Goal: Communication & Community: Answer question/provide support

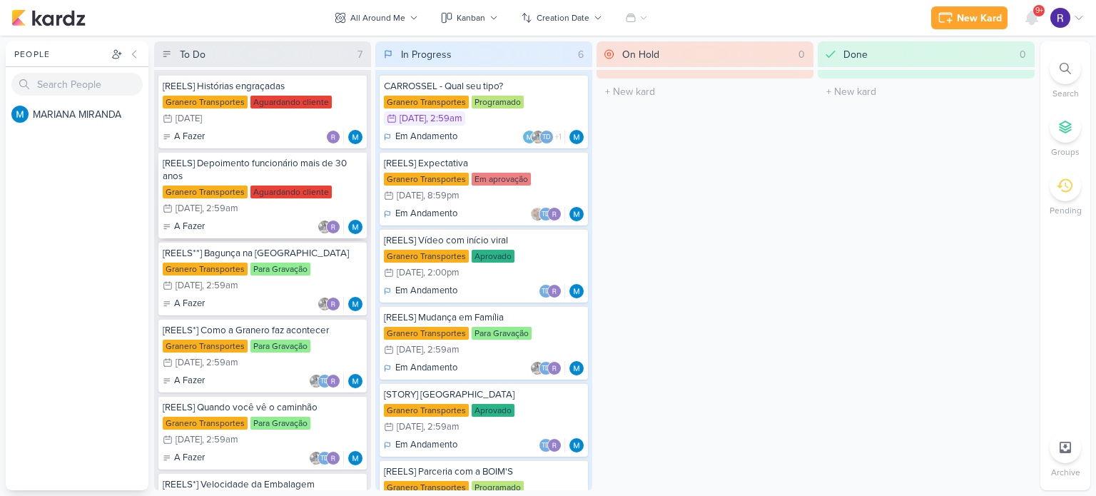
click at [268, 176] on div "[REELS] Depoimento funcionário mais de 30 anos" at bounding box center [263, 170] width 200 height 26
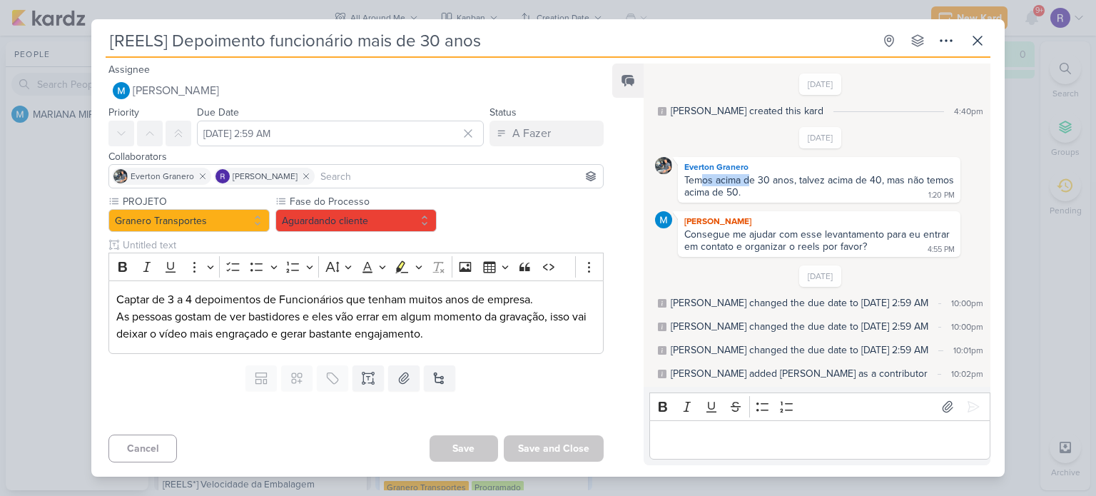
drag, startPoint x: 701, startPoint y: 180, endPoint x: 750, endPoint y: 174, distance: 49.6
click at [750, 174] on div "Temos acima de 30 anos, talvez acima de 40, mas não temos acima de 50." at bounding box center [820, 186] width 273 height 24
drag, startPoint x: 833, startPoint y: 179, endPoint x: 818, endPoint y: 180, distance: 15.7
click at [833, 179] on div "Temos acima de 30 anos, talvez acima de 40, mas não temos acima de 50." at bounding box center [820, 186] width 273 height 24
click at [401, 220] on button "Aguardando cliente" at bounding box center [355, 220] width 161 height 23
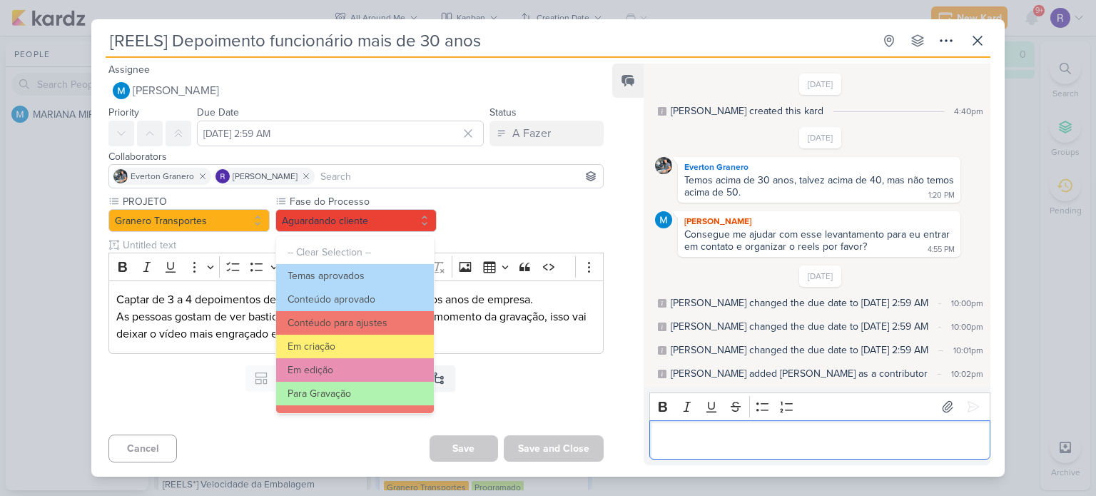
click at [741, 433] on p "Editor editing area: main" at bounding box center [819, 439] width 326 height 17
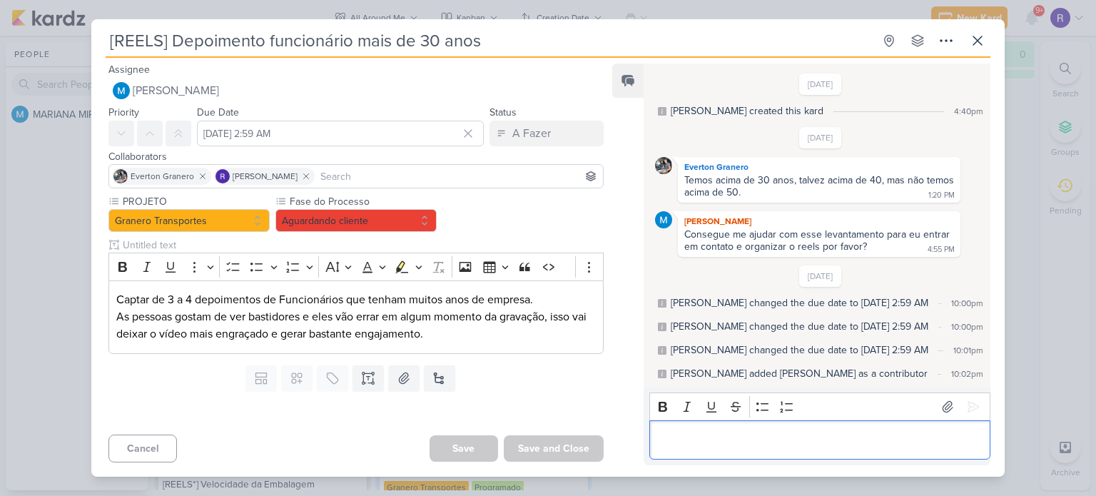
click at [682, 439] on p "Editor editing area: main" at bounding box center [819, 439] width 326 height 17
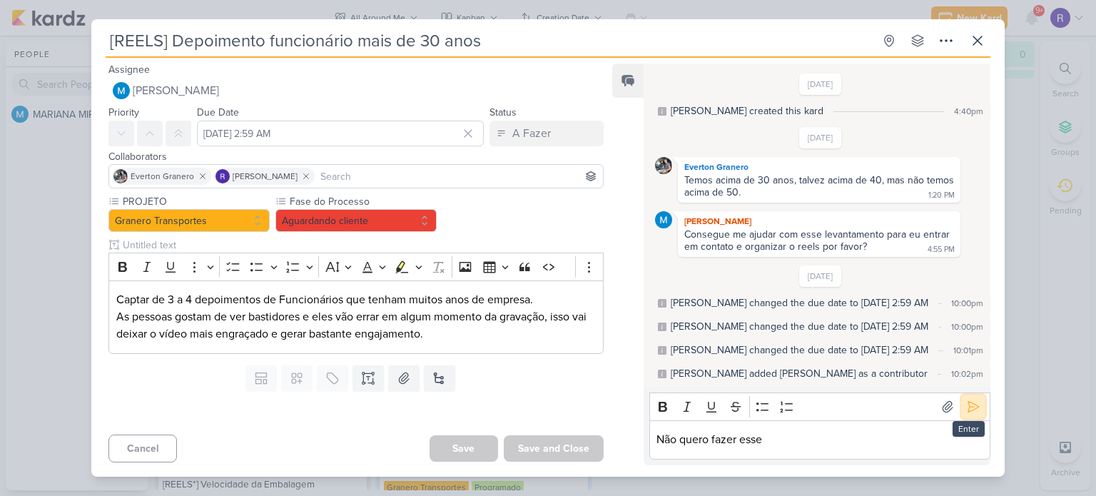
click at [968, 407] on icon at bounding box center [973, 407] width 11 height 11
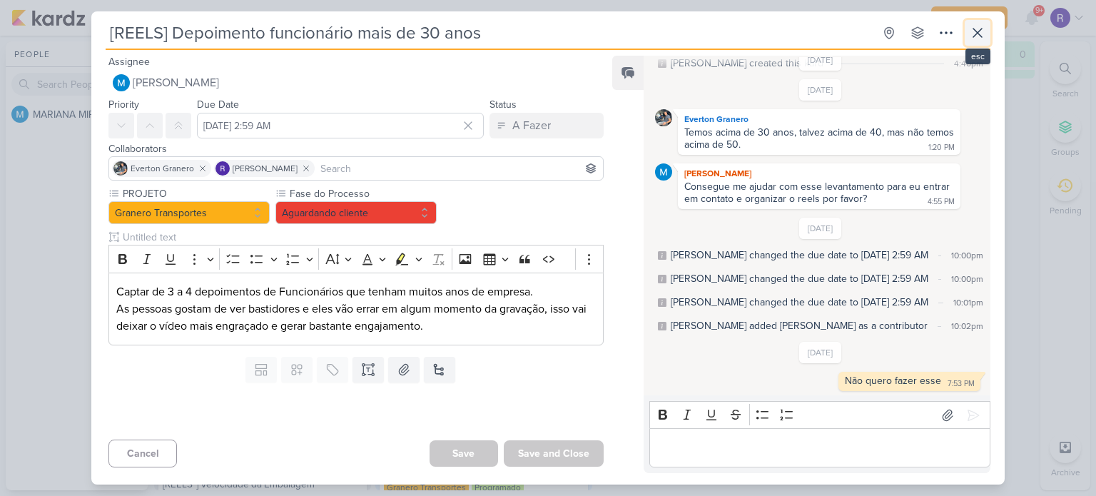
click at [977, 32] on icon at bounding box center [977, 33] width 9 height 9
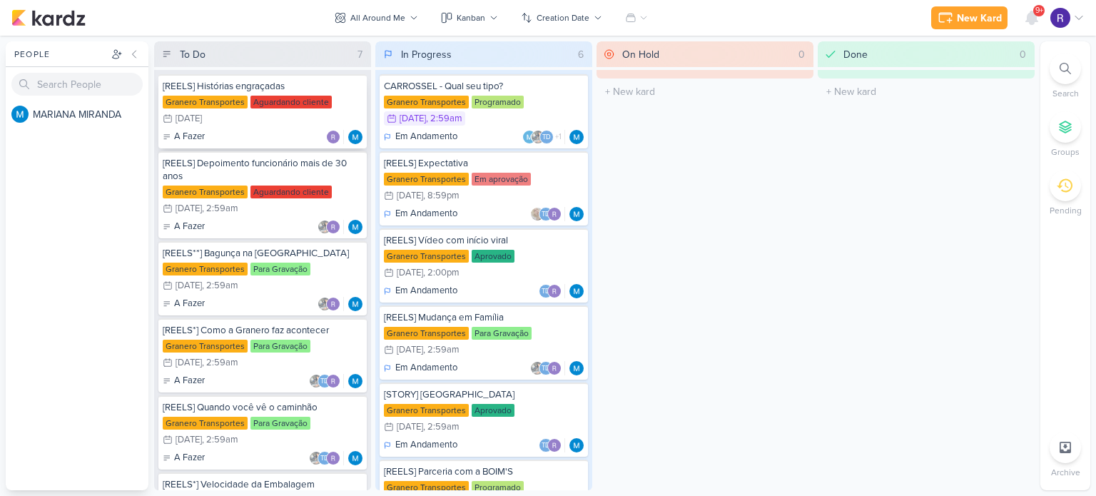
click at [276, 85] on div "[REELS] Histórias engraçadas" at bounding box center [263, 86] width 200 height 13
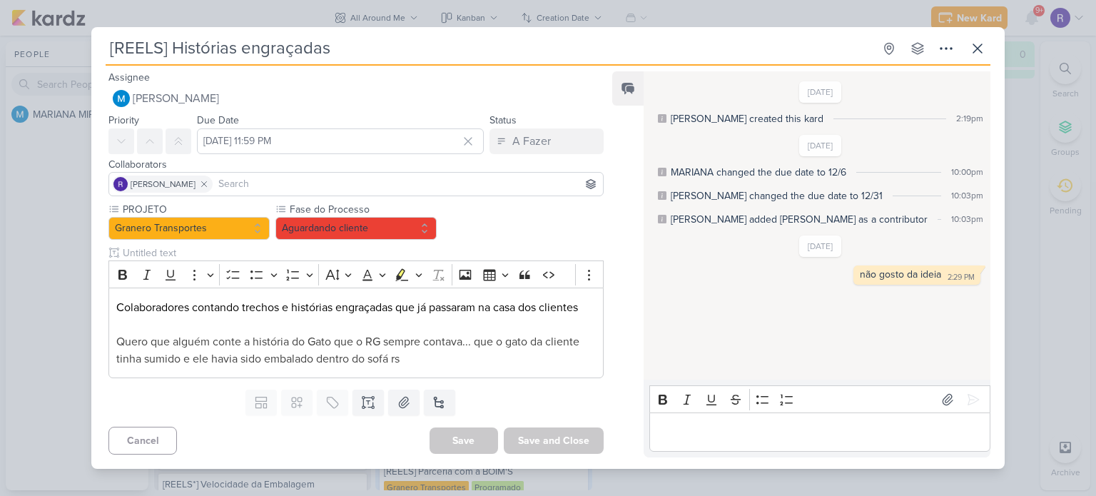
click at [708, 422] on div "Editor editing area: main" at bounding box center [819, 431] width 341 height 39
click at [972, 395] on icon at bounding box center [973, 399] width 14 height 14
click at [982, 50] on icon at bounding box center [977, 48] width 17 height 17
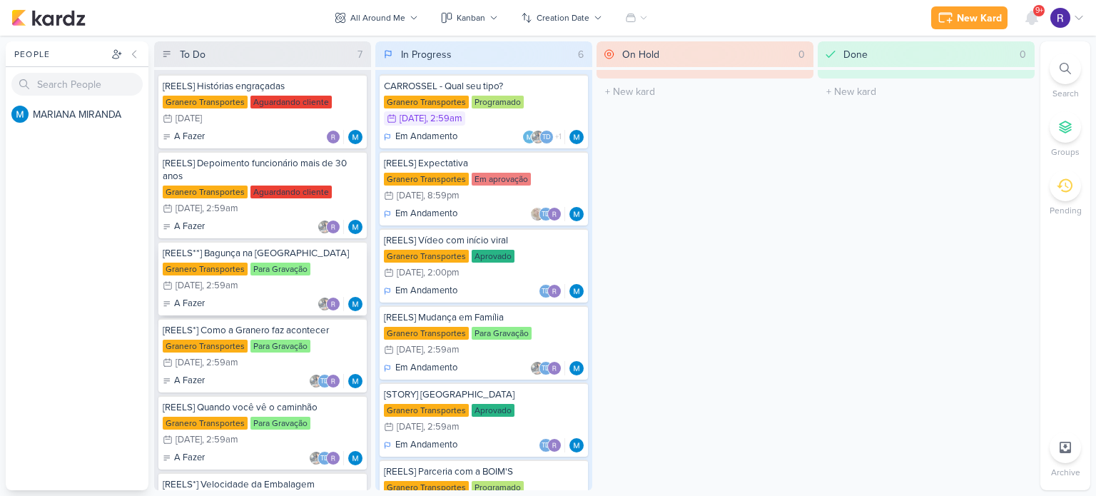
click at [271, 255] on div "[REELS**] Bagunça na [GEOGRAPHIC_DATA]" at bounding box center [263, 253] width 200 height 13
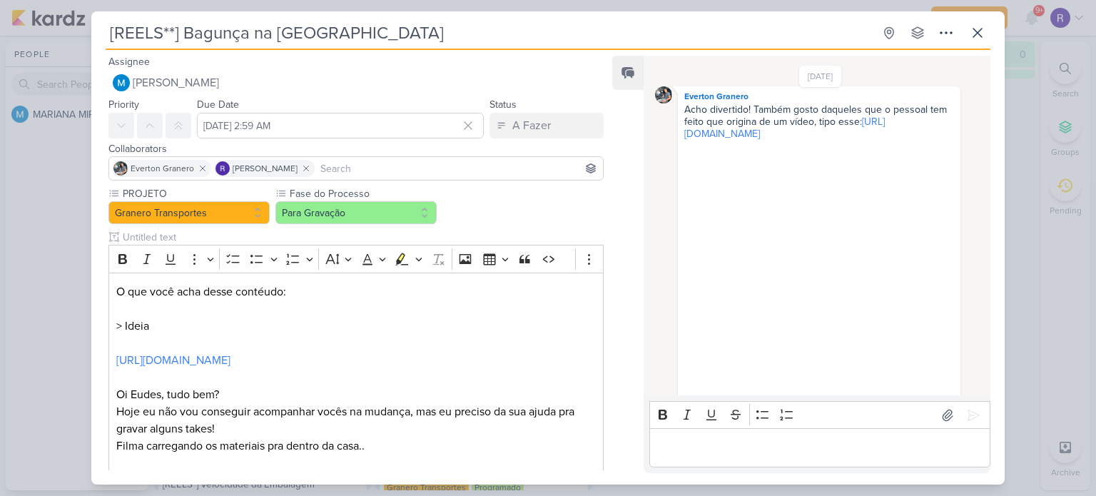
scroll to position [0, 0]
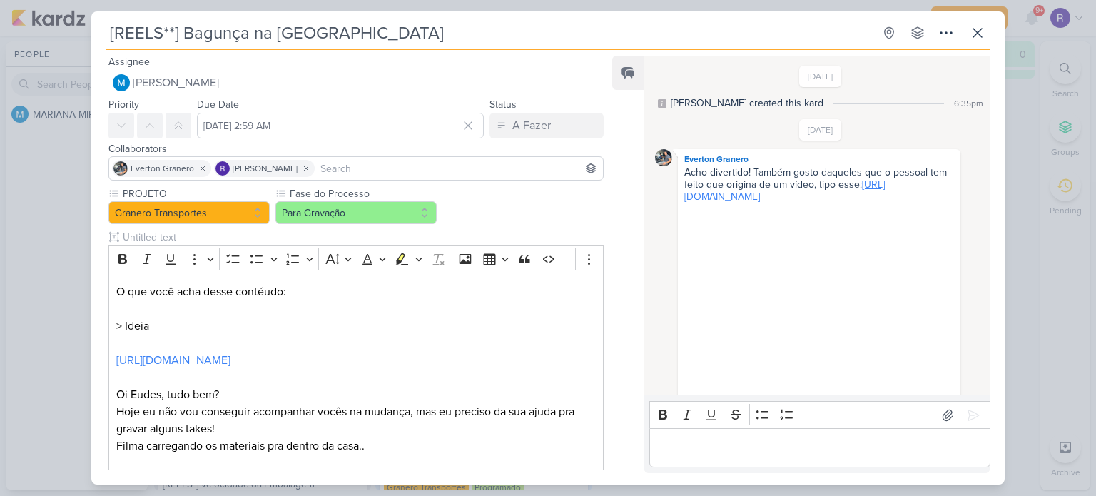
click at [762, 203] on link "[URL][DOMAIN_NAME]" at bounding box center [784, 190] width 200 height 24
drag, startPoint x: 842, startPoint y: 207, endPoint x: 711, endPoint y: 195, distance: 131.8
click at [711, 195] on div "Acho divertido! Também gosto daqueles que o pessoal tem feito que origina de um…" at bounding box center [819, 379] width 277 height 426
copy link "[URL][DOMAIN_NAME]"
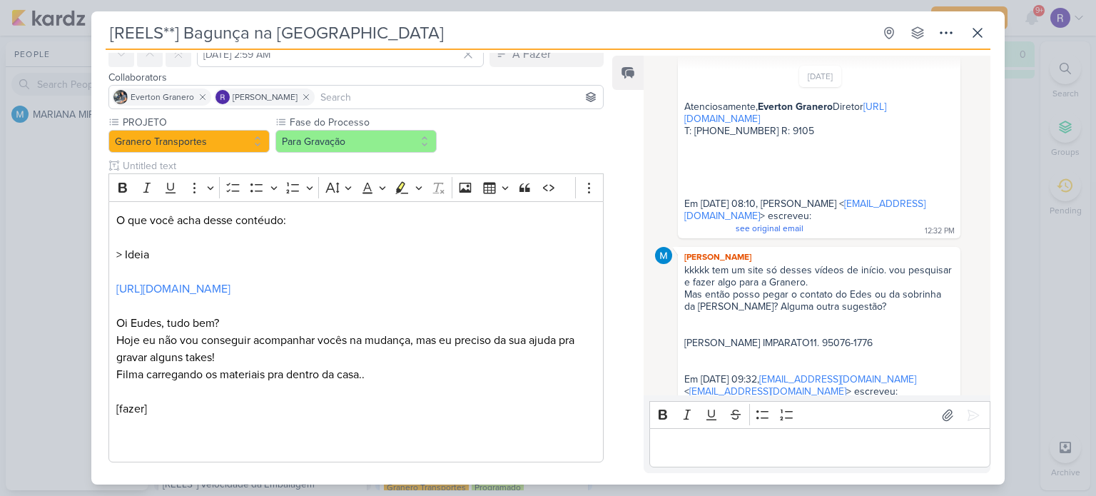
scroll to position [428, 0]
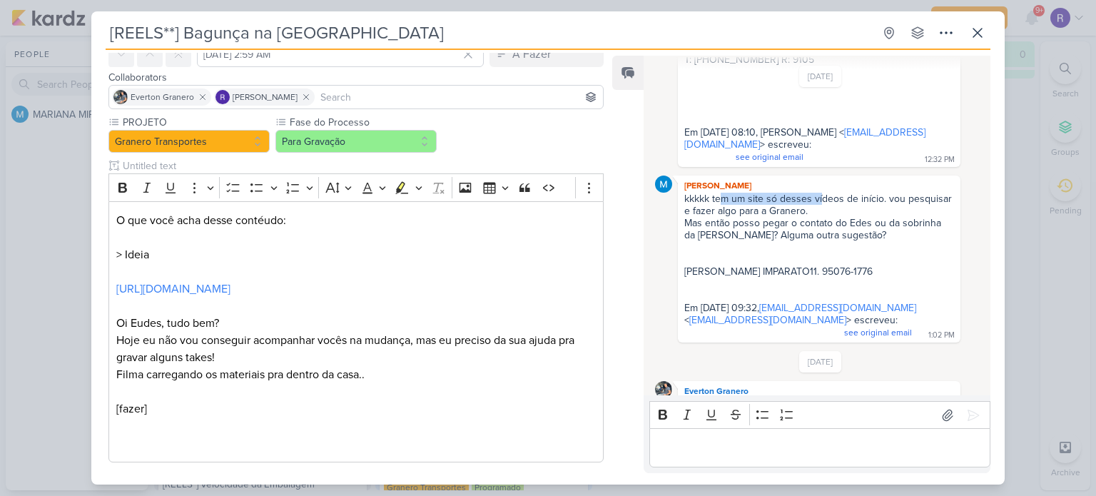
drag, startPoint x: 719, startPoint y: 208, endPoint x: 835, endPoint y: 207, distance: 115.6
click at [835, 207] on span "kkkkk tem um site só desses vídeos de início. vou pesquisar e fazer algo para a…" at bounding box center [819, 266] width 270 height 146
click at [916, 205] on span "kkkkk tem um site só desses vídeos de início. vou pesquisar e fazer algo para a…" at bounding box center [819, 266] width 270 height 146
drag, startPoint x: 686, startPoint y: 218, endPoint x: 751, endPoint y: 220, distance: 65.7
click at [751, 220] on span "kkkkk tem um site só desses vídeos de início. vou pesquisar e fazer algo para a…" at bounding box center [819, 266] width 270 height 146
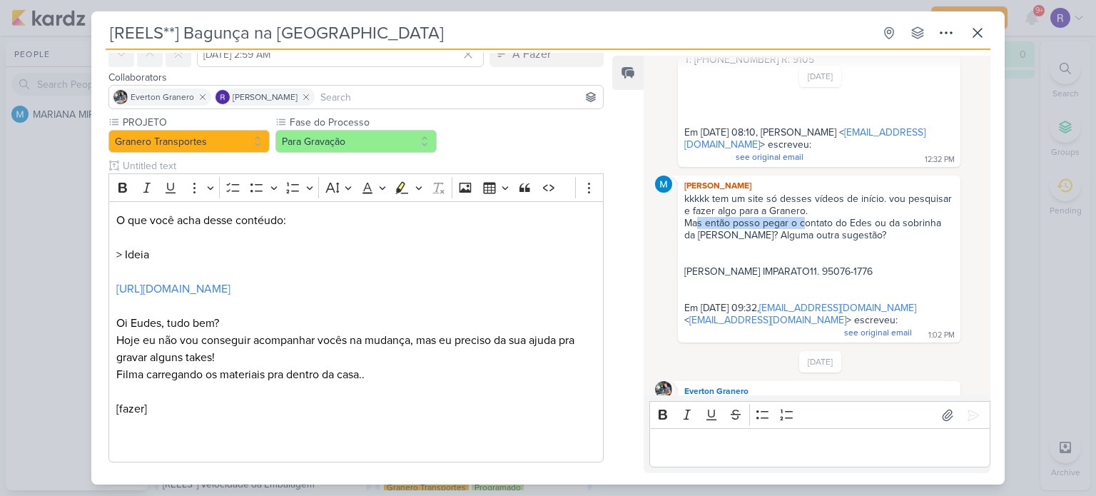
drag, startPoint x: 698, startPoint y: 230, endPoint x: 825, endPoint y: 230, distance: 127.7
click at [825, 230] on span "kkkkk tem um site só desses vídeos de início. vou pesquisar e fazer algo para a…" at bounding box center [819, 266] width 270 height 146
drag, startPoint x: 854, startPoint y: 230, endPoint x: 902, endPoint y: 230, distance: 47.8
click at [902, 230] on span "kkkkk tem um site só desses vídeos de início. vou pesquisar e fazer algo para a…" at bounding box center [819, 266] width 270 height 146
click at [906, 230] on span "kkkkk tem um site só desses vídeos de início. vou pesquisar e fazer algo para a…" at bounding box center [819, 266] width 270 height 146
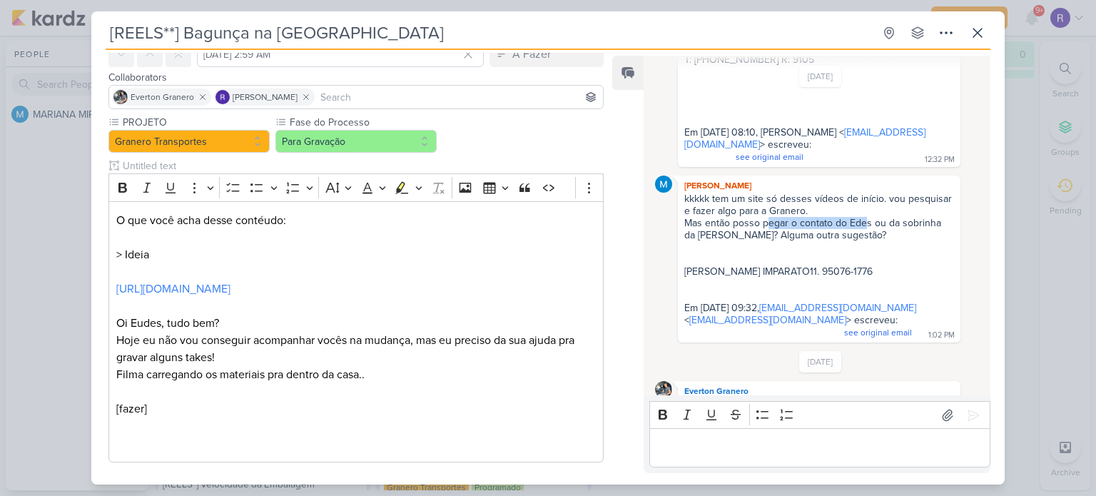
drag, startPoint x: 765, startPoint y: 230, endPoint x: 879, endPoint y: 233, distance: 114.2
click at [869, 233] on span "kkkkk tem um site só desses vídeos de início. vou pesquisar e fazer algo para a…" at bounding box center [819, 266] width 270 height 146
drag, startPoint x: 891, startPoint y: 232, endPoint x: 956, endPoint y: 232, distance: 64.9
click at [956, 232] on div "[PERSON_NAME] kkkkk tem um site só desses vídeos de início. vou pesquisar e faz…" at bounding box center [820, 259] width 331 height 167
drag, startPoint x: 696, startPoint y: 240, endPoint x: 809, endPoint y: 242, distance: 112.7
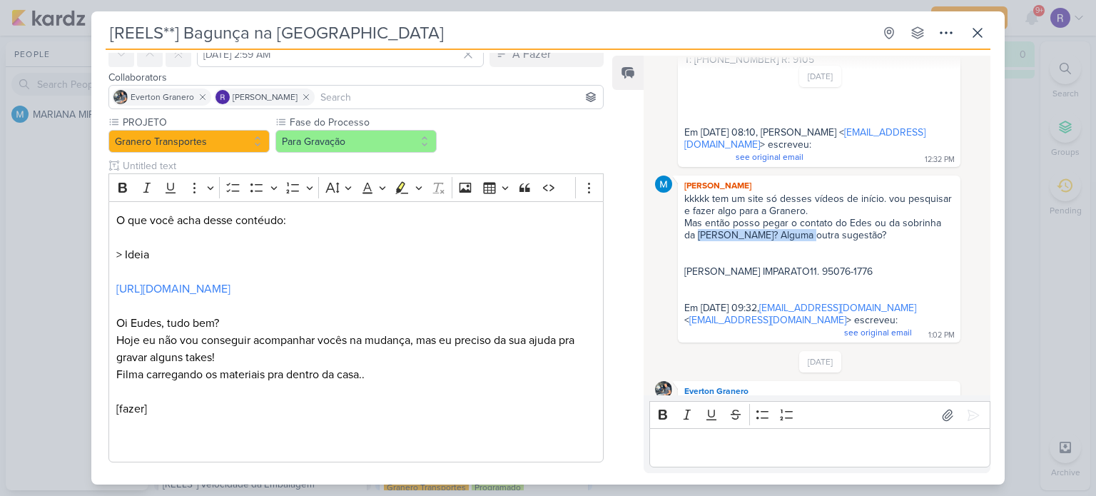
click at [803, 242] on span "kkkkk tem um site só desses vídeos de início. vou pesquisar e fazer algo para a…" at bounding box center [819, 266] width 270 height 146
click at [825, 242] on span "kkkkk tem um site só desses vídeos de início. vou pesquisar e fazer algo para a…" at bounding box center [819, 266] width 270 height 146
drag, startPoint x: 723, startPoint y: 269, endPoint x: 843, endPoint y: 273, distance: 119.9
click at [838, 273] on div "kkkkk tem um site só desses vídeos de início. vou pesquisar e fazer algo para a…" at bounding box center [819, 266] width 277 height 147
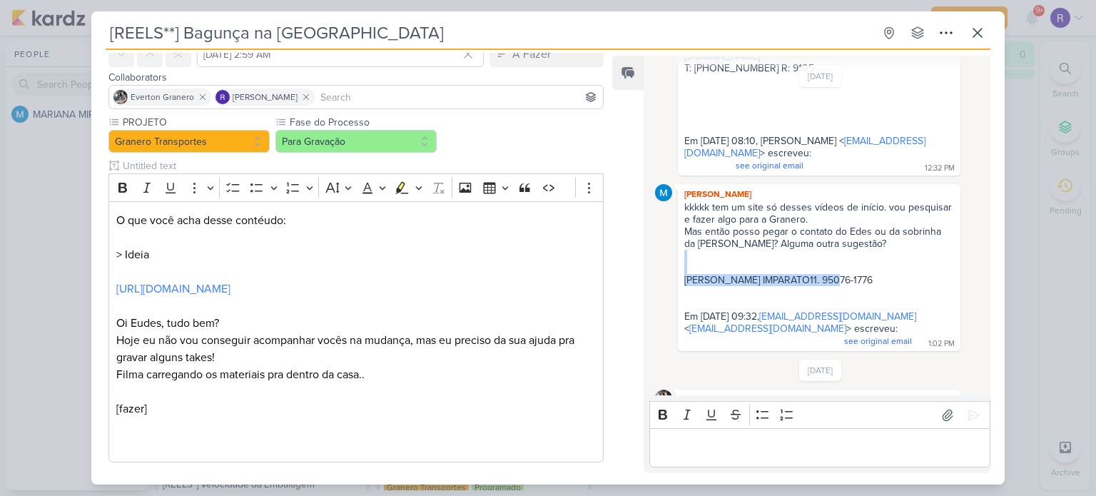
scroll to position [420, 0]
click at [805, 262] on div "kkkkk tem um site só desses vídeos de início. vou pesquisar e fazer algo para a…" at bounding box center [819, 274] width 277 height 147
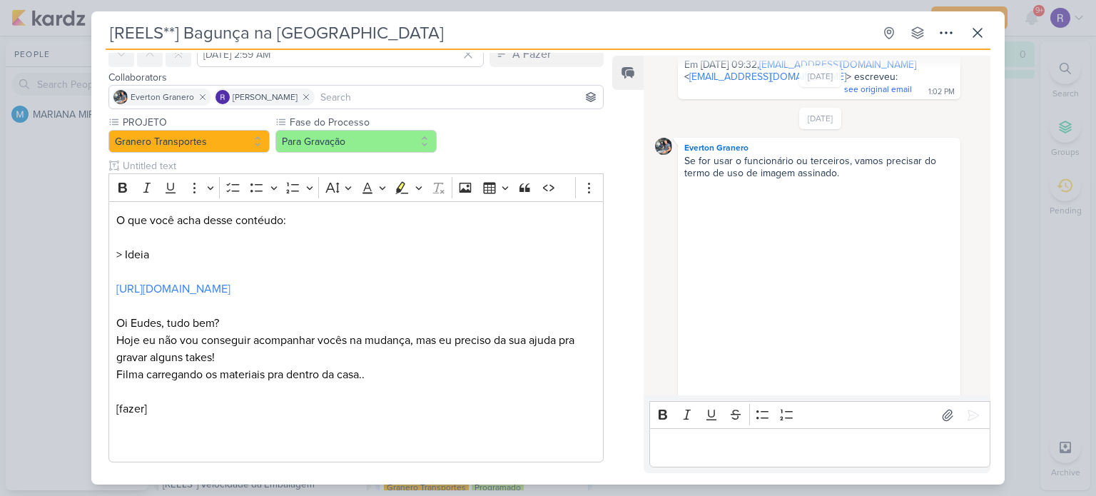
scroll to position [705, 0]
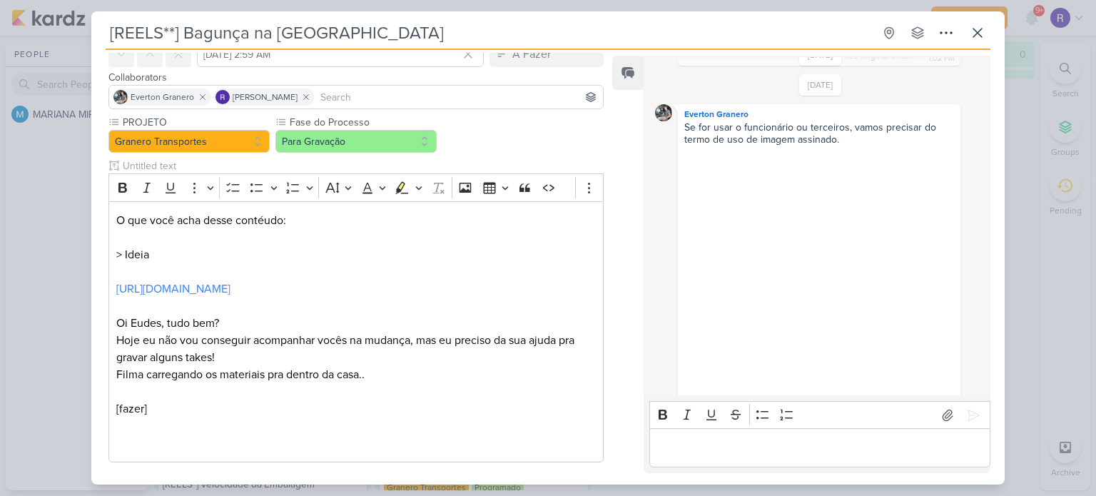
click at [682, 436] on div "Editor editing area: main" at bounding box center [819, 447] width 341 height 39
click at [992, 37] on div "[REELS**] Bagunça na [GEOGRAPHIC_DATA] Created by [PERSON_NAME] no group availa…" at bounding box center [547, 252] width 913 height 464
click at [982, 39] on icon at bounding box center [977, 32] width 17 height 17
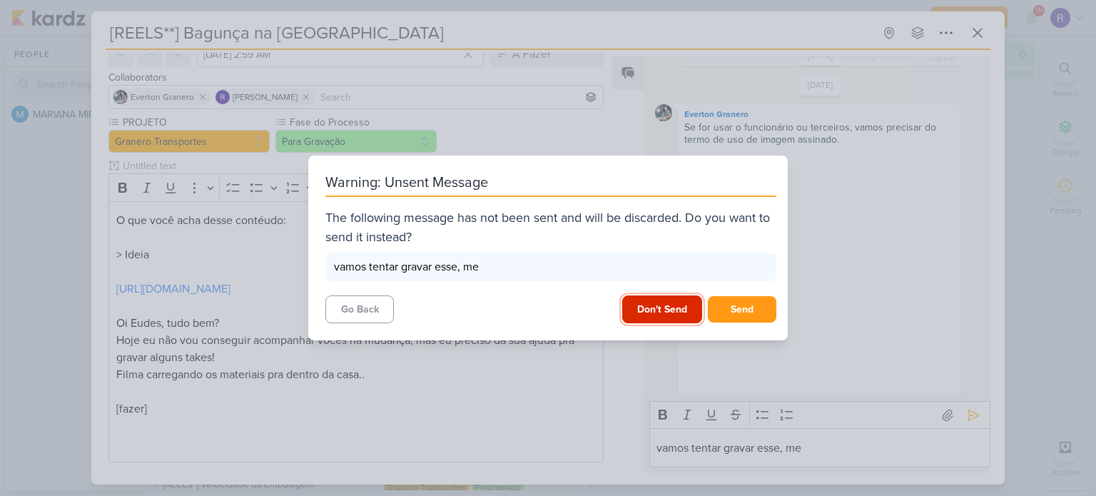
click at [649, 313] on button "Don't Send" at bounding box center [662, 309] width 80 height 28
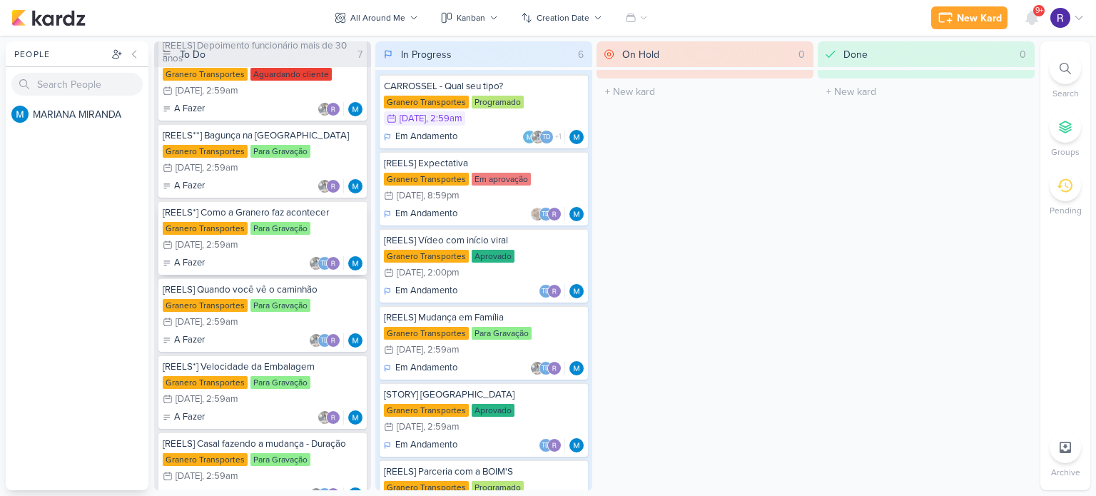
scroll to position [143, 0]
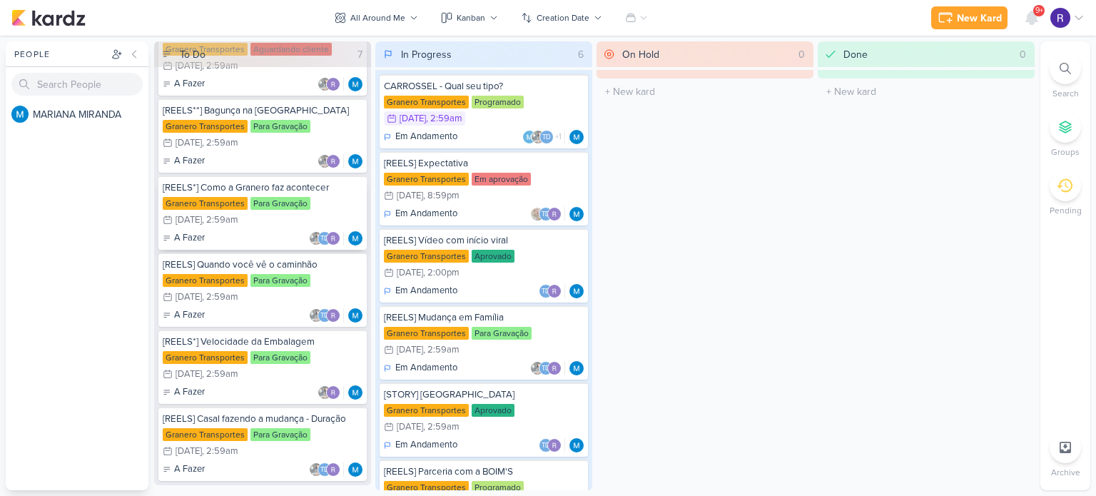
click at [305, 191] on div "[REELS*] Como a Granero faz acontecer" at bounding box center [263, 187] width 200 height 13
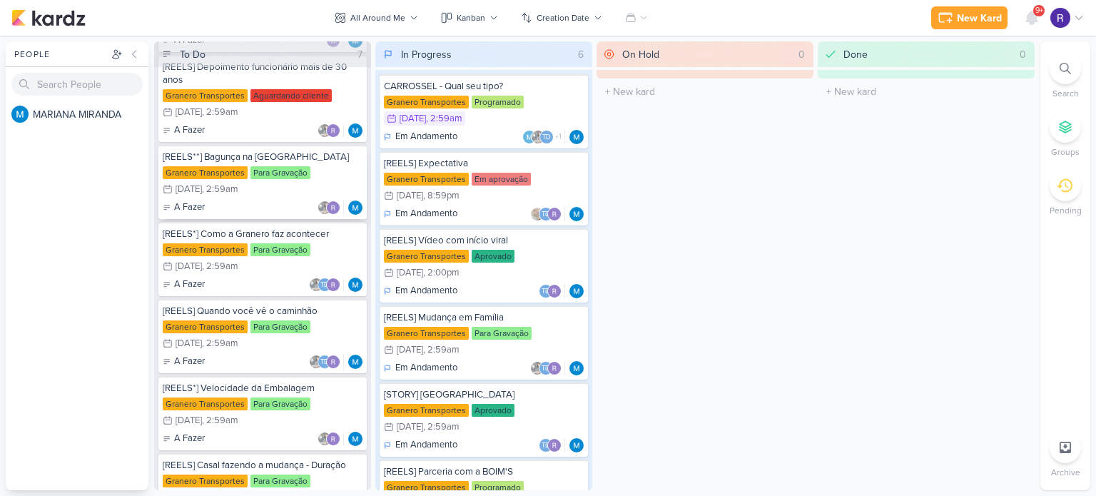
scroll to position [71, 0]
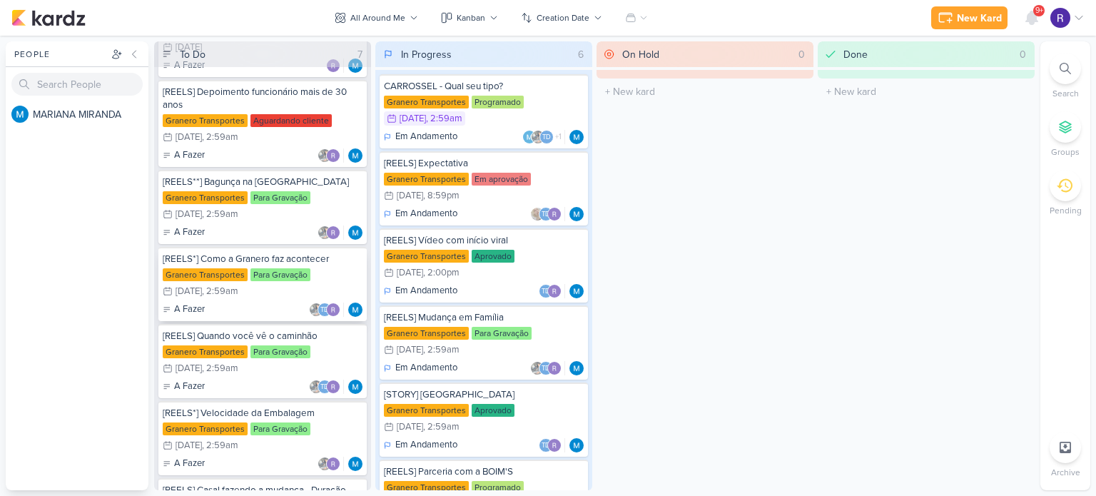
click at [320, 266] on div "[REELS*] Como a Granero faz acontecer Granero Transportes Para Gravação 11/6 [D…" at bounding box center [262, 284] width 208 height 74
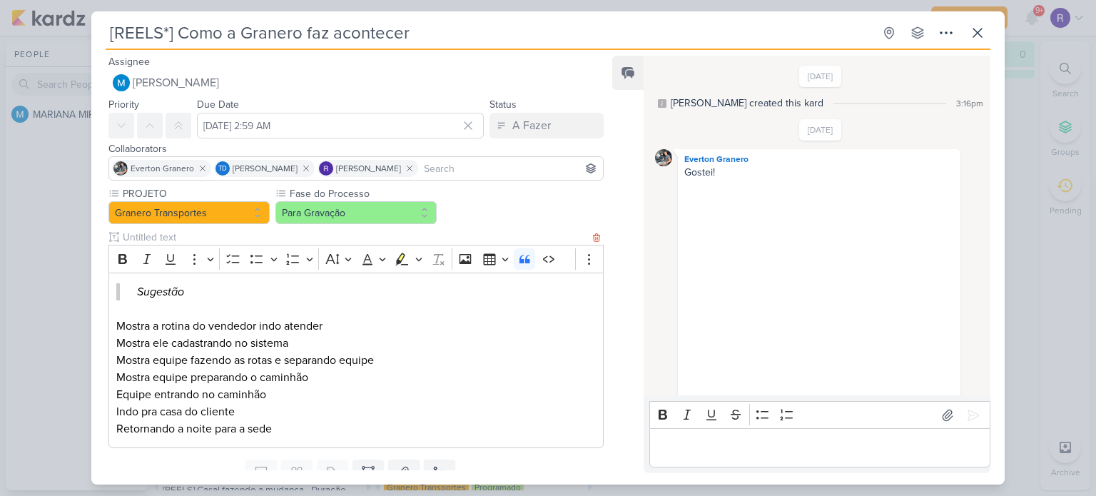
scroll to position [277, 0]
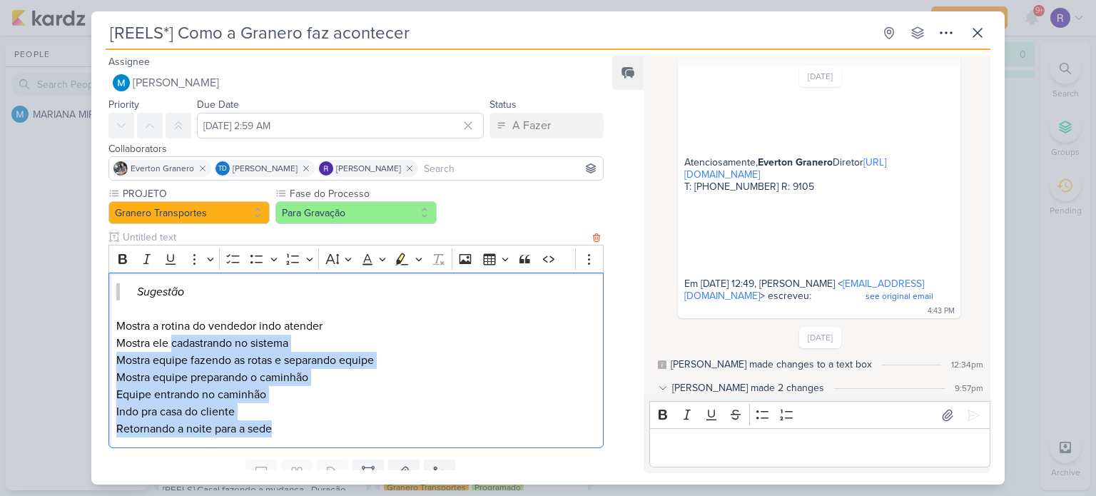
drag, startPoint x: 171, startPoint y: 343, endPoint x: 292, endPoint y: 432, distance: 150.1
click at [292, 432] on div "Sugestão Mostra a rotina do vendedor indo atender Mostra ele cadastrando no sis…" at bounding box center [355, 361] width 495 height 176
click at [290, 430] on p "Retornando a noite para a sede" at bounding box center [355, 428] width 479 height 17
drag, startPoint x: 266, startPoint y: 429, endPoint x: 123, endPoint y: 320, distance: 180.2
click at [123, 320] on div "Sugestão Mostra a rotina do vendedor indo atender Mostra ele cadastrando no sis…" at bounding box center [355, 361] width 495 height 176
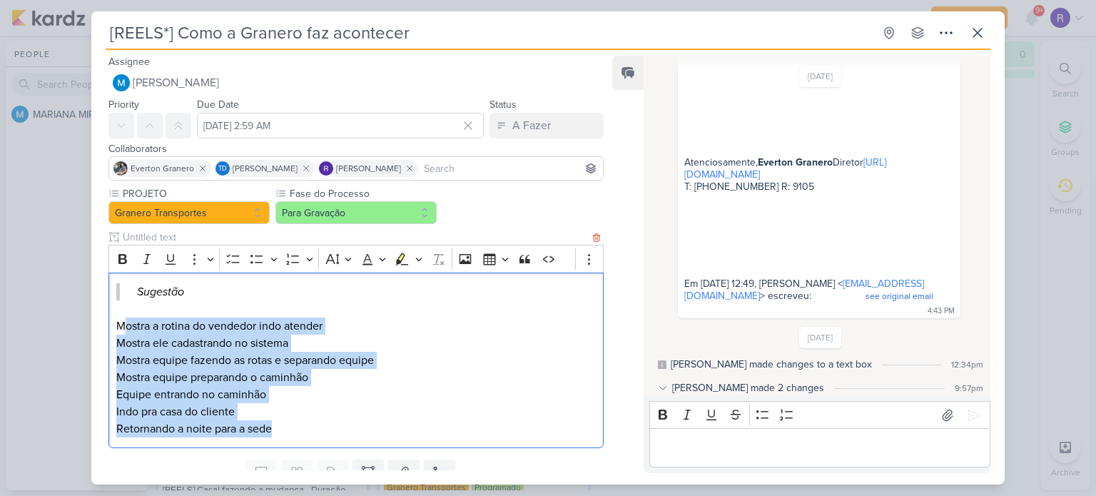
click at [130, 346] on p "Mostra ele cadastrando no sistema" at bounding box center [355, 343] width 479 height 17
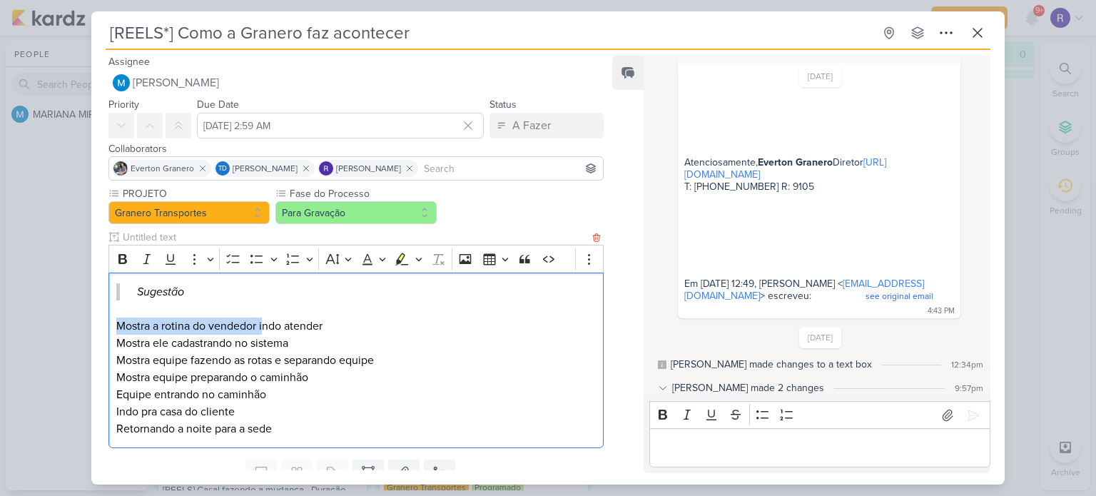
drag, startPoint x: 117, startPoint y: 324, endPoint x: 263, endPoint y: 326, distance: 146.3
click at [263, 326] on p "Mostra a rotina do vendedor indo atender" at bounding box center [355, 325] width 479 height 17
click at [285, 330] on p "Mostra a rotina do vendedor indo atender" at bounding box center [355, 325] width 479 height 17
drag, startPoint x: 132, startPoint y: 328, endPoint x: 220, endPoint y: 327, distance: 87.8
click at [220, 327] on p "Mostra a rotina do vendedor indo atender" at bounding box center [355, 325] width 479 height 17
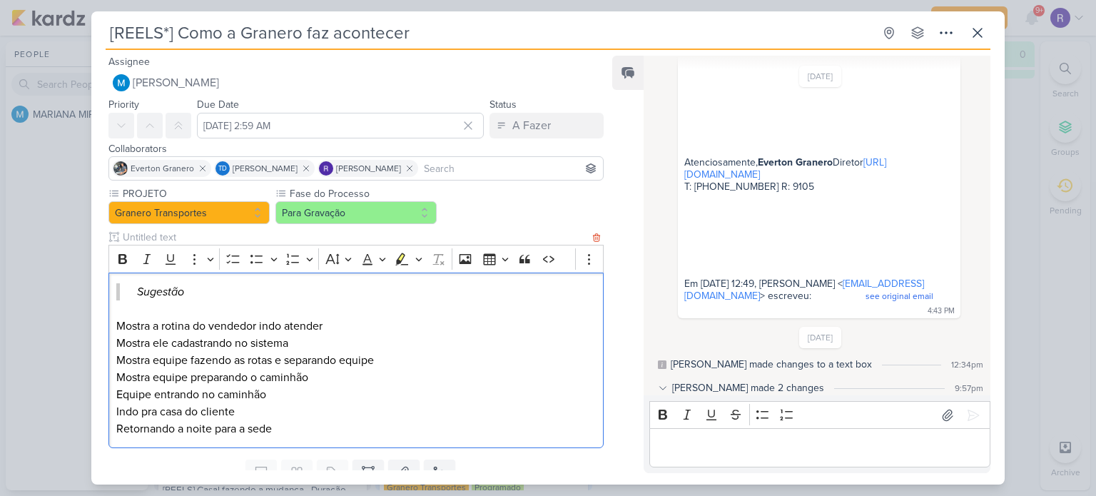
click at [254, 327] on p "Mostra a rotina do vendedor indo atender" at bounding box center [355, 325] width 479 height 17
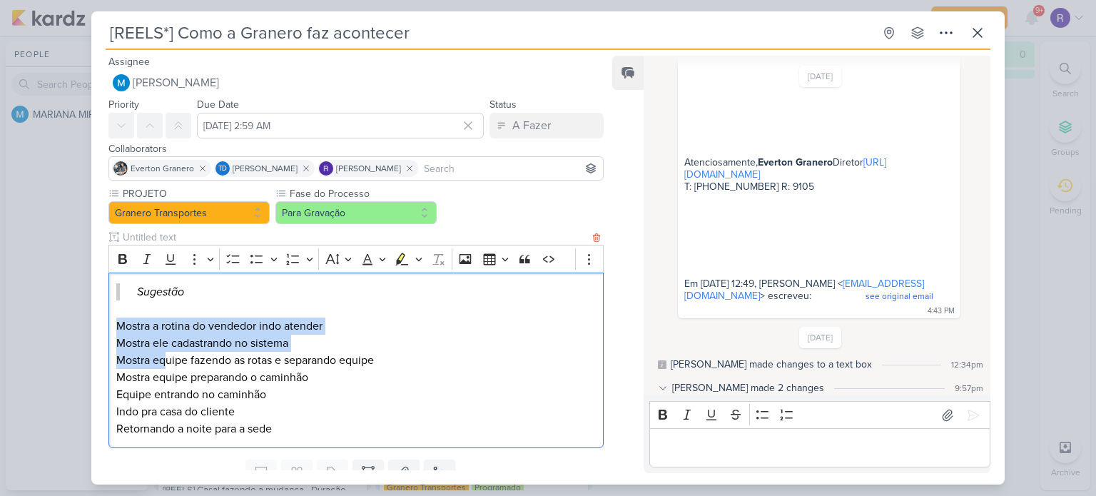
drag, startPoint x: 117, startPoint y: 324, endPoint x: 166, endPoint y: 365, distance: 63.3
click at [166, 365] on div "Sugestão Mostra a rotina do vendedor indo atender Mostra ele cadastrando no sis…" at bounding box center [355, 361] width 495 height 176
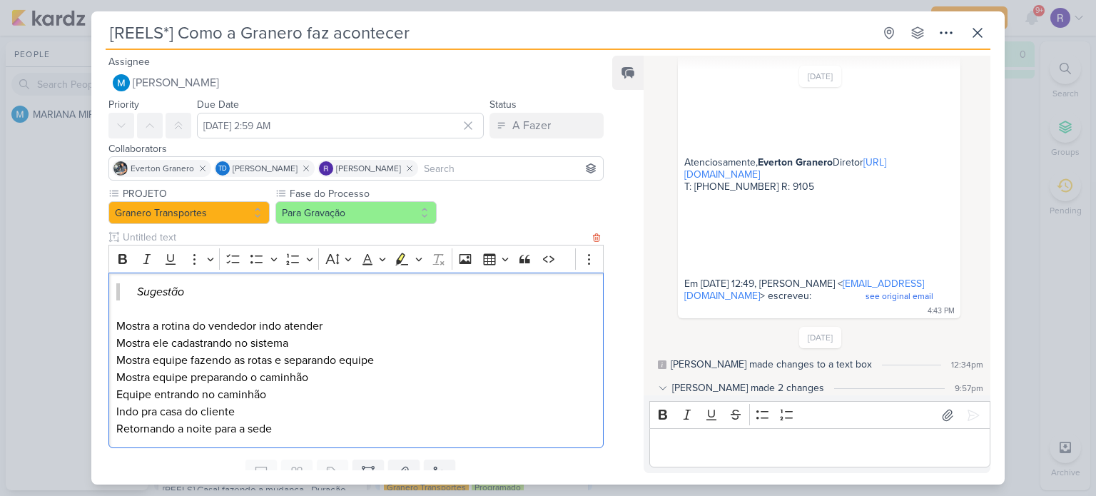
click at [175, 365] on p "Mostra equipe fazendo as rotas e separando equipe" at bounding box center [355, 360] width 479 height 17
drag, startPoint x: 118, startPoint y: 325, endPoint x: 128, endPoint y: 326, distance: 10.8
click at [128, 326] on p "Mostra a rotina do vendedor indo atender" at bounding box center [355, 325] width 479 height 17
click at [151, 340] on p "Mostra ele cadastrando no sistema" at bounding box center [355, 343] width 479 height 17
drag, startPoint x: 148, startPoint y: 327, endPoint x: 285, endPoint y: 327, distance: 137.7
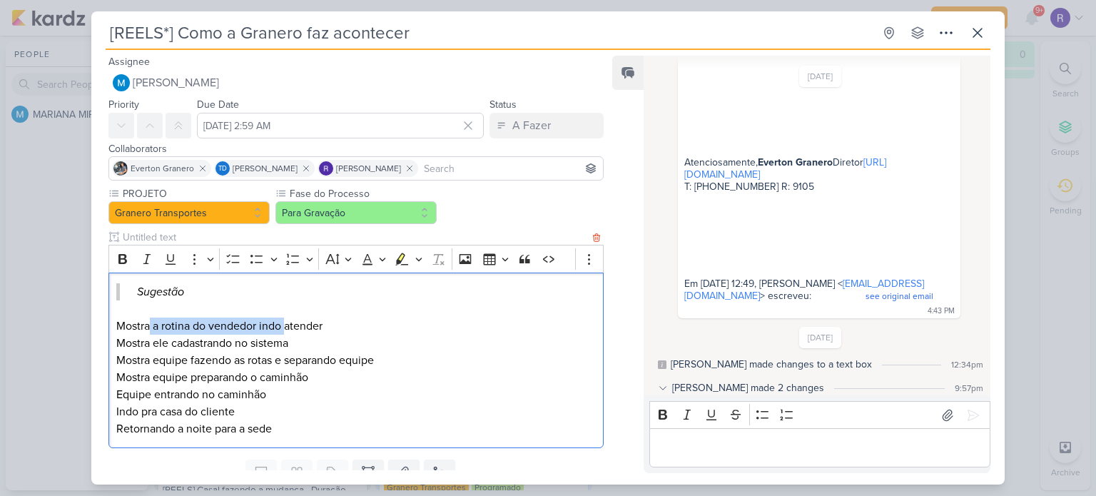
click at [285, 327] on p "Mostra a rotina do vendedor indo atender" at bounding box center [355, 325] width 479 height 17
drag, startPoint x: 148, startPoint y: 343, endPoint x: 208, endPoint y: 342, distance: 59.9
click at [207, 342] on p "Mostra ele cadastrando no sistema" at bounding box center [355, 343] width 479 height 17
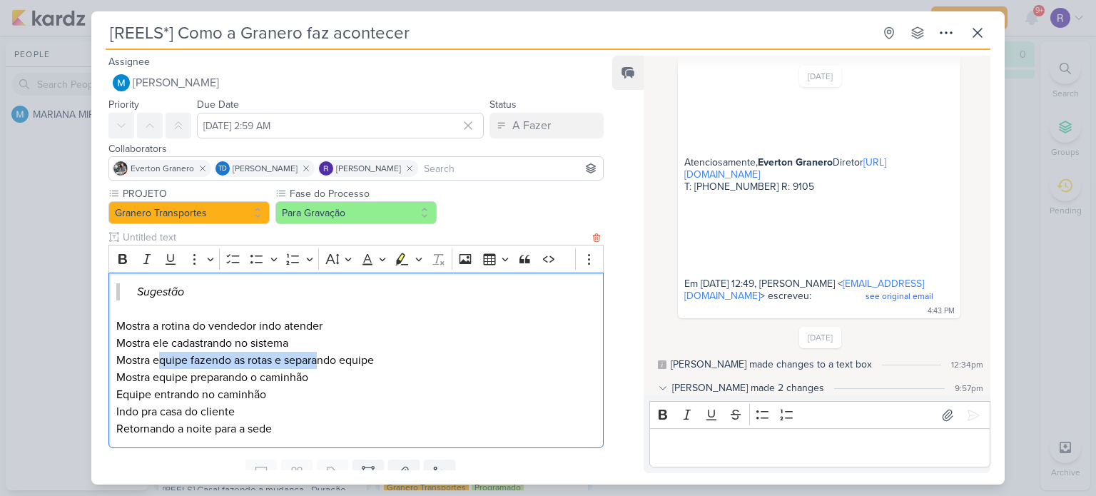
drag, startPoint x: 156, startPoint y: 359, endPoint x: 322, endPoint y: 359, distance: 166.2
click at [322, 359] on p "Mostra equipe fazendo as rotas e separando equipe" at bounding box center [355, 360] width 479 height 17
drag, startPoint x: 144, startPoint y: 375, endPoint x: 261, endPoint y: 376, distance: 117.0
click at [261, 376] on p "Mostra equipe preparando o caminhão" at bounding box center [355, 377] width 479 height 17
click at [279, 375] on p "Mostra equipe preparando o caminhão" at bounding box center [355, 377] width 479 height 17
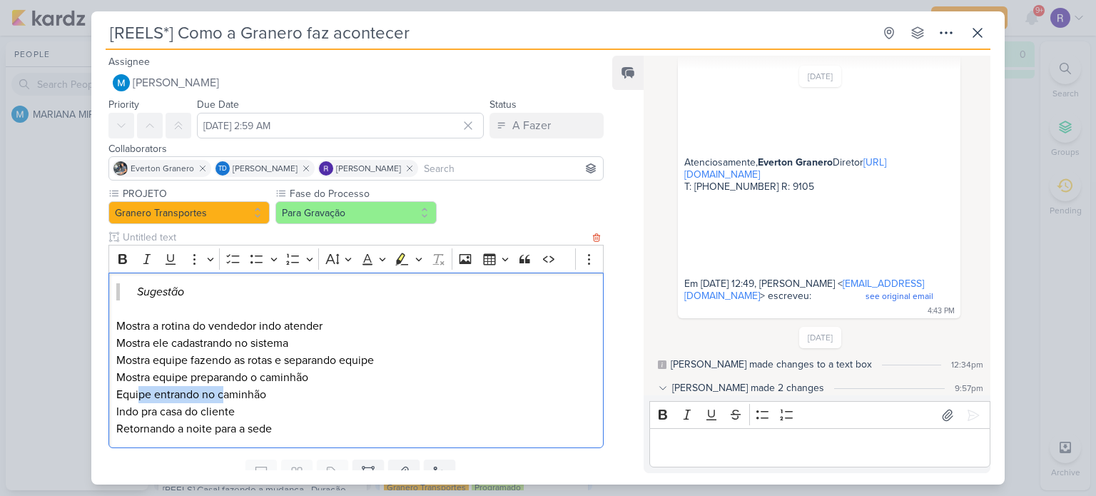
drag, startPoint x: 140, startPoint y: 395, endPoint x: 232, endPoint y: 395, distance: 92.0
click at [232, 395] on p "Equipe entrando no caminhão" at bounding box center [355, 394] width 479 height 17
drag, startPoint x: 124, startPoint y: 412, endPoint x: 231, endPoint y: 412, distance: 107.0
click at [231, 412] on p "Indo pra casa do cliente" at bounding box center [355, 411] width 479 height 17
drag, startPoint x: 132, startPoint y: 422, endPoint x: 248, endPoint y: 423, distance: 116.3
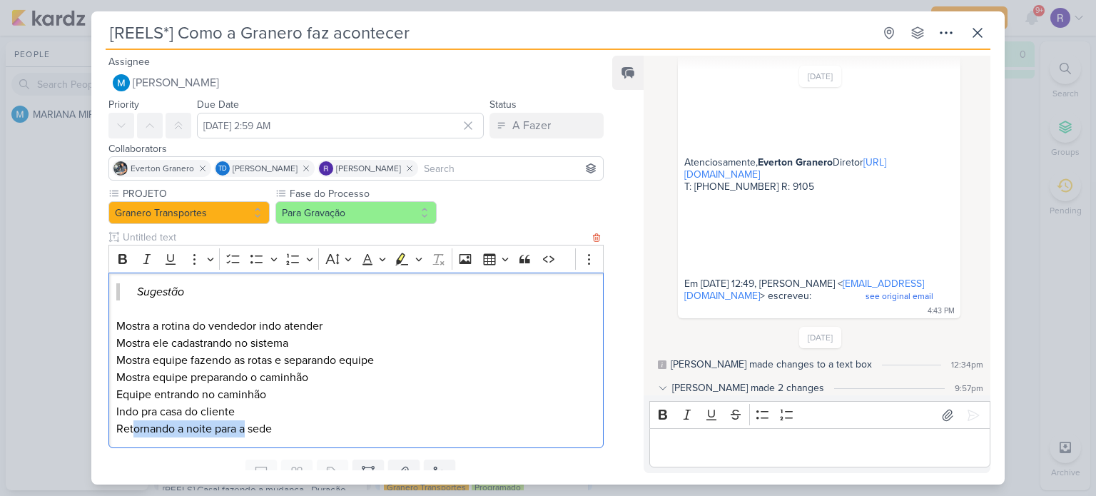
click at [248, 423] on p "Retornando a noite para a sede" at bounding box center [355, 428] width 479 height 17
click at [252, 423] on p "Retornando a noite para a sede" at bounding box center [355, 428] width 479 height 17
drag, startPoint x: 163, startPoint y: 320, endPoint x: 228, endPoint y: 326, distance: 66.0
click at [228, 326] on p "Mostra a rotina do vendedor indo atender" at bounding box center [355, 325] width 479 height 17
drag, startPoint x: 151, startPoint y: 345, endPoint x: 281, endPoint y: 345, distance: 129.8
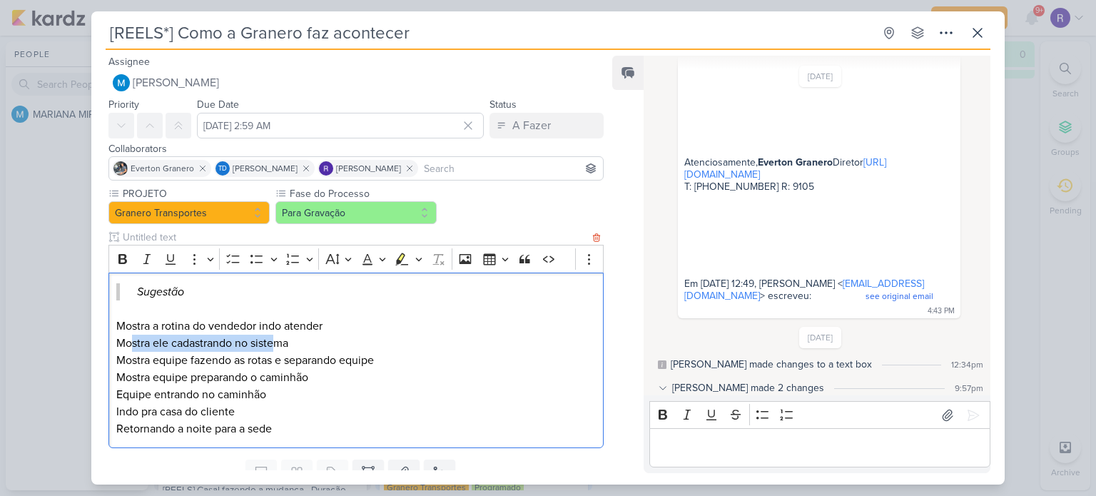
click at [281, 345] on p "Mostra ele cadastrando no sistema" at bounding box center [355, 343] width 479 height 17
drag, startPoint x: 123, startPoint y: 359, endPoint x: 271, endPoint y: 365, distance: 148.5
click at [271, 365] on p "Mostra equipe fazendo as rotas e separando equipe" at bounding box center [355, 360] width 479 height 17
click at [283, 365] on p "Mostra equipe fazendo as rotas e separando equipe" at bounding box center [355, 360] width 479 height 17
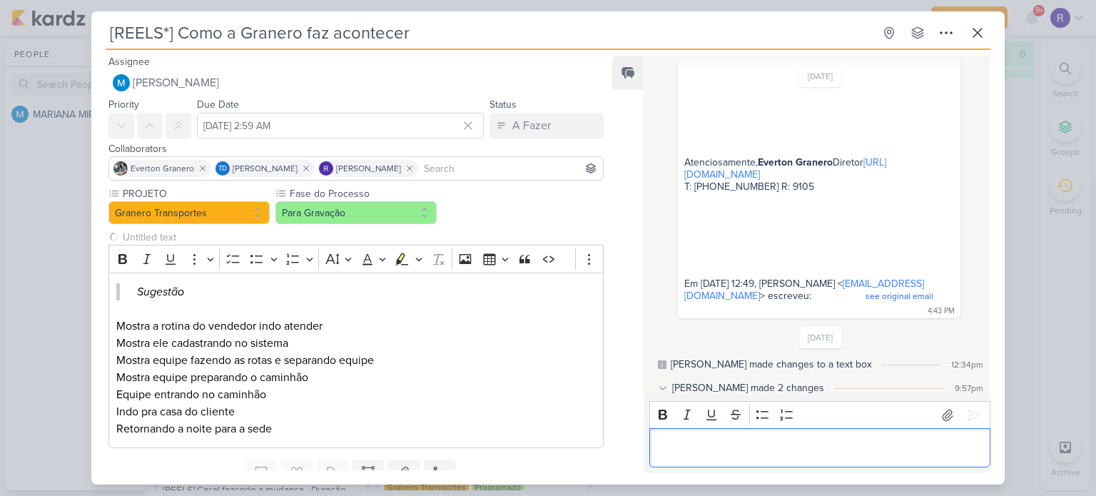
click at [685, 444] on p "Editor editing area: main" at bounding box center [819, 447] width 326 height 17
click at [973, 31] on icon at bounding box center [977, 32] width 17 height 17
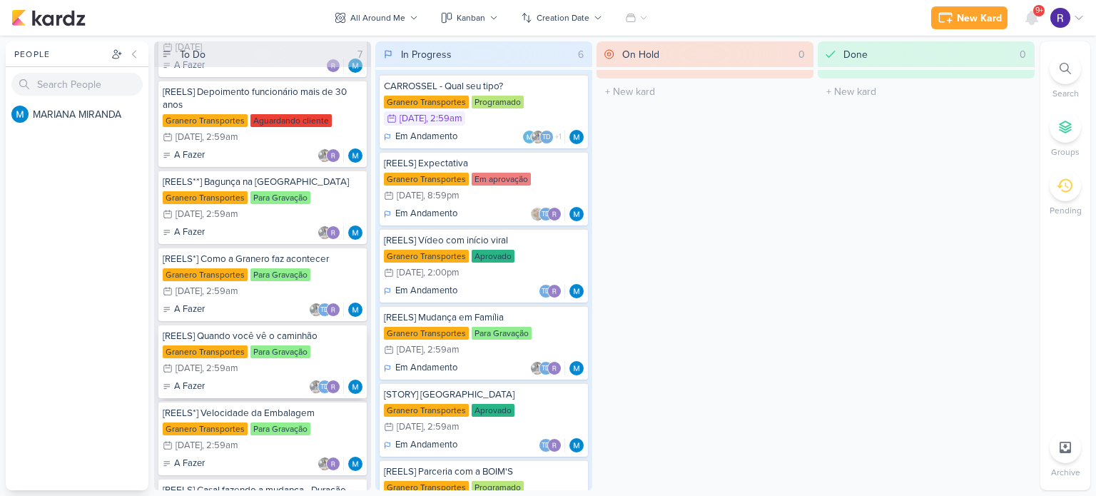
click at [322, 350] on div "Granero Transportes Para Gravação 11/20 [DATE] 2:59am" at bounding box center [263, 360] width 200 height 31
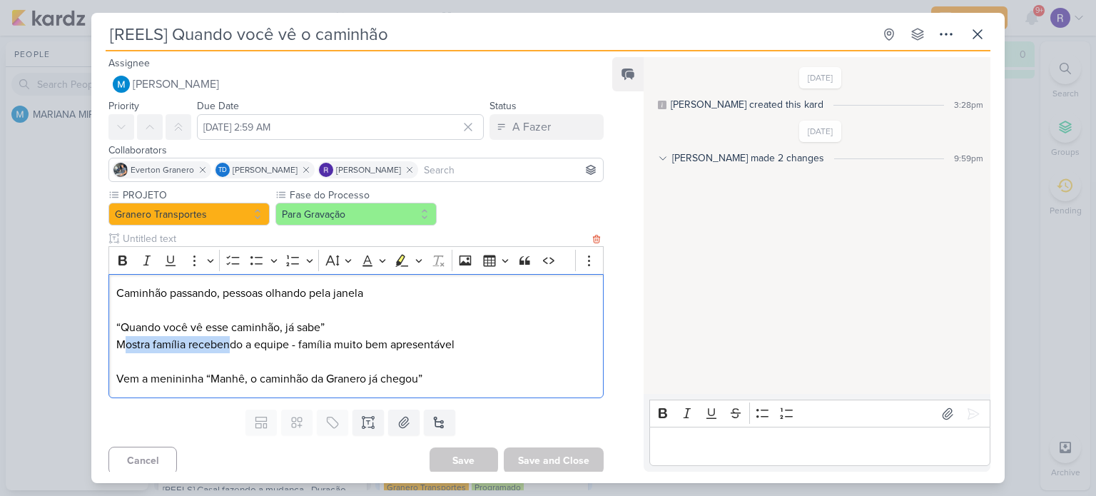
drag, startPoint x: 126, startPoint y: 342, endPoint x: 238, endPoint y: 346, distance: 112.1
click at [236, 345] on p "“Quando você vê esse caminhão, já sabe” Mostra família recebendo a equipe - fam…" at bounding box center [355, 336] width 479 height 34
drag, startPoint x: 260, startPoint y: 348, endPoint x: 369, endPoint y: 345, distance: 109.2
click at [369, 345] on p "“Quando você vê esse caminhão, já sabe” Mostra família recebendo a equipe - fam…" at bounding box center [355, 336] width 479 height 34
click at [417, 345] on p "“Quando você vê esse caminhão, já sabe” Mostra família recebendo a equipe - fam…" at bounding box center [355, 336] width 479 height 34
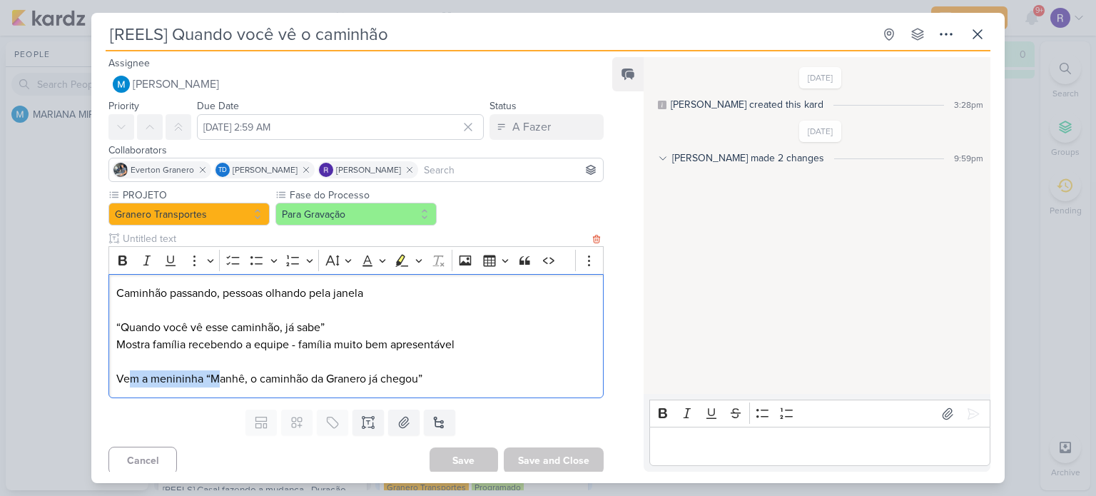
drag, startPoint x: 149, startPoint y: 378, endPoint x: 223, endPoint y: 379, distance: 73.5
click at [215, 379] on p "Vem a menininha “Manhê, o caminhão da Granero já chegou”" at bounding box center [355, 378] width 479 height 17
click at [277, 380] on p "Vem a menininha “Manhê, o caminhão da Granero já chegou”" at bounding box center [355, 378] width 479 height 17
drag, startPoint x: 205, startPoint y: 379, endPoint x: 395, endPoint y: 382, distance: 189.8
click at [395, 382] on p "Vem a menininha “Manhê, o caminhão da Granero já chegou”" at bounding box center [355, 378] width 479 height 17
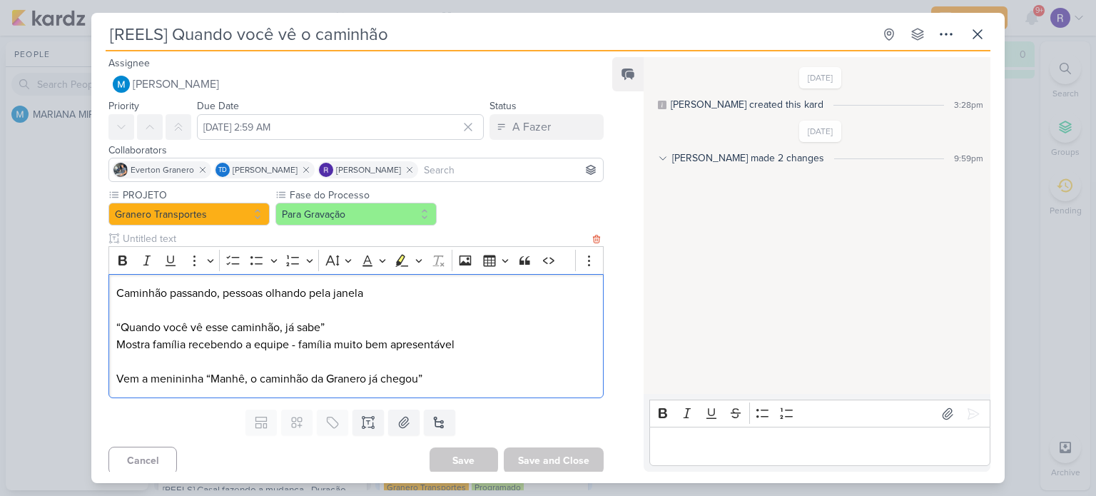
click at [423, 379] on p "Vem a menininha “Manhê, o caminhão da Granero já chegou”" at bounding box center [355, 378] width 479 height 17
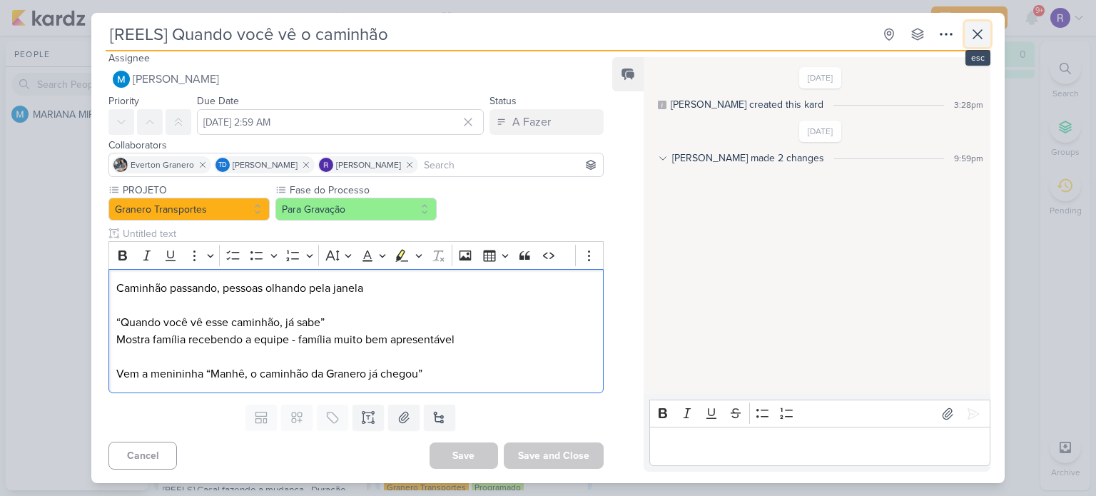
click at [978, 37] on icon at bounding box center [977, 34] width 17 height 17
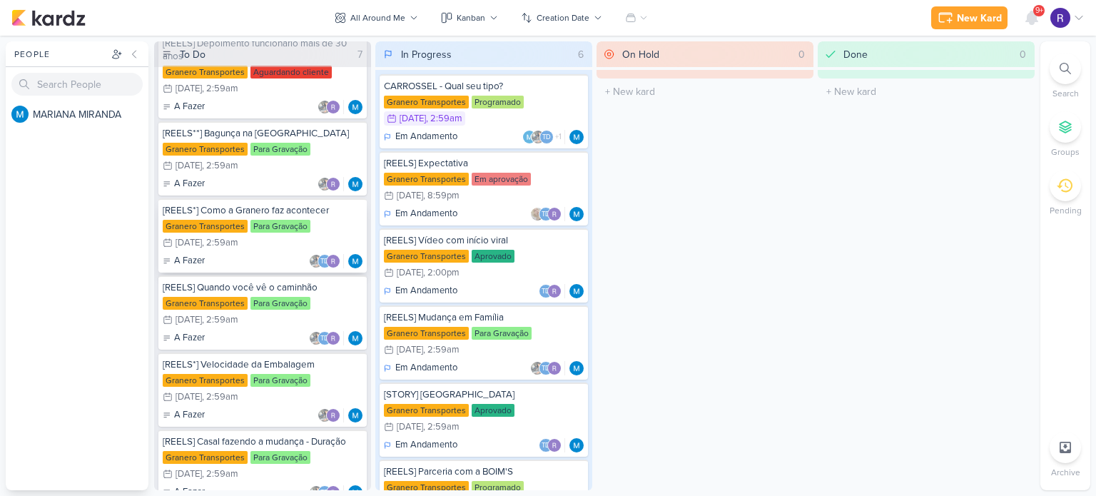
scroll to position [161, 0]
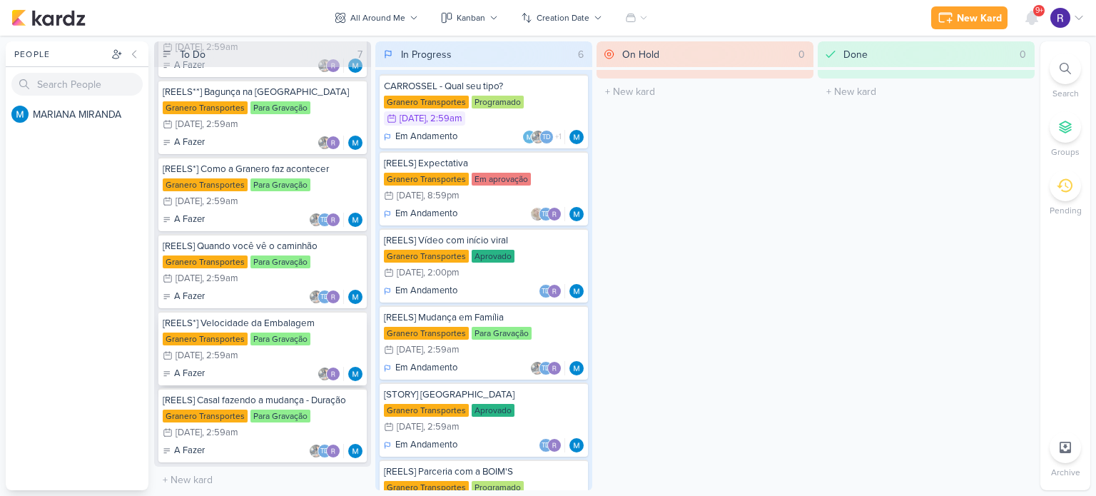
click at [332, 336] on div "Granero Transportes Para Gravação 12/11 [DATE] 2:59am" at bounding box center [263, 347] width 200 height 31
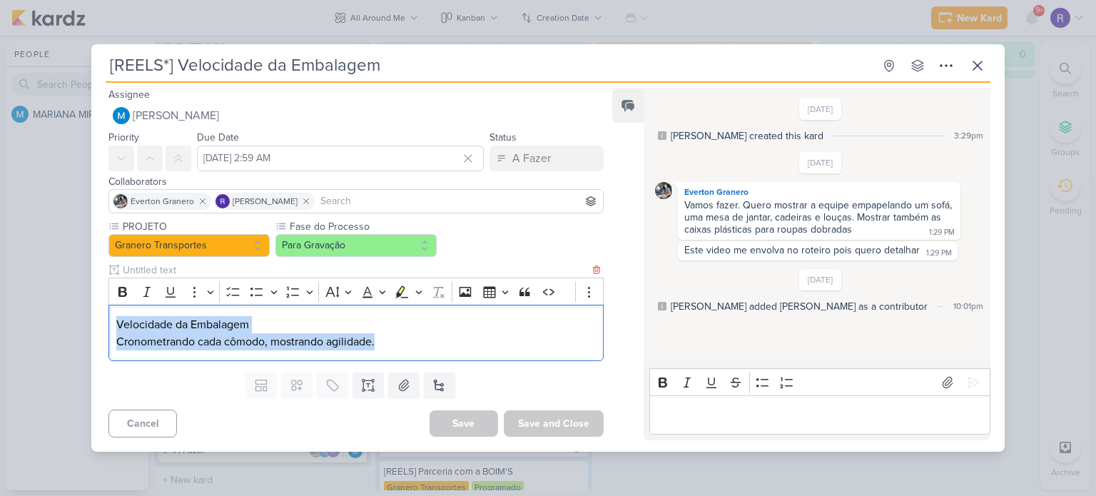
drag, startPoint x: 117, startPoint y: 323, endPoint x: 422, endPoint y: 360, distance: 307.5
click at [422, 360] on div "Velocidade da Embalagem Cronometrando cada cômodo, mostrando agilidade." at bounding box center [355, 333] width 495 height 56
click at [400, 337] on p "Cronometrando cada cômodo, mostrando agilidade." at bounding box center [355, 341] width 479 height 17
drag, startPoint x: 392, startPoint y: 340, endPoint x: 123, endPoint y: 327, distance: 268.6
click at [111, 319] on div "Velocidade da Embalagem Cronometrando cada cômodo, mostrando agilidade." at bounding box center [355, 333] width 495 height 56
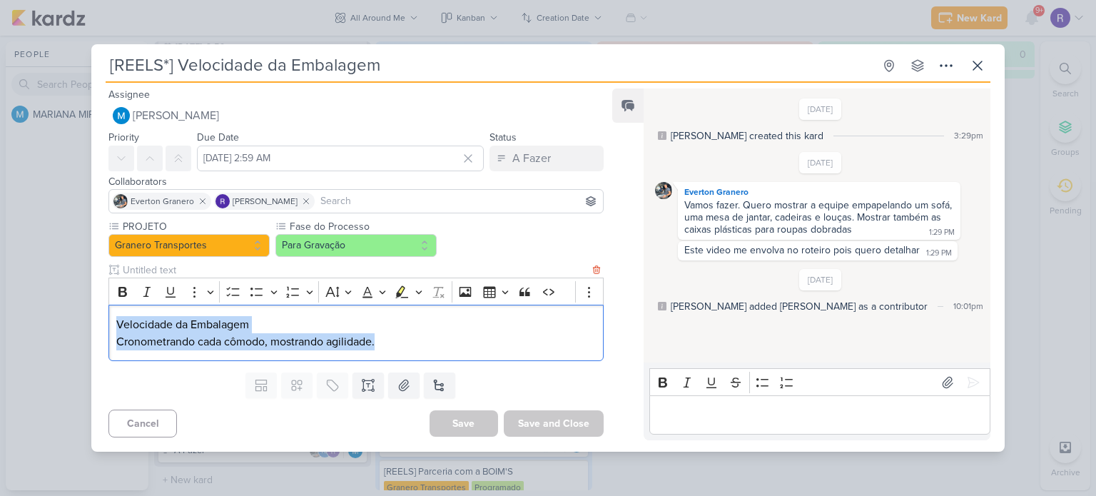
click at [126, 329] on p "Velocidade da Embalagem" at bounding box center [355, 324] width 479 height 17
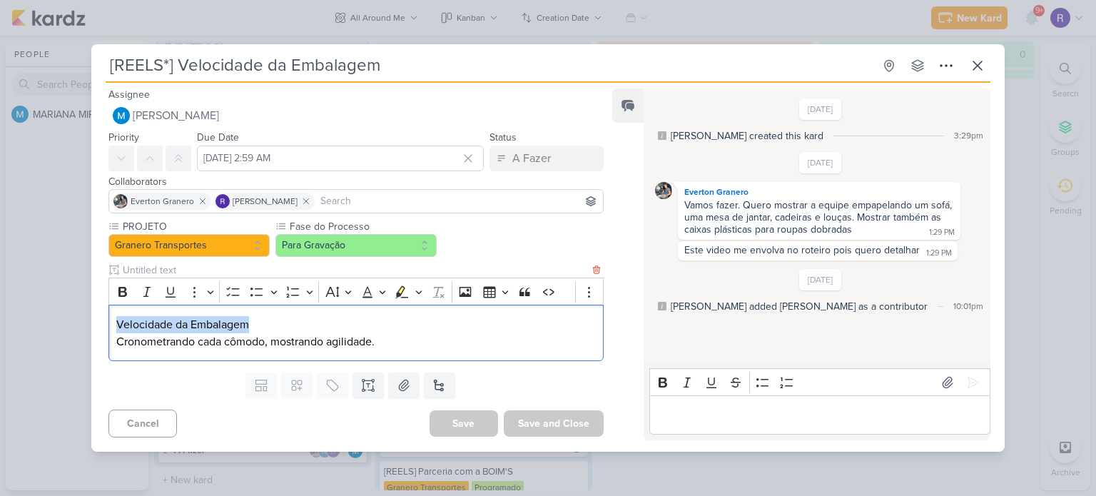
drag, startPoint x: 116, startPoint y: 325, endPoint x: 247, endPoint y: 330, distance: 130.7
click at [247, 330] on p "Velocidade da Embalagem" at bounding box center [355, 324] width 479 height 17
drag, startPoint x: 113, startPoint y: 342, endPoint x: 180, endPoint y: 339, distance: 67.1
click at [170, 339] on div "Velocidade da Embalagem Cronometrando cada cômodo, mostrando agilidade." at bounding box center [355, 333] width 495 height 56
drag, startPoint x: 181, startPoint y: 339, endPoint x: 322, endPoint y: 342, distance: 142.0
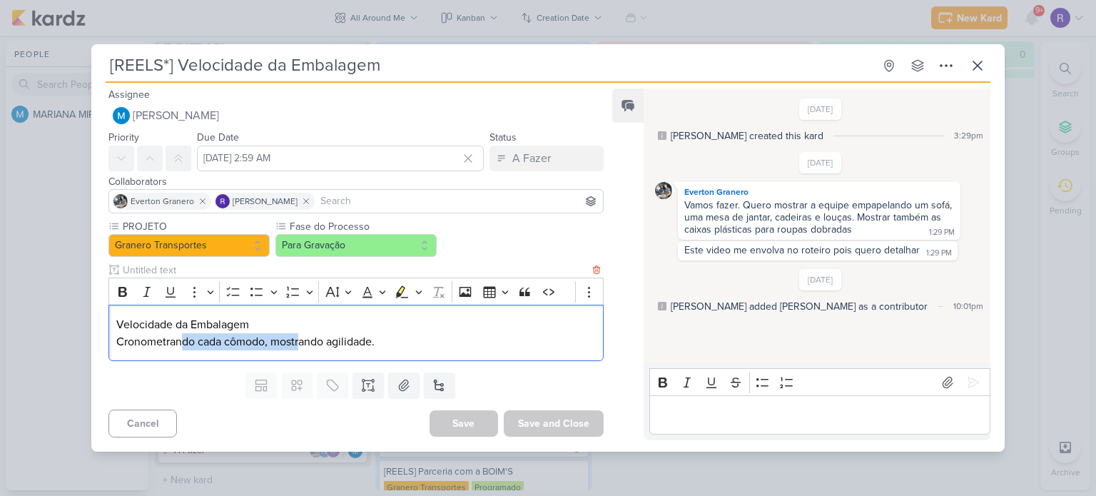
click at [300, 340] on p "Cronometrando cada cômodo, mostrando agilidade." at bounding box center [355, 341] width 479 height 17
drag, startPoint x: 377, startPoint y: 342, endPoint x: 115, endPoint y: 337, distance: 261.9
click at [115, 337] on div "Velocidade da Embalagem Cronometrando cada cômodo, mostrando agilidade." at bounding box center [355, 333] width 495 height 56
click at [126, 337] on p "Cronometrando cada cômodo, mostrando agilidade." at bounding box center [355, 341] width 479 height 17
drag, startPoint x: 117, startPoint y: 323, endPoint x: 384, endPoint y: 350, distance: 268.1
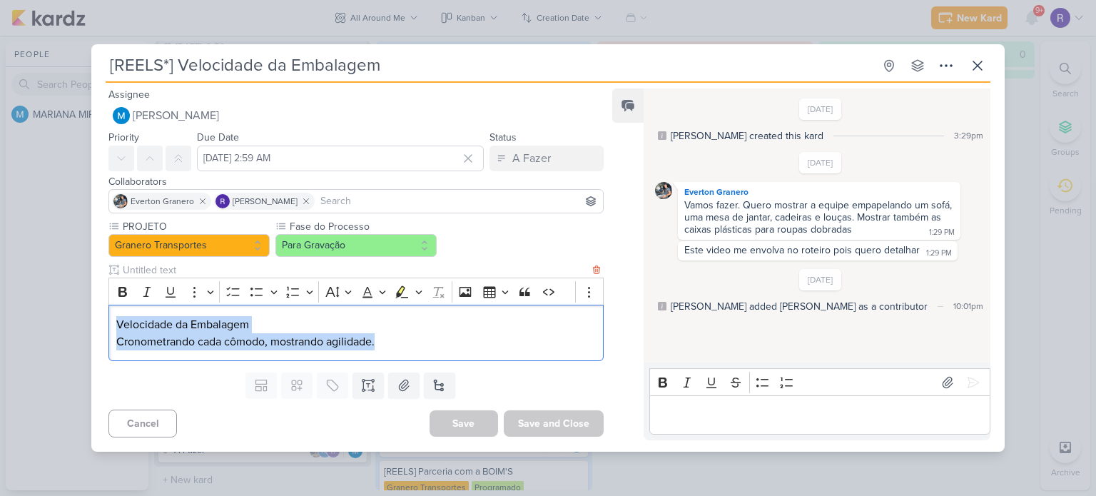
click at [384, 350] on div "Velocidade da Embalagem Cronometrando cada cômodo, mostrando agilidade." at bounding box center [355, 333] width 495 height 56
click at [390, 345] on p "Cronometrando cada cômodo, mostrando agilidade." at bounding box center [355, 341] width 479 height 17
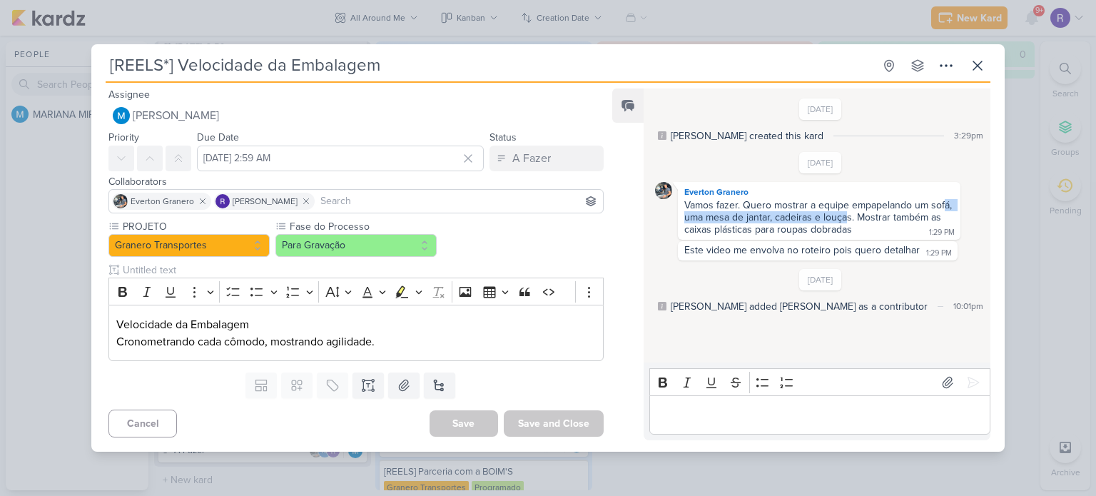
drag, startPoint x: 696, startPoint y: 215, endPoint x: 868, endPoint y: 216, distance: 171.2
click at [869, 216] on div "Vamos fazer. Quero mostrar a equipe empapelando um sofá, uma mesa de jantar, ca…" at bounding box center [819, 217] width 270 height 36
drag, startPoint x: 711, startPoint y: 230, endPoint x: 737, endPoint y: 232, distance: 26.4
click at [737, 231] on div "Vamos fazer. Quero mostrar a equipe empapelando um sofá, uma mesa de jantar, ca…" at bounding box center [819, 217] width 270 height 36
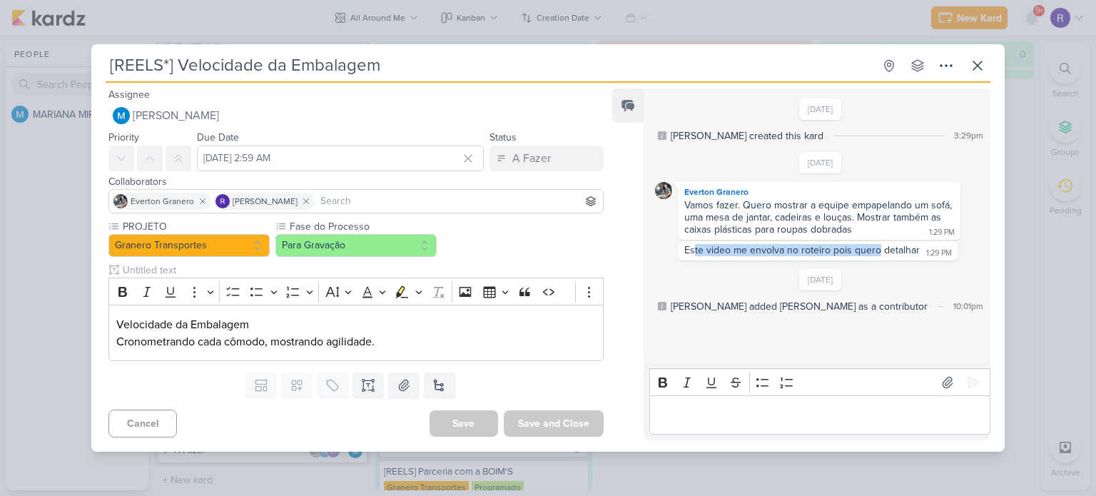
drag, startPoint x: 694, startPoint y: 248, endPoint x: 883, endPoint y: 250, distance: 188.4
click at [881, 250] on div "Este video me envolva no roteiro pois quero detalhar" at bounding box center [801, 250] width 235 height 12
click at [896, 250] on div "Este video me envolva no roteiro pois quero detalhar" at bounding box center [801, 250] width 235 height 12
click at [970, 65] on icon at bounding box center [977, 65] width 17 height 17
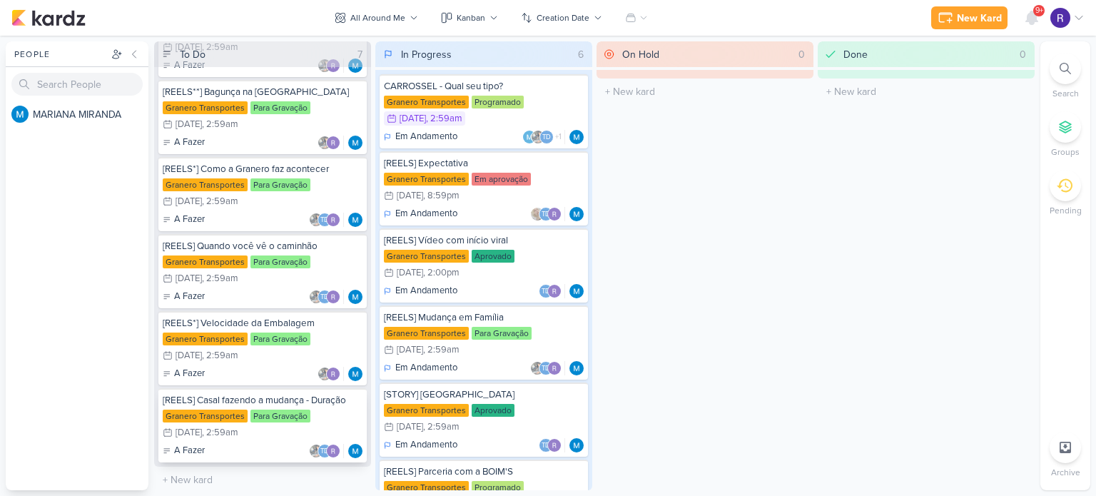
click at [317, 410] on div "Granero Transportes Para Gravação 12/4 [DATE] 2:59am" at bounding box center [263, 425] width 200 height 31
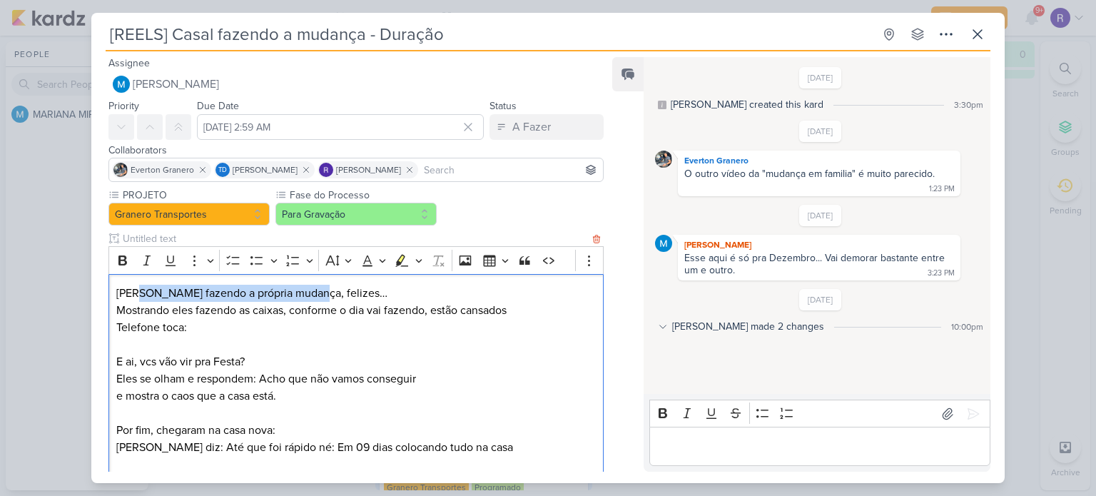
drag, startPoint x: 139, startPoint y: 295, endPoint x: 304, endPoint y: 295, distance: 164.8
click at [304, 295] on p "[PERSON_NAME] fazendo a própria mudança, felizes…" at bounding box center [355, 293] width 479 height 17
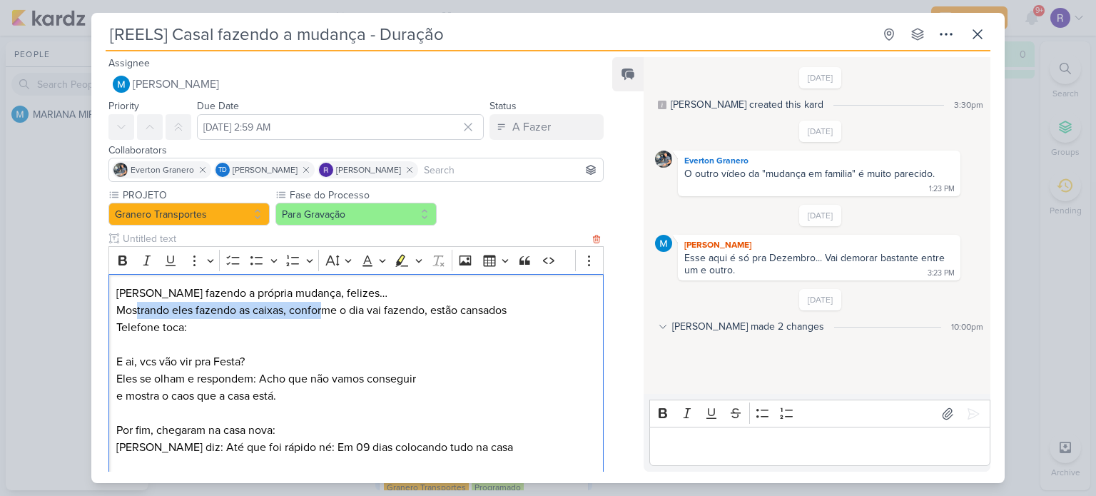
drag, startPoint x: 175, startPoint y: 312, endPoint x: 328, endPoint y: 309, distance: 153.4
click at [327, 309] on p "Mostrando eles fazendo as caixas, conforme o dia vai fazendo, estão cansados" at bounding box center [355, 310] width 479 height 17
click at [374, 309] on p "Mostrando eles fazendo as caixas, conforme o dia vai fazendo, estão cansados" at bounding box center [355, 310] width 479 height 17
drag, startPoint x: 238, startPoint y: 310, endPoint x: 444, endPoint y: 310, distance: 206.2
click at [435, 310] on p "Mostrando eles fazendo as caixas, conforme o dia vai fazendo, estão cansados" at bounding box center [355, 310] width 479 height 17
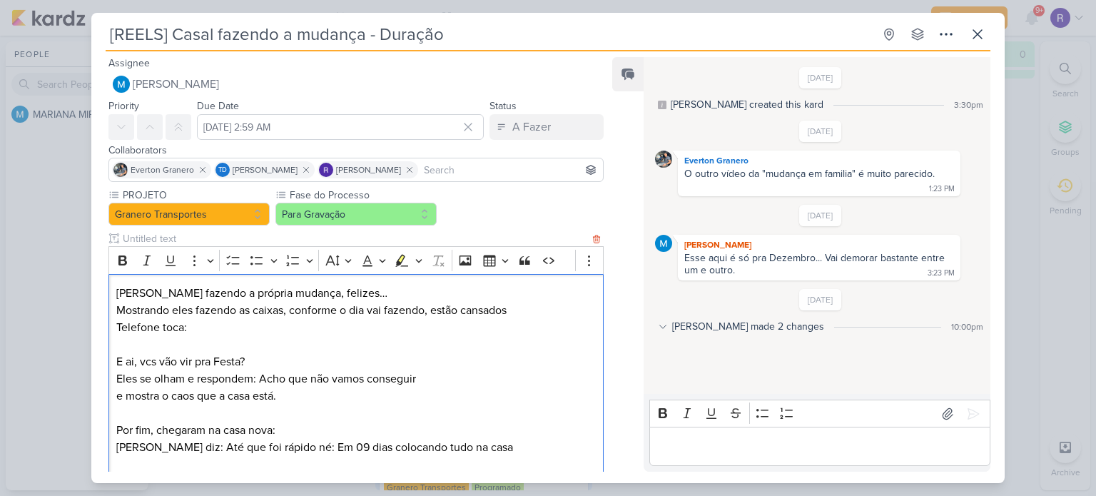
click at [450, 310] on p "Mostrando eles fazendo as caixas, conforme o dia vai fazendo, estão cansados" at bounding box center [355, 310] width 479 height 17
drag, startPoint x: 157, startPoint y: 332, endPoint x: 193, endPoint y: 333, distance: 36.4
click at [193, 333] on p "Telefone toca:" at bounding box center [355, 327] width 479 height 17
drag, startPoint x: 136, startPoint y: 362, endPoint x: 245, endPoint y: 362, distance: 109.9
click at [245, 362] on p "E ai, vcs vão vir pra Festa?" at bounding box center [355, 361] width 479 height 17
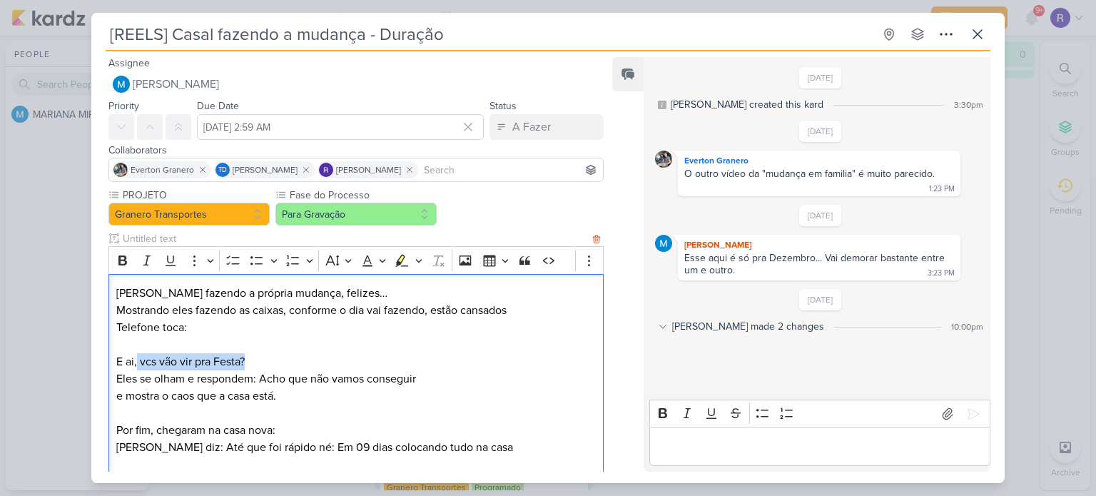
drag, startPoint x: 122, startPoint y: 379, endPoint x: 432, endPoint y: 376, distance: 310.4
click at [432, 377] on p "Eles se olham e respondem: Acho que não vamos conseguir" at bounding box center [355, 378] width 479 height 17
drag, startPoint x: 159, startPoint y: 399, endPoint x: 275, endPoint y: 396, distance: 116.3
click at [275, 396] on p "e mostra o caos que a casa está." at bounding box center [355, 395] width 479 height 17
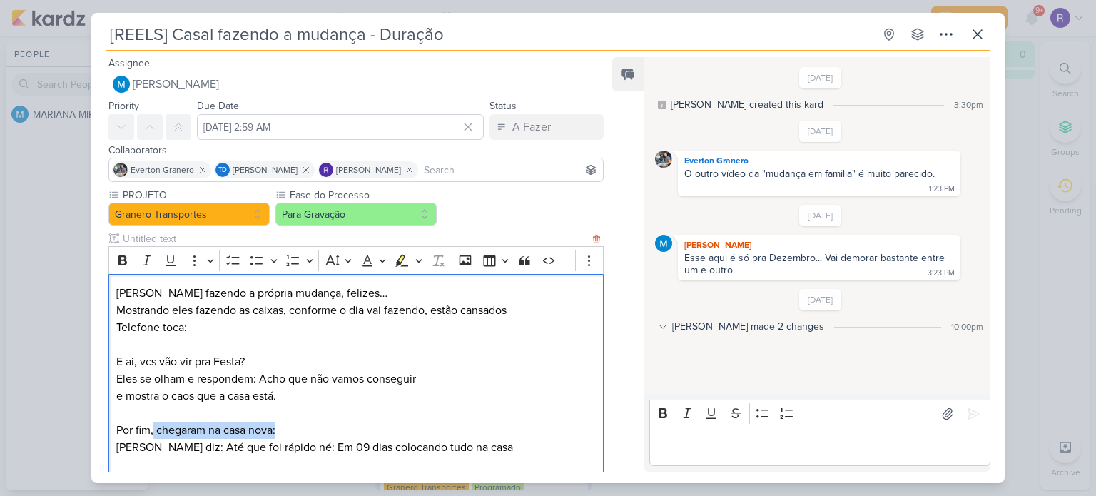
drag, startPoint x: 155, startPoint y: 429, endPoint x: 285, endPoint y: 429, distance: 129.8
click at [282, 429] on p "Por fim, chegaram na casa nova:" at bounding box center [355, 430] width 479 height 17
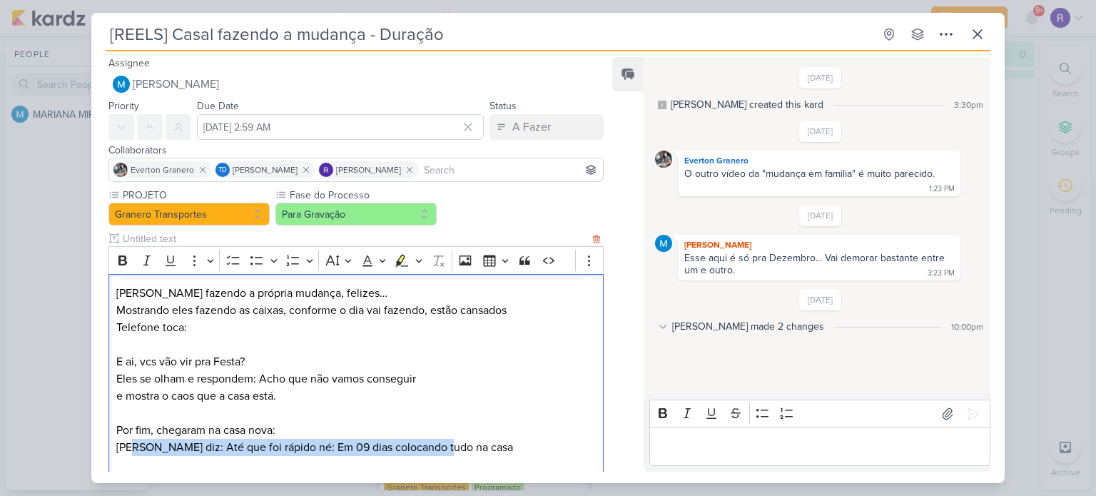
drag, startPoint x: 137, startPoint y: 449, endPoint x: 445, endPoint y: 444, distance: 308.2
click at [443, 444] on p "[PERSON_NAME] diz: Até que foi rápido né: Em 09 dias colocando tudo na casa" at bounding box center [355, 447] width 479 height 17
click at [465, 445] on p "[PERSON_NAME] diz: Até que foi rápido né: Em 09 dias colocando tudo na casa" at bounding box center [355, 447] width 479 height 17
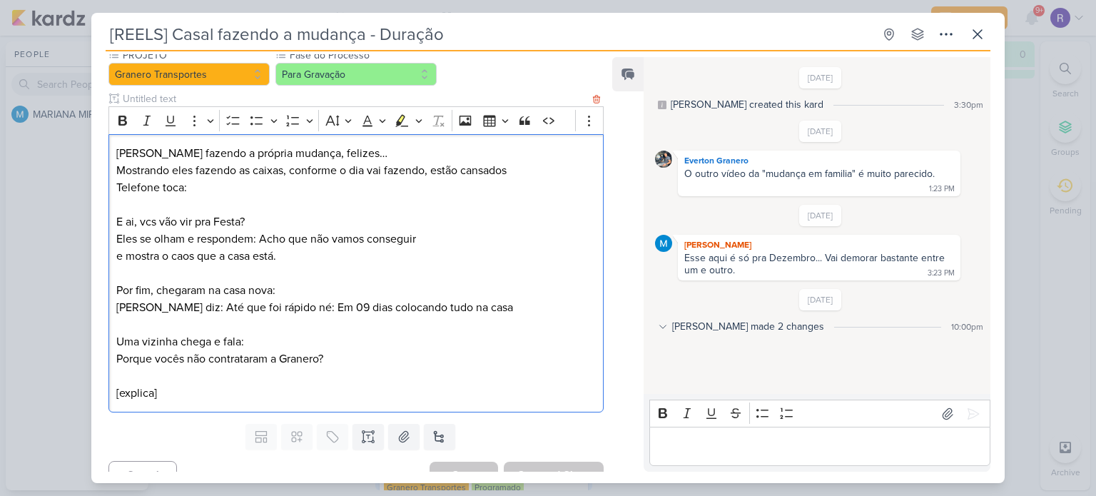
scroll to position [143, 0]
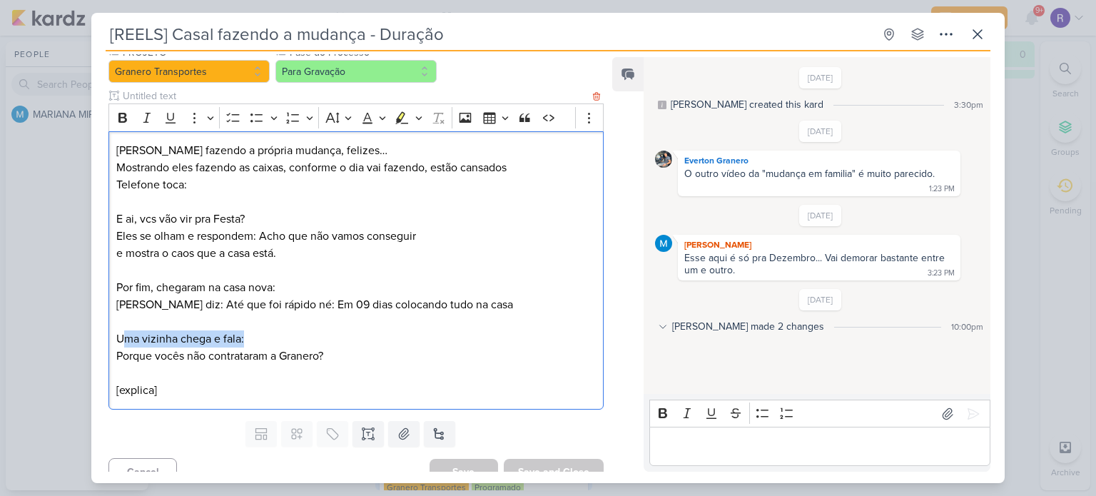
drag, startPoint x: 123, startPoint y: 337, endPoint x: 244, endPoint y: 341, distance: 121.3
click at [244, 341] on p "Uma vizinha chega e fala:" at bounding box center [355, 338] width 479 height 17
drag, startPoint x: 225, startPoint y: 357, endPoint x: 321, endPoint y: 357, distance: 96.3
click at [303, 357] on p "Porque vocês não contrataram a Granero?" at bounding box center [355, 355] width 479 height 17
click at [343, 357] on p "Porque vocês não contrataram a Granero?" at bounding box center [355, 355] width 479 height 17
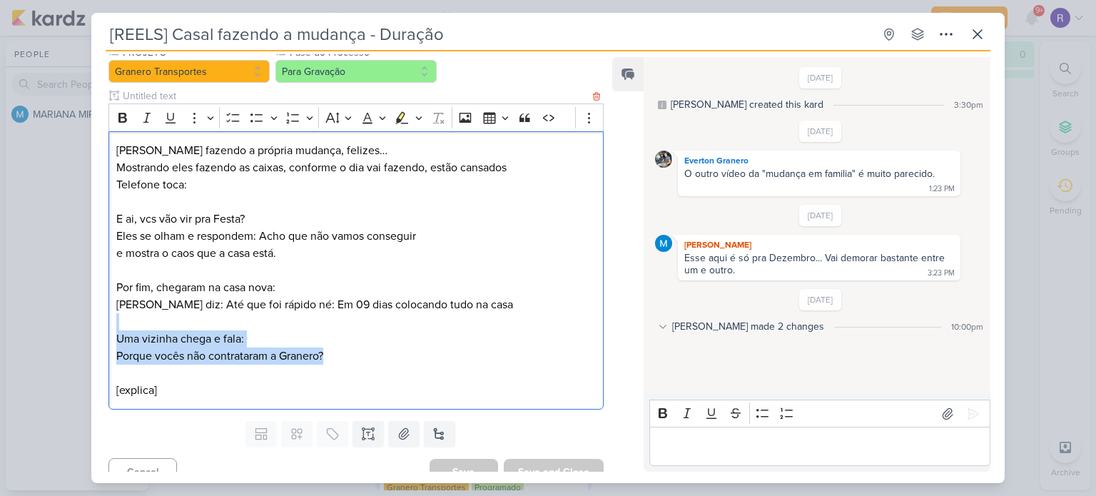
drag, startPoint x: 320, startPoint y: 357, endPoint x: 220, endPoint y: 319, distance: 106.1
click at [172, 313] on div "[PERSON_NAME] fazendo a própria mudança, felizes… Mostrando eles fazendo as cai…" at bounding box center [355, 270] width 495 height 279
click at [285, 322] on p "Editor editing area: main" at bounding box center [355, 321] width 479 height 17
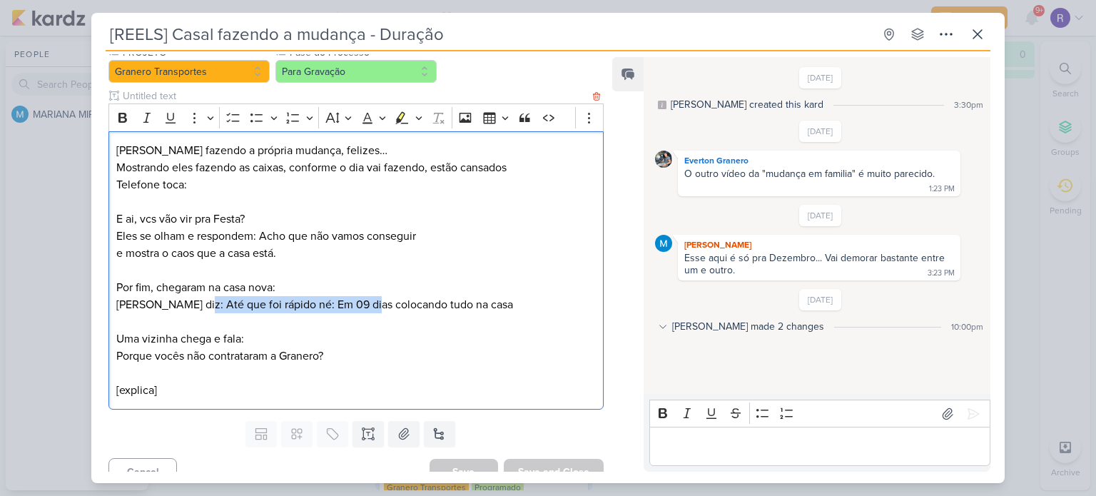
drag, startPoint x: 361, startPoint y: 308, endPoint x: 185, endPoint y: 304, distance: 175.6
click at [185, 304] on p "[PERSON_NAME] diz: Até que foi rápido né: Em 09 dias colocando tudo na casa" at bounding box center [355, 304] width 479 height 17
click at [166, 304] on p "[PERSON_NAME] diz: Até que foi rápido né: Em 09 dias colocando tudo na casa" at bounding box center [355, 304] width 479 height 17
drag, startPoint x: 342, startPoint y: 303, endPoint x: 461, endPoint y: 306, distance: 119.2
click at [461, 306] on p "[PERSON_NAME] diz: Até que foi rápido né: Em 09 dias colocando tudo na casa" at bounding box center [355, 304] width 479 height 17
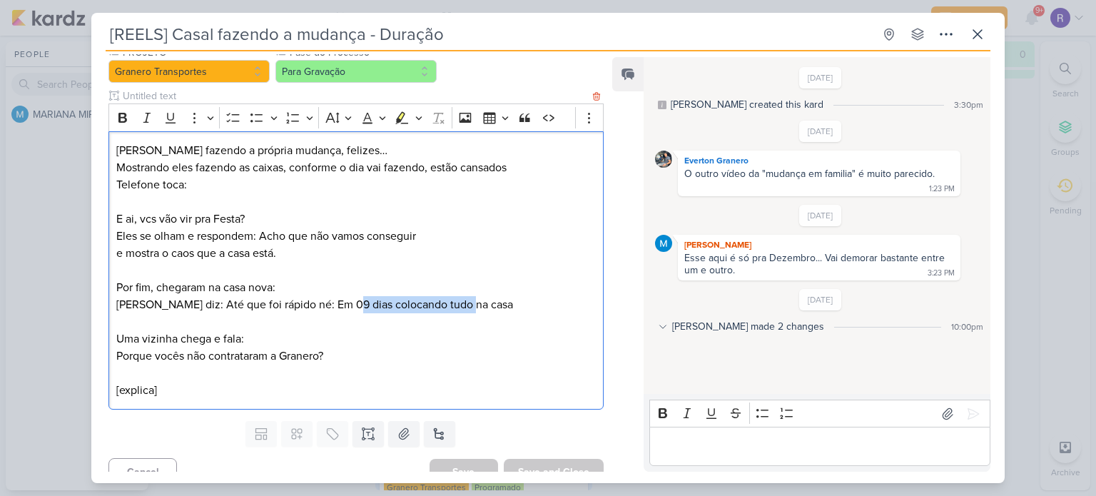
click at [477, 305] on p "[PERSON_NAME] diz: Até que foi rápido né: Em 09 dias colocando tudo na casa" at bounding box center [355, 304] width 479 height 17
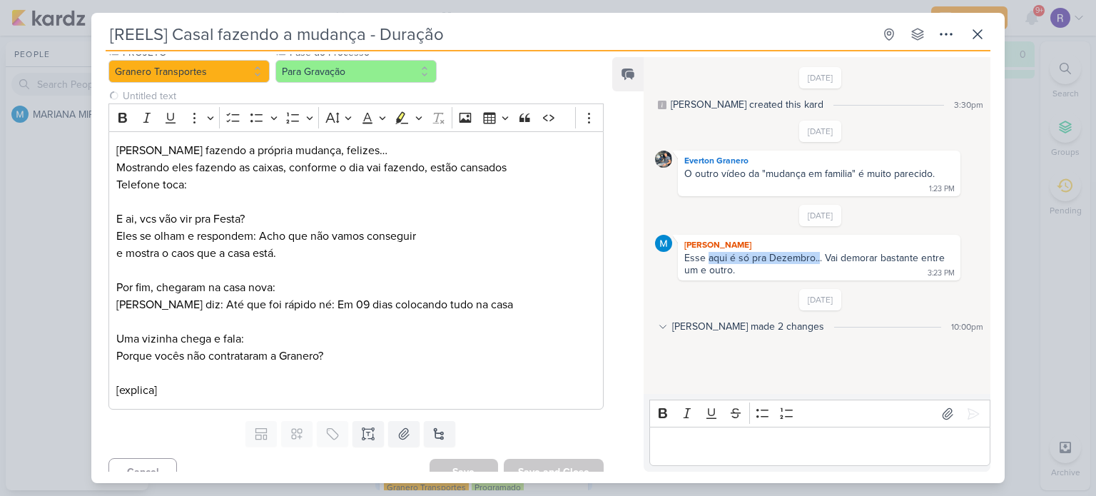
drag, startPoint x: 707, startPoint y: 257, endPoint x: 826, endPoint y: 258, distance: 119.2
click at [822, 258] on div "Esse aqui é só pra Dezembro... Vai demorar bastante entre um e outro." at bounding box center [815, 264] width 263 height 24
click at [874, 258] on div "Esse aqui é só pra Dezembro... Vai demorar bastante entre um e outro." at bounding box center [815, 264] width 263 height 24
click at [976, 34] on icon at bounding box center [977, 34] width 17 height 17
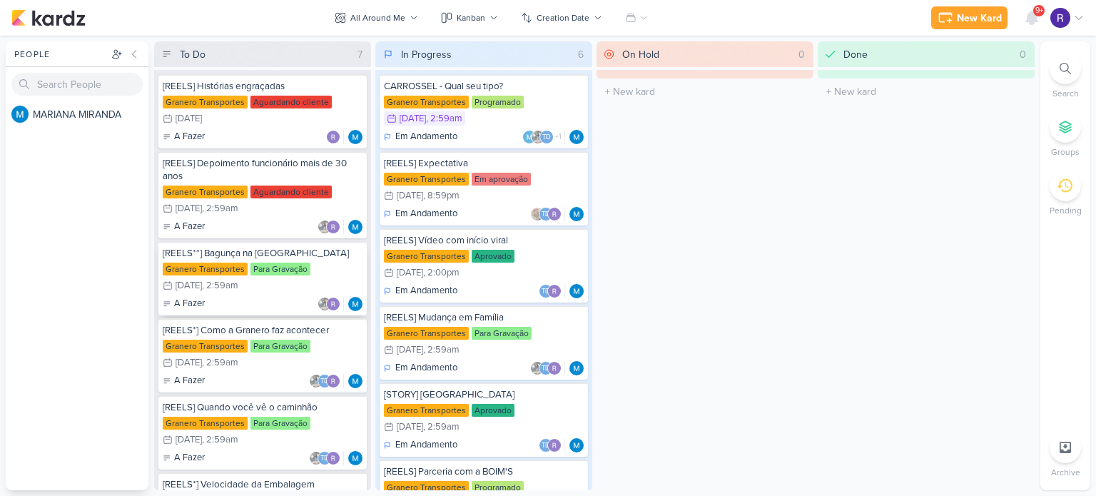
scroll to position [161, 0]
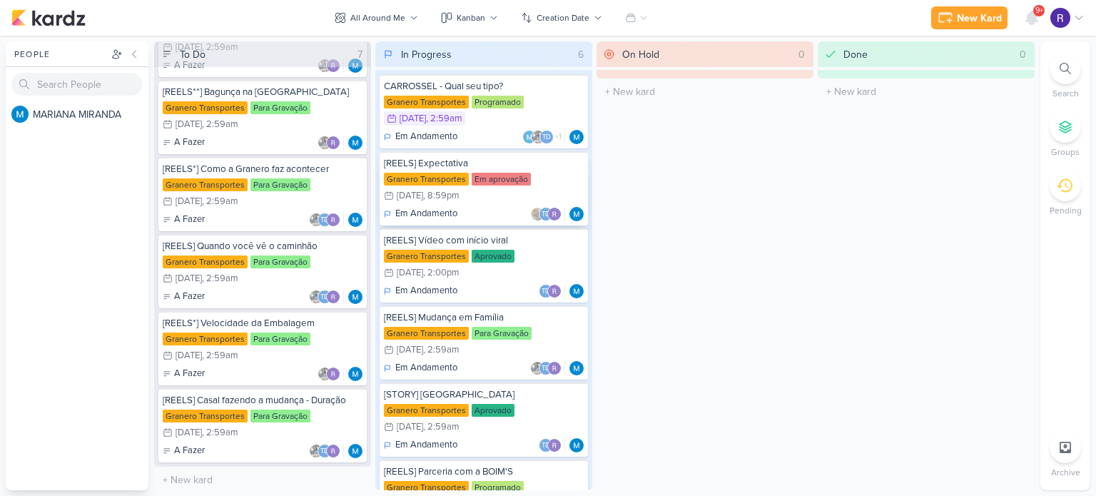
click at [520, 165] on div "[REELS] Expectativa" at bounding box center [484, 163] width 200 height 13
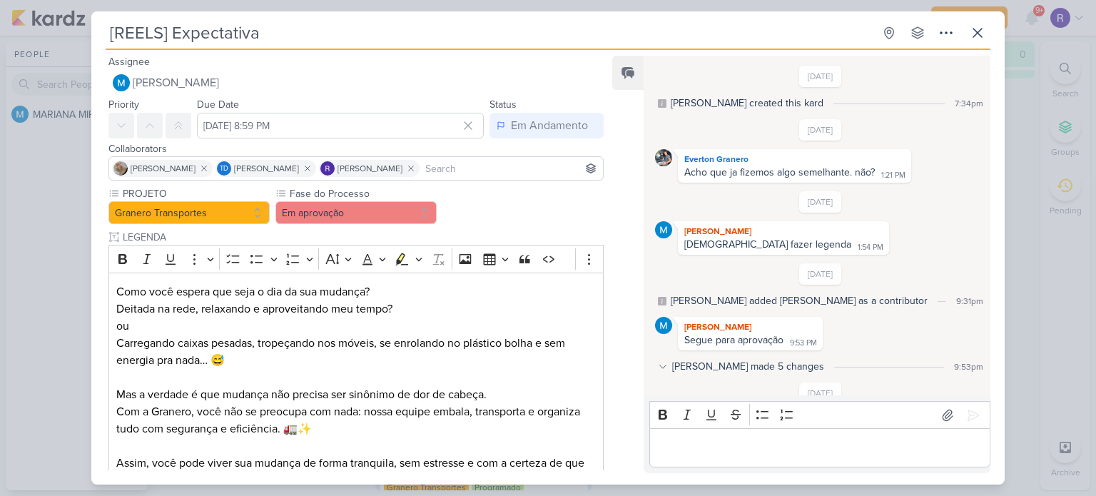
scroll to position [37, 0]
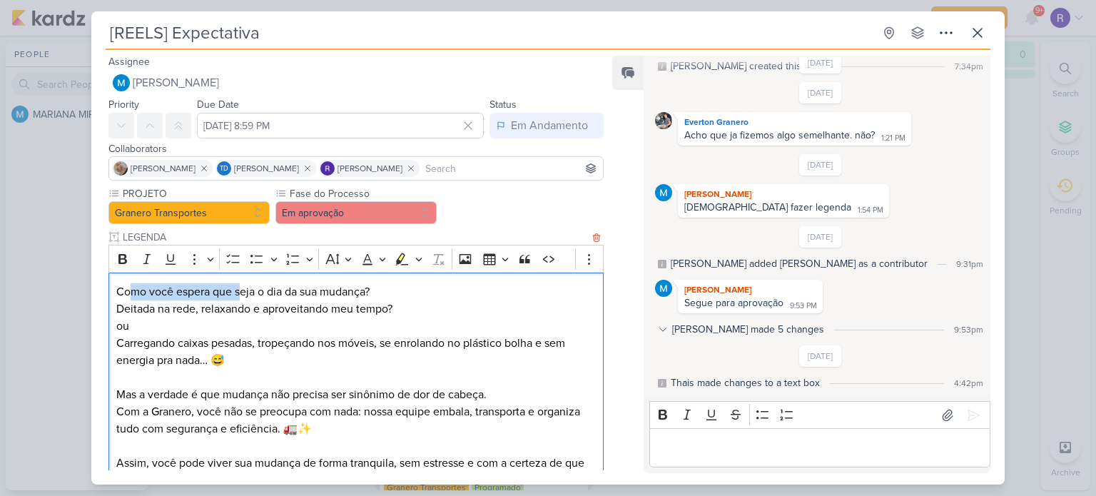
drag, startPoint x: 129, startPoint y: 290, endPoint x: 253, endPoint y: 296, distance: 124.3
click at [253, 296] on p "Como você espera que seja o dia da sua mudança? Deitada na rede, relaxando e ap…" at bounding box center [355, 300] width 479 height 34
drag, startPoint x: 334, startPoint y: 295, endPoint x: 357, endPoint y: 296, distance: 22.8
click at [357, 296] on p "Como você espera que seja o dia da sua mudança? Deitada na rede, relaxando e ap…" at bounding box center [355, 300] width 479 height 34
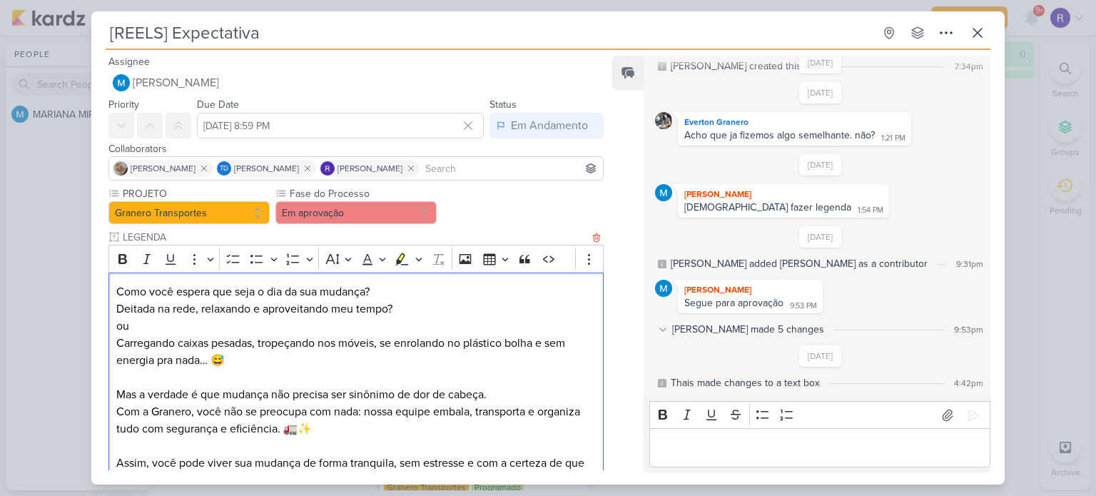
click at [153, 315] on p "Como você espera que seja o dia da sua mudança? Deitada na rede, relaxando e ap…" at bounding box center [355, 300] width 479 height 34
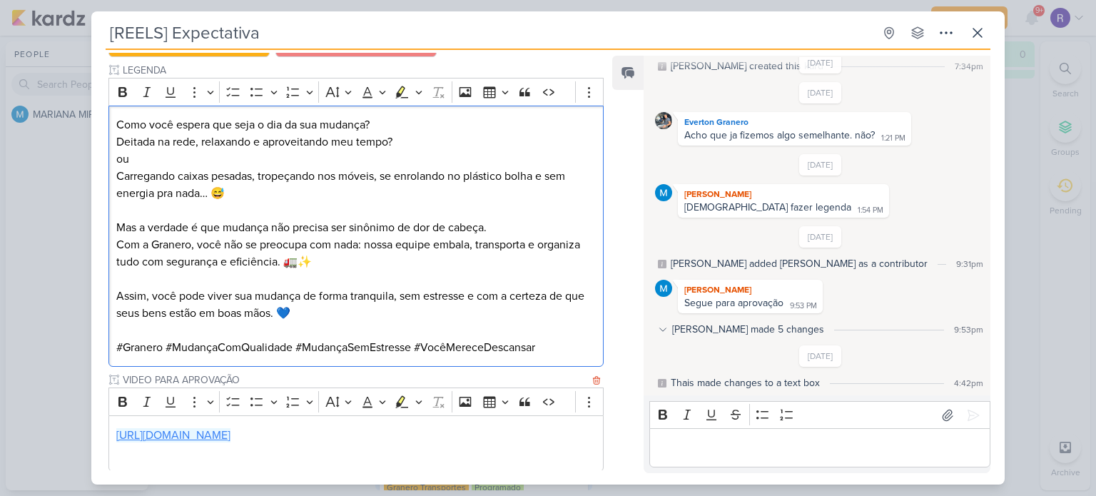
scroll to position [214, 0]
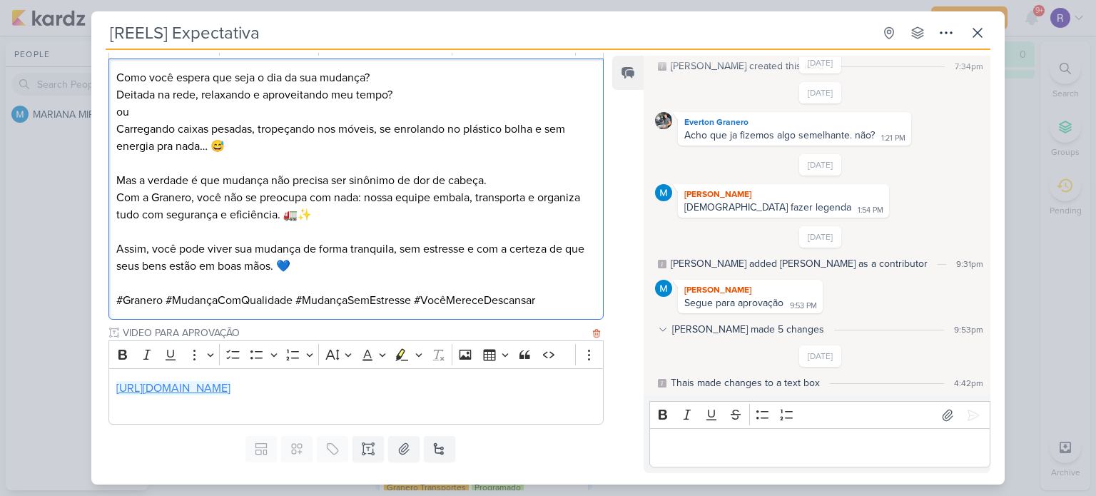
click at [230, 385] on link "[URL][DOMAIN_NAME]" at bounding box center [173, 388] width 114 height 14
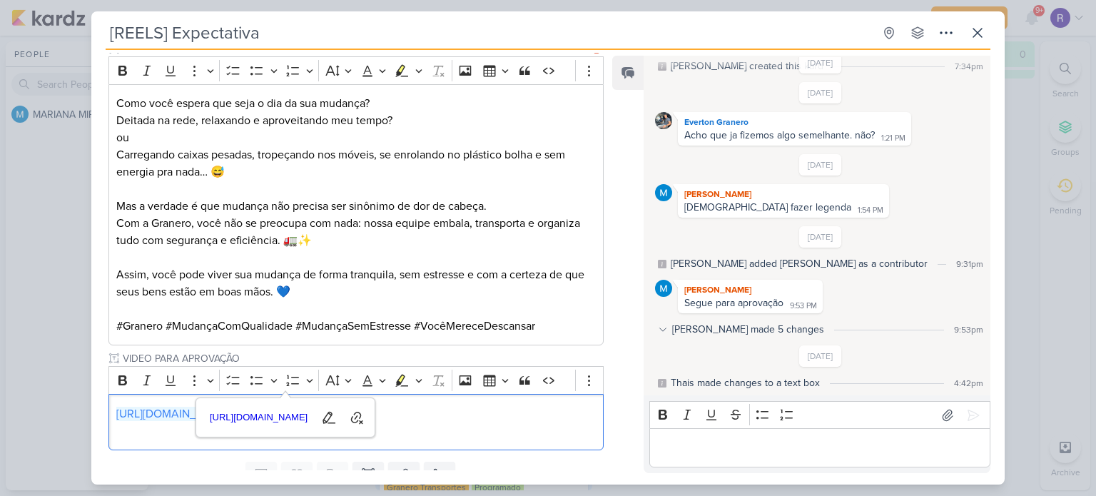
scroll to position [103, 0]
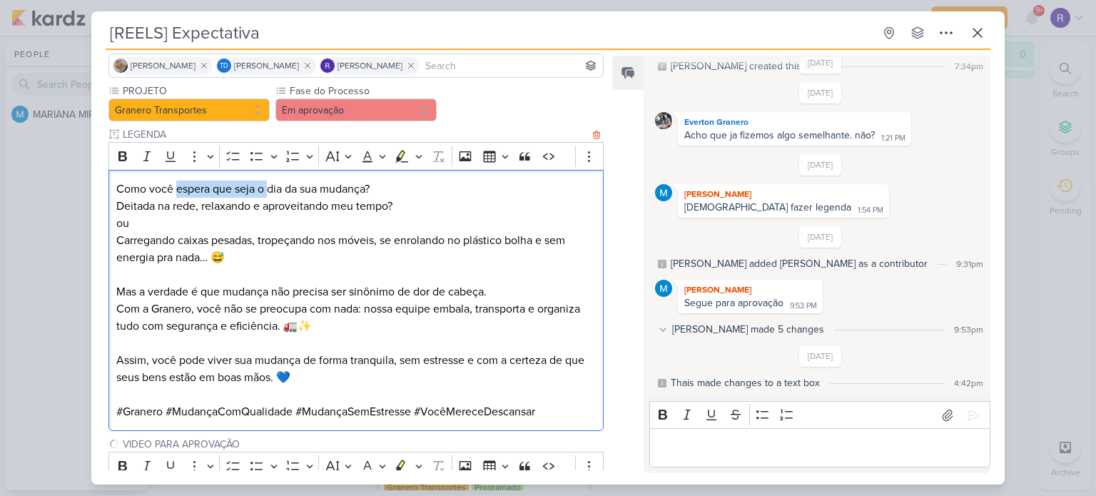
drag, startPoint x: 175, startPoint y: 188, endPoint x: 275, endPoint y: 188, distance: 100.6
click at [273, 188] on p "Como você espera que seja o dia da sua mudança? Deitada na rede, relaxando e ap…" at bounding box center [355, 198] width 479 height 34
click at [292, 188] on p "Como você espera que seja o dia da sua mudança? Deitada na rede, relaxando e ap…" at bounding box center [355, 198] width 479 height 34
drag, startPoint x: 116, startPoint y: 185, endPoint x: 254, endPoint y: 187, distance: 138.4
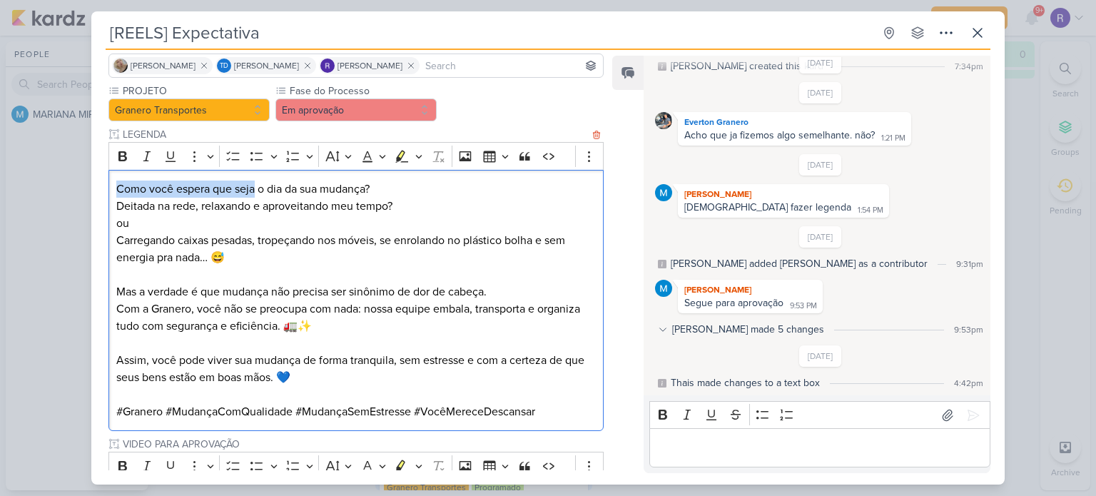
click at [254, 187] on p "Como você espera que seja o dia da sua mudança? Deitada na rede, relaxando e ap…" at bounding box center [355, 198] width 479 height 34
drag, startPoint x: 354, startPoint y: 188, endPoint x: 363, endPoint y: 188, distance: 9.3
click at [361, 188] on p "Como você espera que seja o dia da sua mudança? Deitada na rede, relaxando e ap…" at bounding box center [355, 198] width 479 height 34
click at [380, 188] on p "Como você espera que seja o dia da sua mudança? Deitada na rede, relaxando e ap…" at bounding box center [355, 198] width 479 height 34
drag, startPoint x: 134, startPoint y: 208, endPoint x: 278, endPoint y: 208, distance: 143.4
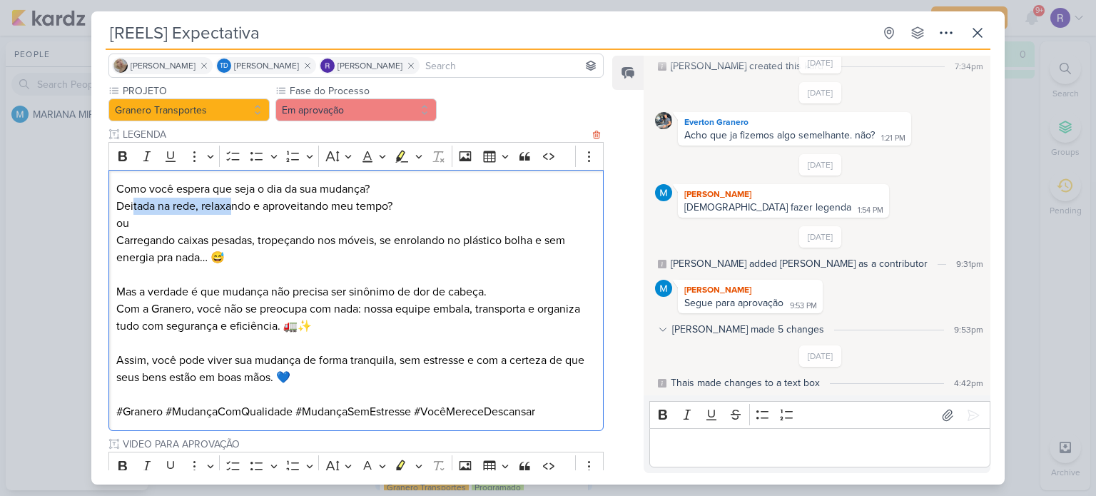
click at [239, 208] on p "Como você espera que seja o dia da sua mudança? Deitada na rede, relaxando e ap…" at bounding box center [355, 198] width 479 height 34
drag, startPoint x: 349, startPoint y: 205, endPoint x: 378, endPoint y: 208, distance: 29.3
click at [370, 208] on p "Como você espera que seja o dia da sua mudança? Deitada na rede, relaxando e ap…" at bounding box center [355, 198] width 479 height 34
drag, startPoint x: 146, startPoint y: 239, endPoint x: 243, endPoint y: 239, distance: 96.3
click at [240, 239] on p "ou Carregando caixas pesadas, tropeçando nos móveis, se enrolando no plástico b…" at bounding box center [355, 240] width 479 height 51
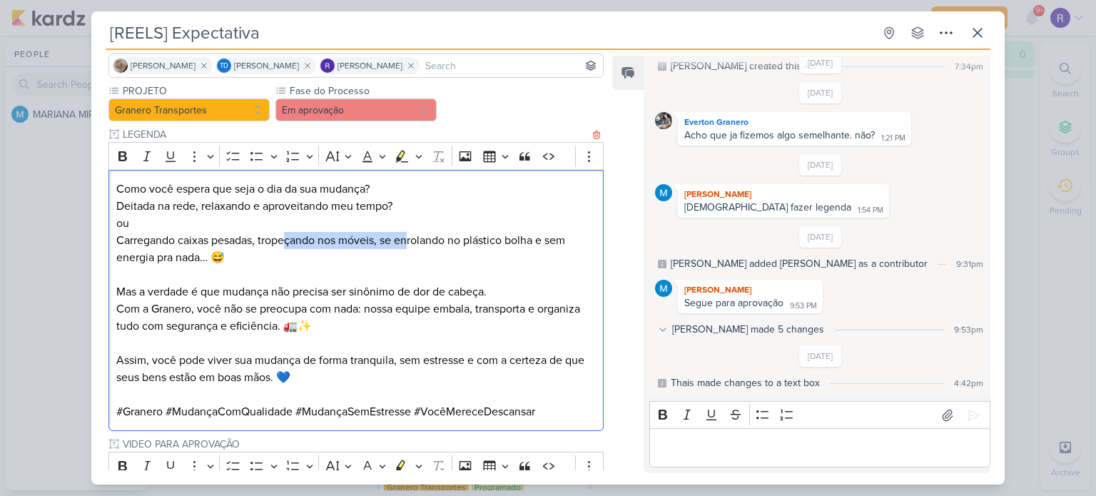
drag, startPoint x: 288, startPoint y: 239, endPoint x: 415, endPoint y: 243, distance: 127.1
click at [415, 243] on p "ou Carregando caixas pesadas, tropeçando nos móveis, se enrolando no plástico b…" at bounding box center [355, 240] width 479 height 51
drag, startPoint x: 445, startPoint y: 243, endPoint x: 531, endPoint y: 243, distance: 85.6
click at [531, 243] on p "ou Carregando caixas pesadas, tropeçando nos móveis, se enrolando no plástico b…" at bounding box center [355, 240] width 479 height 51
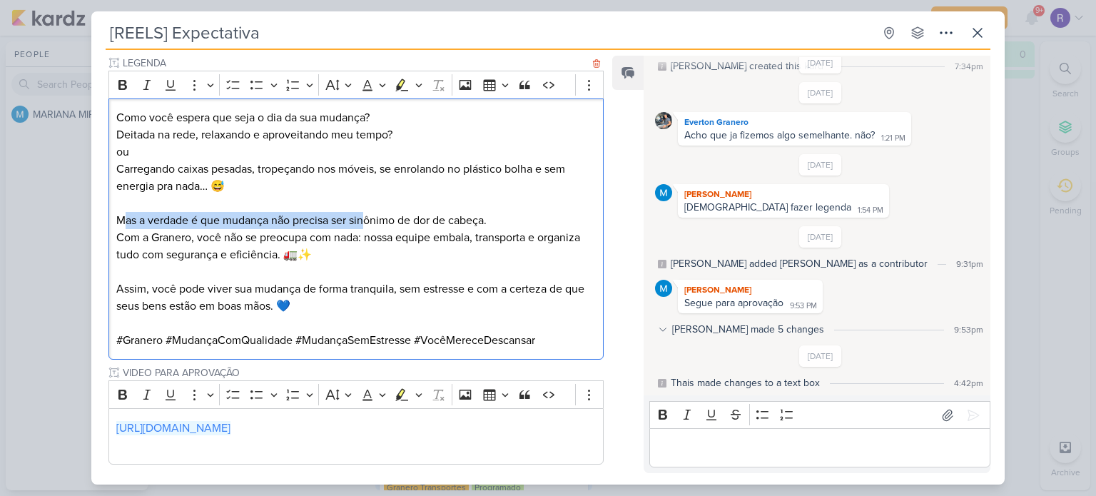
drag, startPoint x: 121, startPoint y: 215, endPoint x: 367, endPoint y: 214, distance: 246.1
click at [367, 214] on p "Mas a verdade é que mudança não precisa ser sinônimo de dor de cabeça. Com a Gr…" at bounding box center [355, 237] width 479 height 51
click at [417, 222] on p "Mas a verdade é que mudança não precisa ser sinônimo de dor de cabeça. Com a Gr…" at bounding box center [355, 237] width 479 height 51
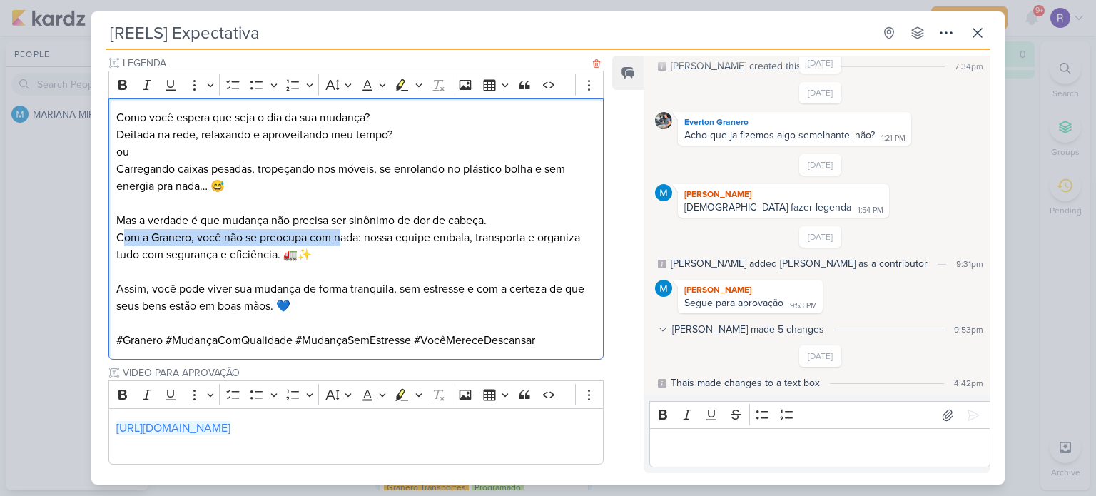
drag, startPoint x: 121, startPoint y: 238, endPoint x: 397, endPoint y: 235, distance: 276.1
click at [347, 236] on p "Mas a verdade é que mudança não precisa ser sinônimo de dor de cabeça. Com a Gr…" at bounding box center [355, 237] width 479 height 51
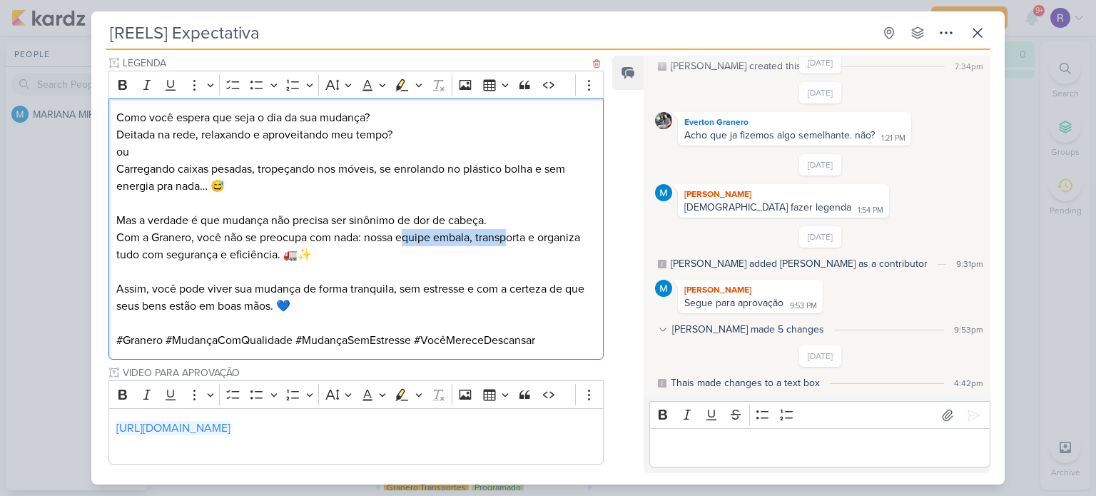
drag, startPoint x: 406, startPoint y: 235, endPoint x: 517, endPoint y: 238, distance: 110.6
click at [517, 238] on p "Mas a verdade é que mudança não precisa ser sinônimo de dor de cabeça. Com a Gr…" at bounding box center [355, 237] width 479 height 51
click at [525, 242] on p "Mas a verdade é que mudança não precisa ser sinônimo de dor de cabeça. Com a Gr…" at bounding box center [355, 237] width 479 height 51
drag, startPoint x: 136, startPoint y: 259, endPoint x: 235, endPoint y: 256, distance: 99.2
click at [235, 256] on p "Mas a verdade é que mudança não precisa ser sinônimo de dor de cabeça. Com a Gr…" at bounding box center [355, 237] width 479 height 51
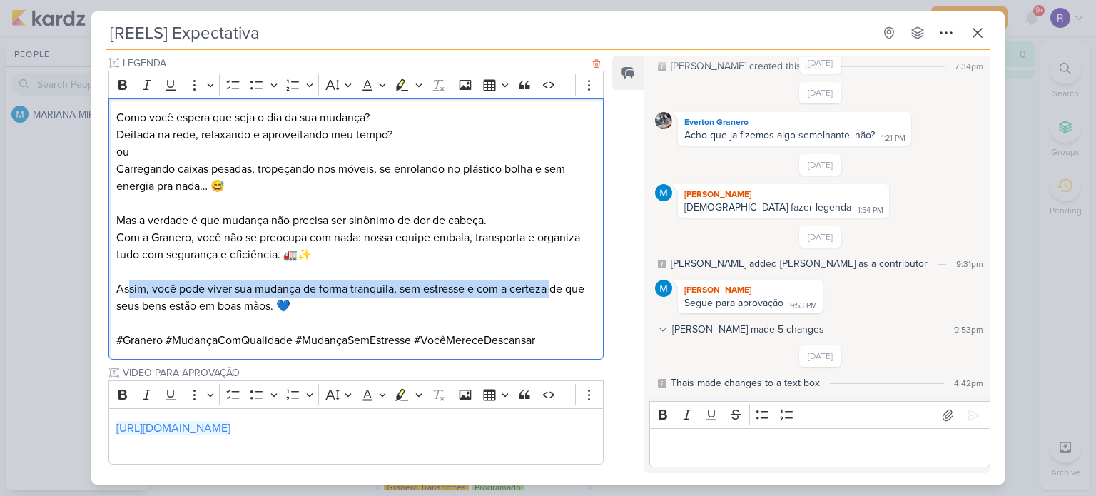
drag, startPoint x: 129, startPoint y: 286, endPoint x: 556, endPoint y: 288, distance: 427.4
click at [559, 287] on p "Assim, você pode viver sua mudança de forma tranquila, sem estresse e com a cer…" at bounding box center [355, 297] width 479 height 34
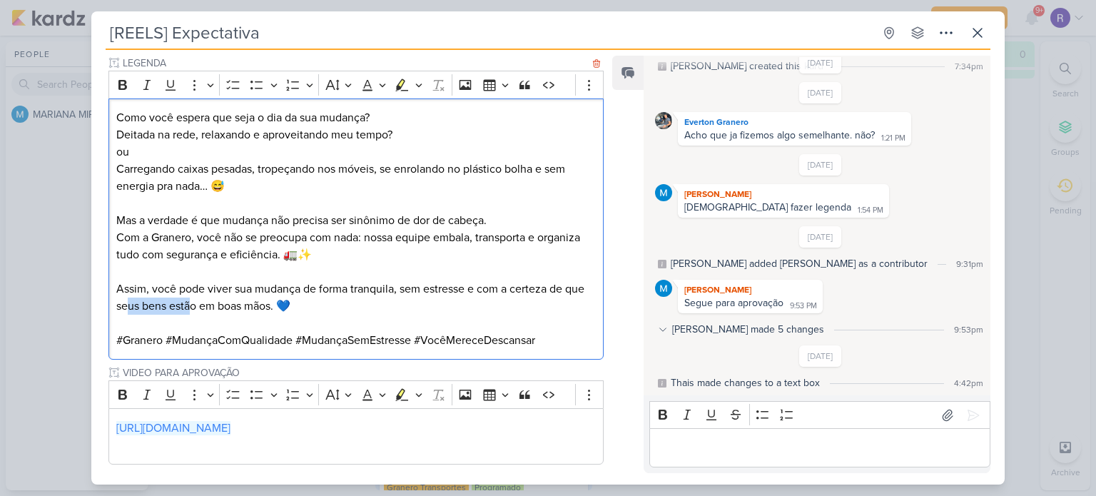
drag, startPoint x: 126, startPoint y: 307, endPoint x: 190, endPoint y: 309, distance: 64.2
click at [189, 309] on p "Assim, você pode viver sua mudança de forma tranquila, sem estresse e com a cer…" at bounding box center [355, 297] width 479 height 34
click at [249, 280] on p "Assim, você pode viver sua mudança de forma tranquila, sem estresse e com a cer…" at bounding box center [355, 297] width 479 height 34
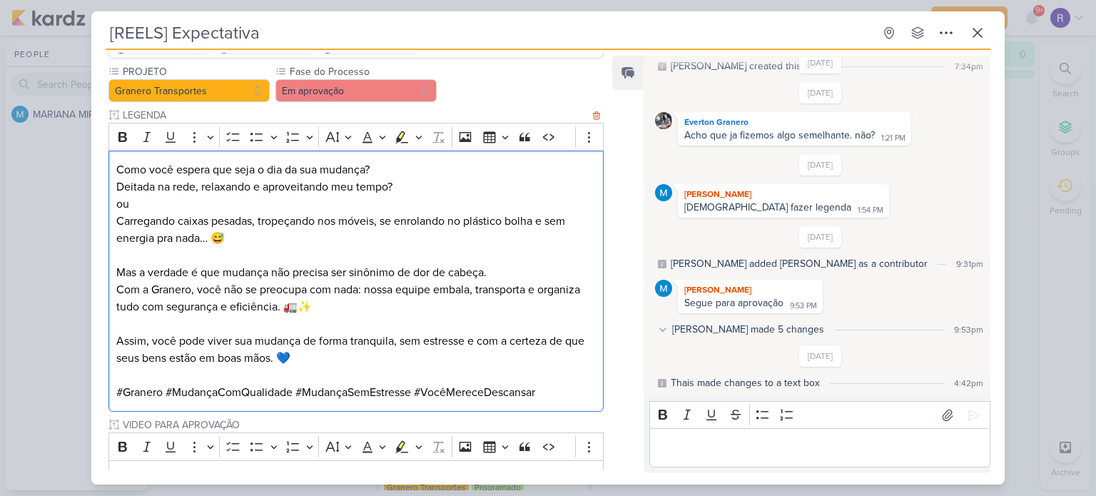
scroll to position [0, 0]
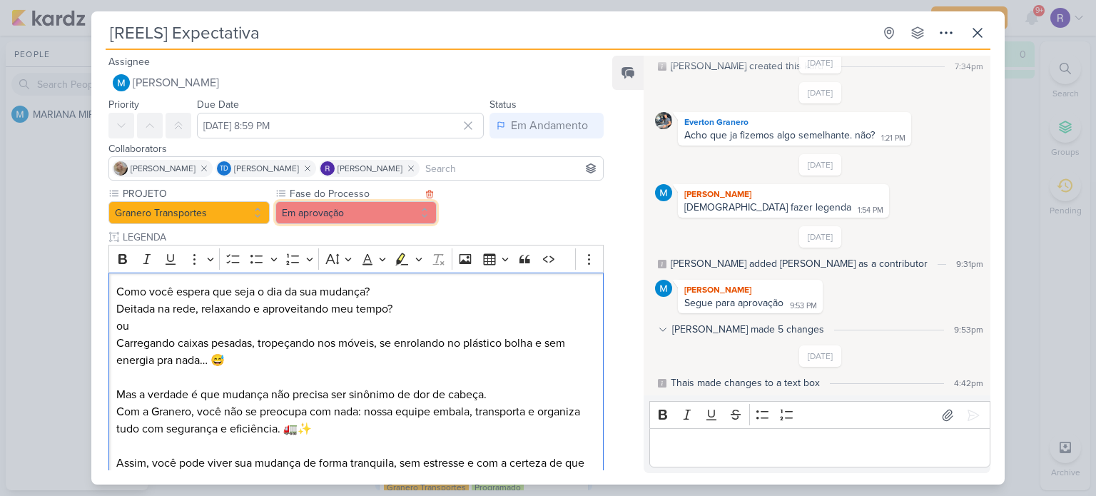
click at [338, 211] on button "Em aprovação" at bounding box center [355, 212] width 161 height 23
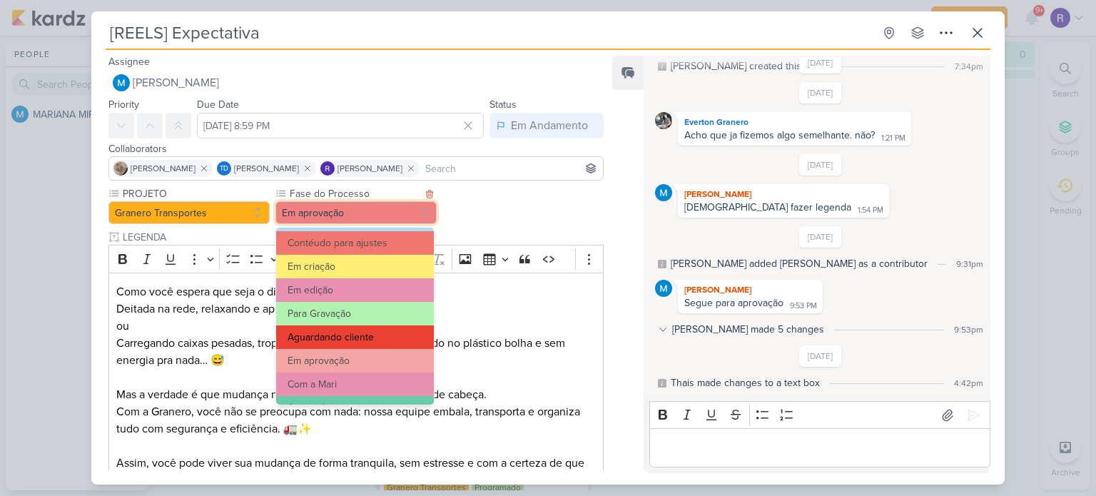
scroll to position [137, 0]
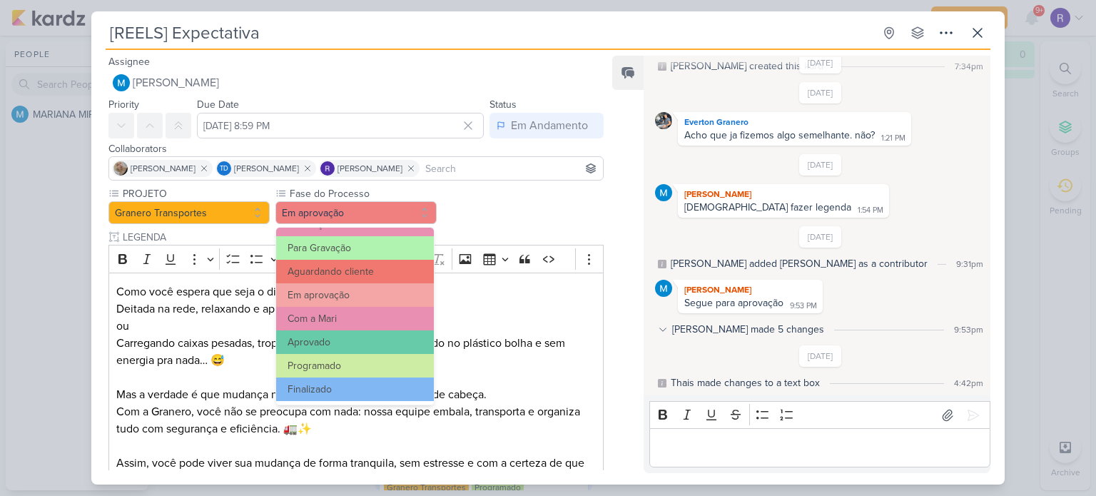
click at [776, 447] on p "Editor editing area: main" at bounding box center [819, 447] width 326 height 17
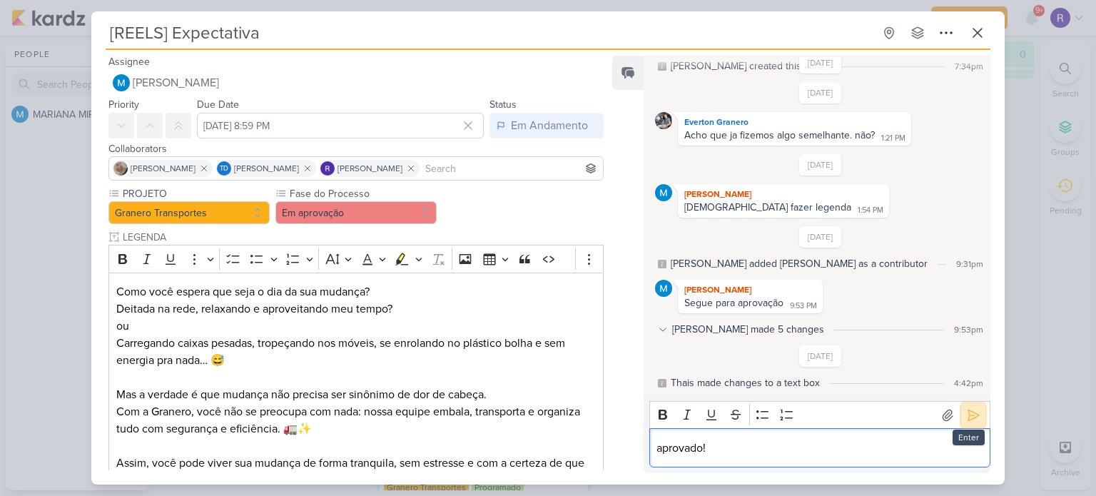
click at [968, 417] on icon at bounding box center [973, 415] width 11 height 11
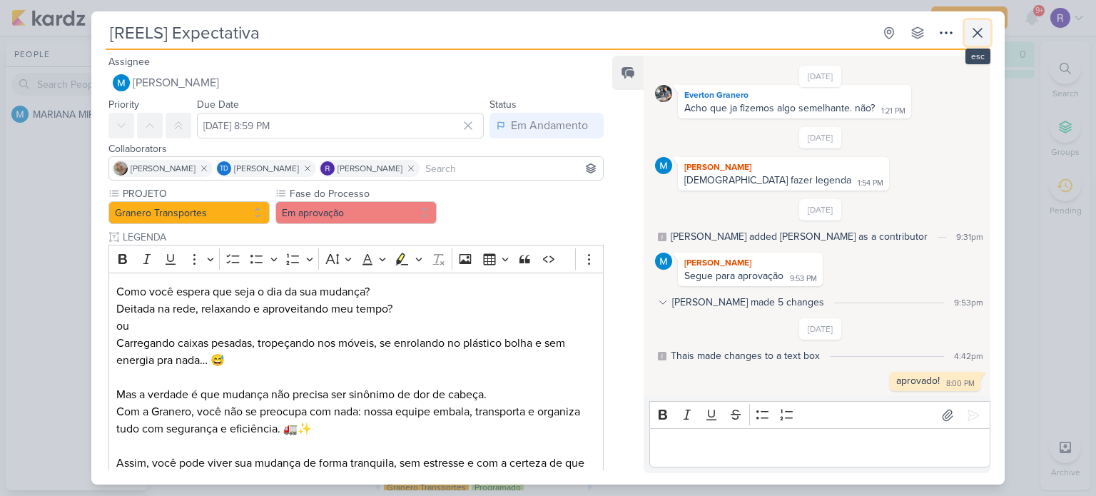
click at [978, 33] on icon at bounding box center [977, 32] width 17 height 17
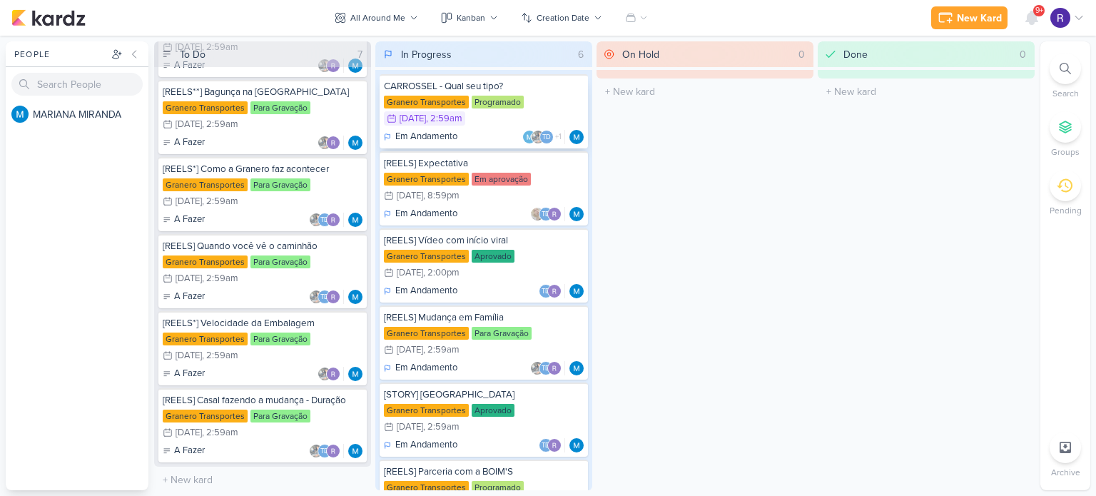
click at [520, 91] on div "CARROSSEL - Qual seu tipo?" at bounding box center [484, 86] width 200 height 13
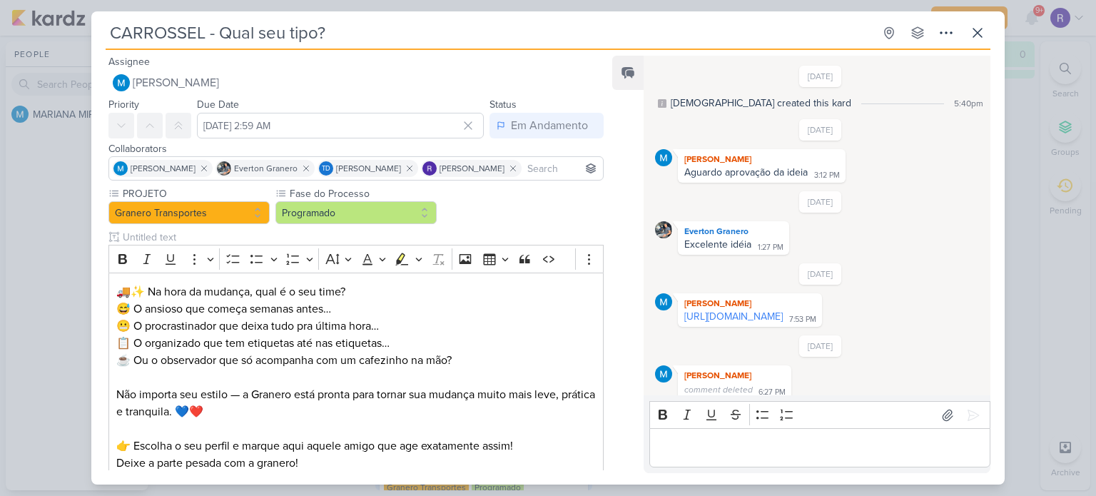
scroll to position [220, 0]
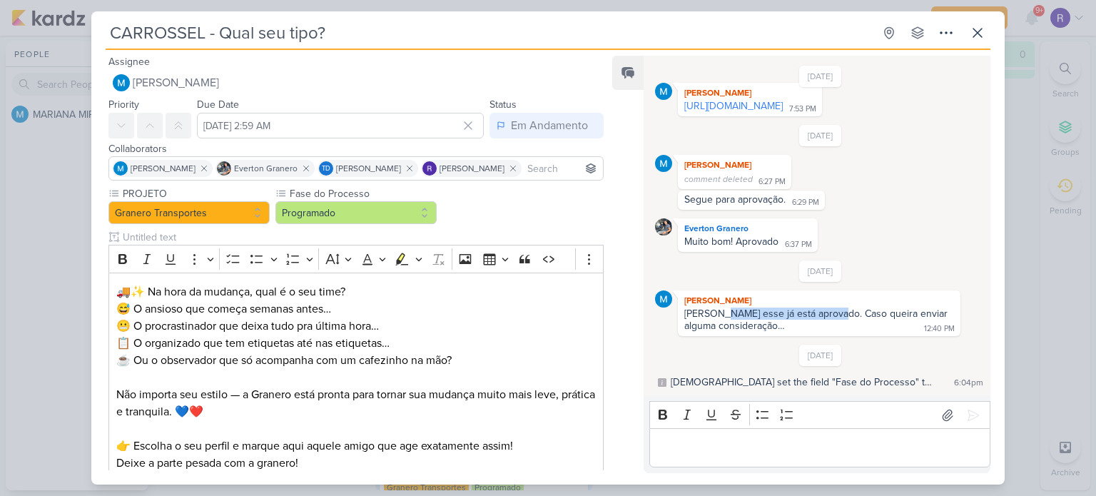
drag, startPoint x: 719, startPoint y: 315, endPoint x: 831, endPoint y: 313, distance: 112.0
click at [831, 313] on div "[PERSON_NAME] esse já está aprovado. Caso queira enviar alguma consideração…" at bounding box center [817, 319] width 266 height 24
click at [862, 314] on div "[PERSON_NAME] esse já está aprovado. Caso queira enviar alguma consideração…" at bounding box center [817, 319] width 266 height 24
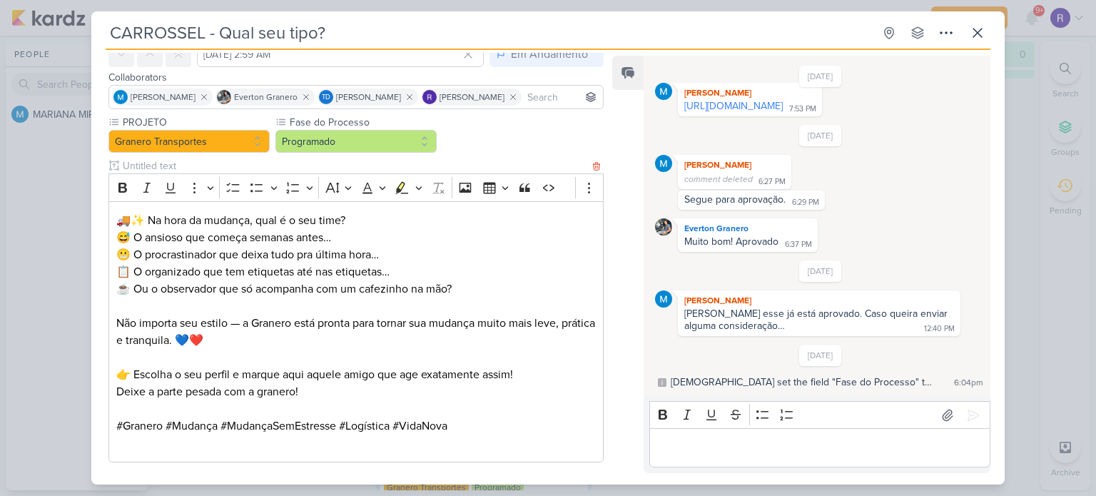
scroll to position [214, 0]
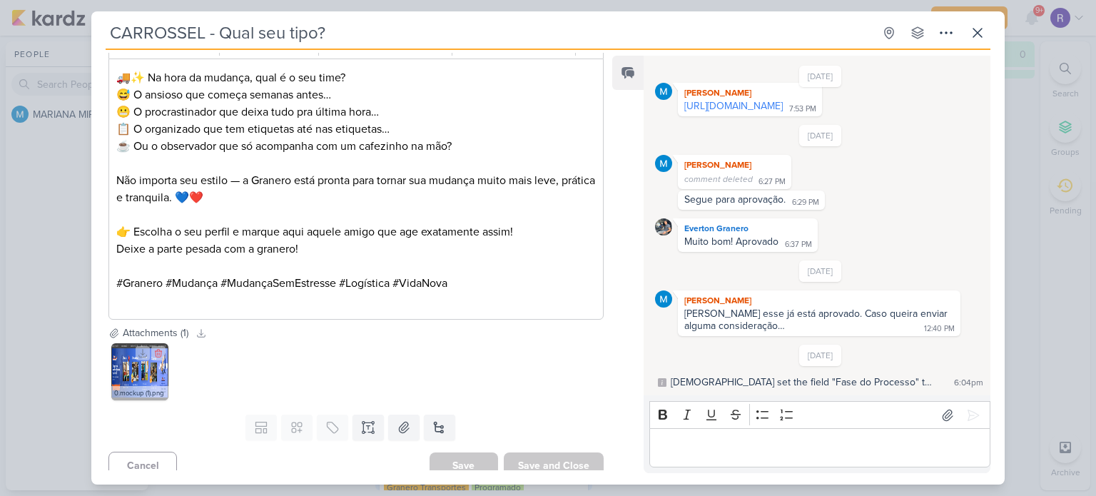
click at [131, 368] on img at bounding box center [139, 371] width 57 height 57
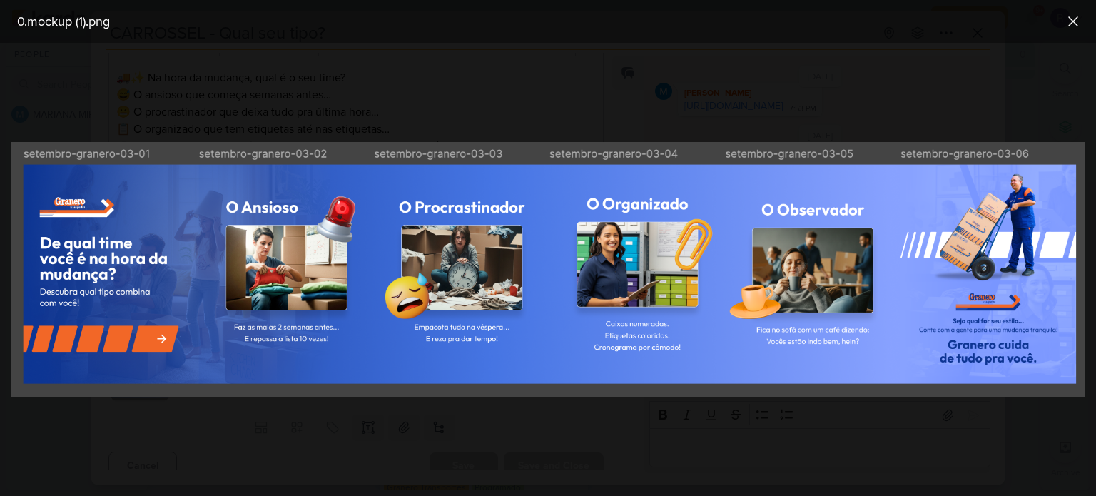
click at [820, 94] on div at bounding box center [548, 269] width 1096 height 453
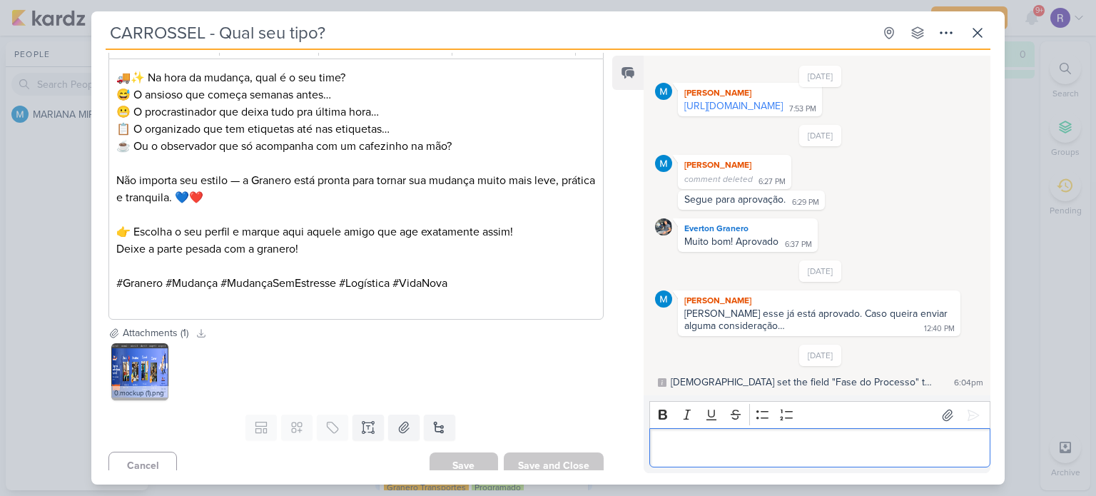
click at [702, 439] on p "Editor editing area: main" at bounding box center [819, 447] width 326 height 17
click at [977, 409] on button at bounding box center [973, 415] width 23 height 23
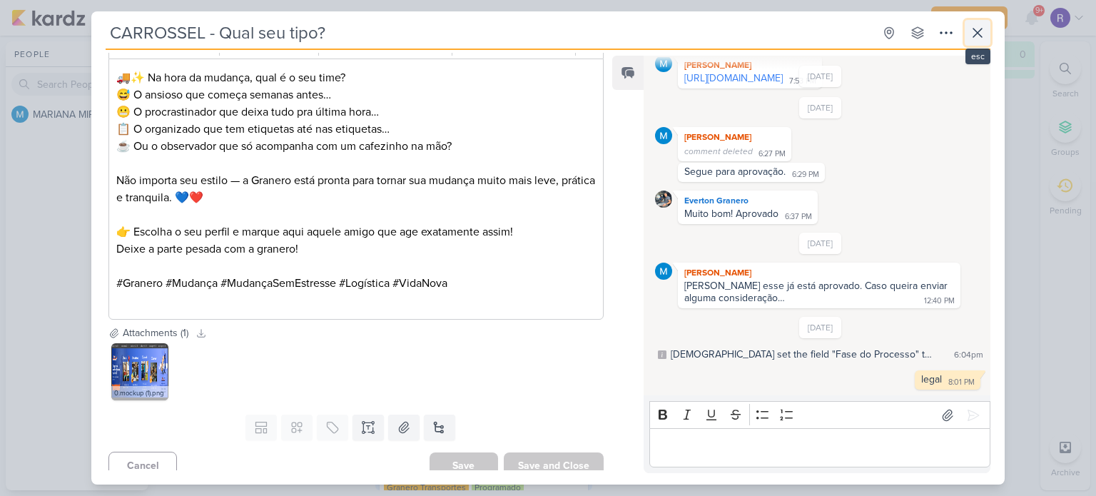
click at [976, 34] on icon at bounding box center [977, 33] width 9 height 9
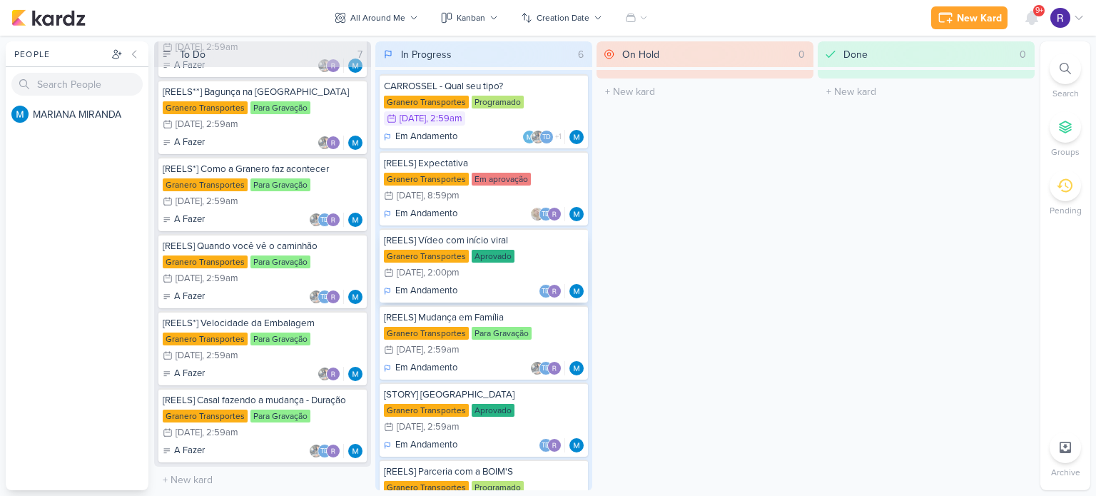
click at [534, 260] on div "Granero Transportes Aprovado 10/15 [DATE] 2:00pm" at bounding box center [484, 265] width 200 height 31
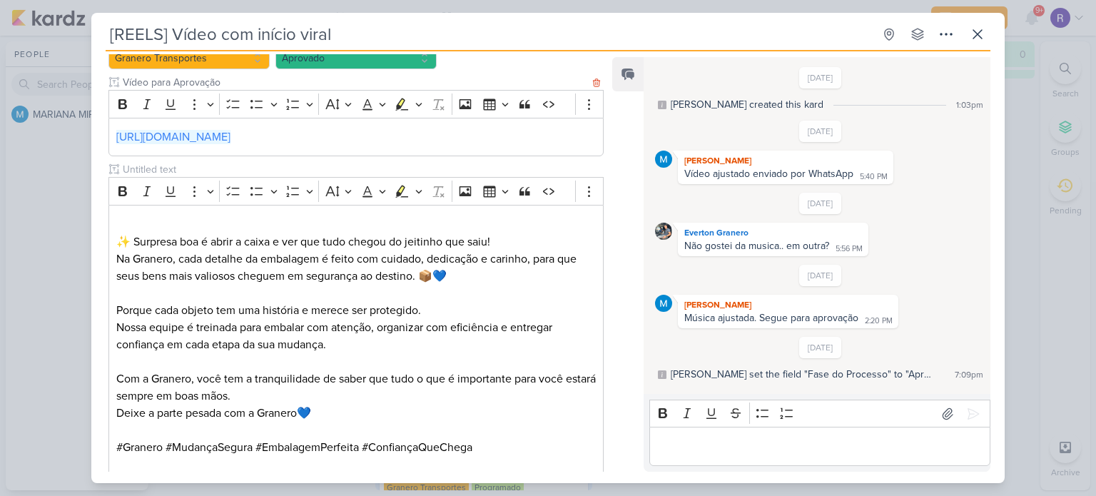
scroll to position [31, 0]
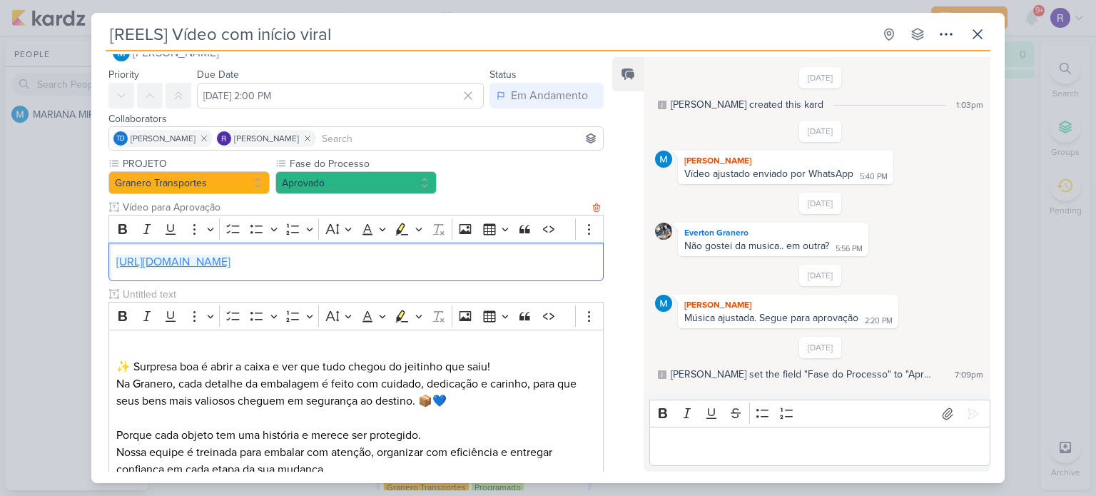
click at [230, 260] on link "[URL][DOMAIN_NAME]" at bounding box center [173, 262] width 114 height 14
click at [683, 441] on p "Editor editing area: main" at bounding box center [819, 446] width 326 height 17
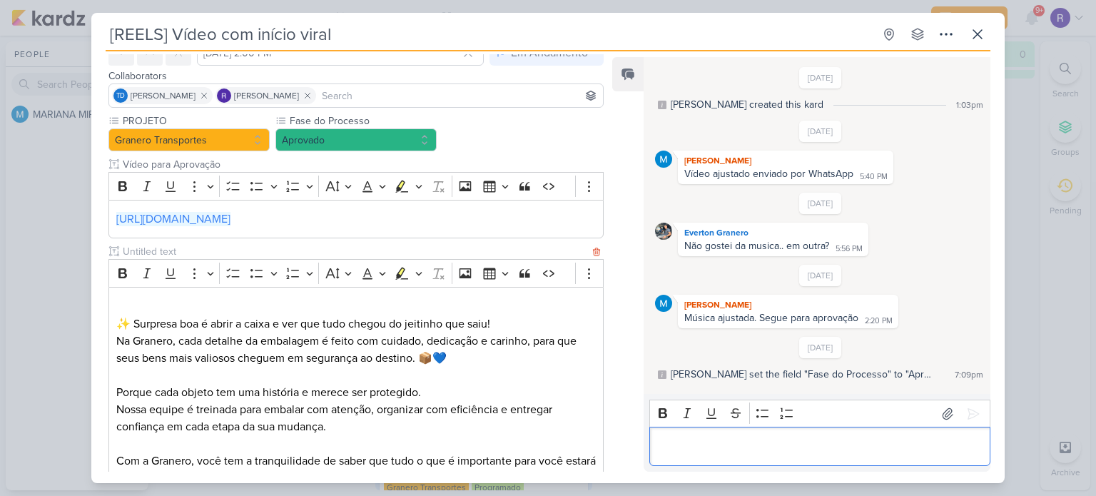
scroll to position [174, 0]
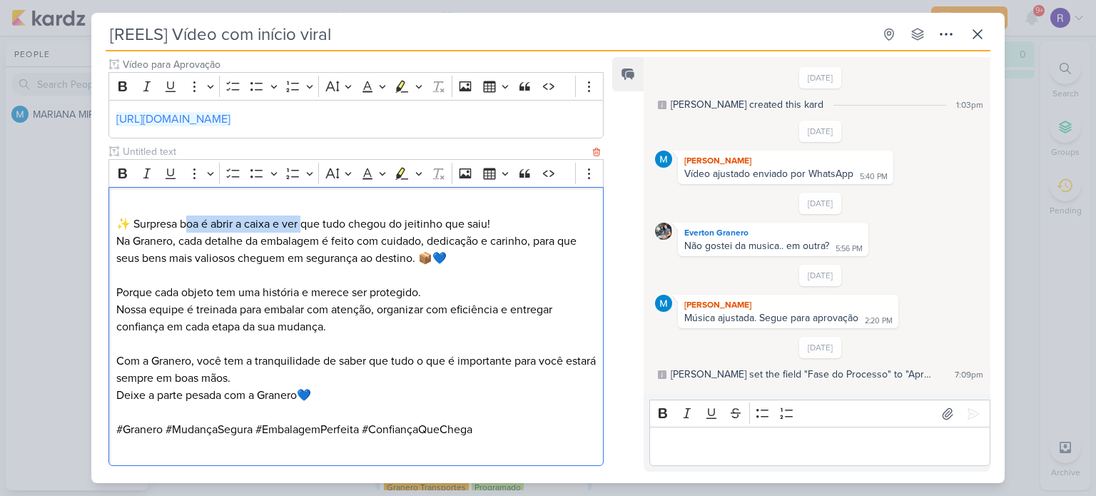
drag, startPoint x: 185, startPoint y: 222, endPoint x: 372, endPoint y: 222, distance: 186.2
click at [308, 222] on p "⁠⁠⁠⁠⁠⁠⁠ ✨ Surpresa boa é abrir a caixa e ver que tudo chegou do jeitinho que sa…" at bounding box center [355, 232] width 479 height 68
click at [402, 222] on p "✨ Surpresa boa é abrir a caixa e ver que tudo chegou do jeitinho que saiu! Na G…" at bounding box center [355, 232] width 479 height 68
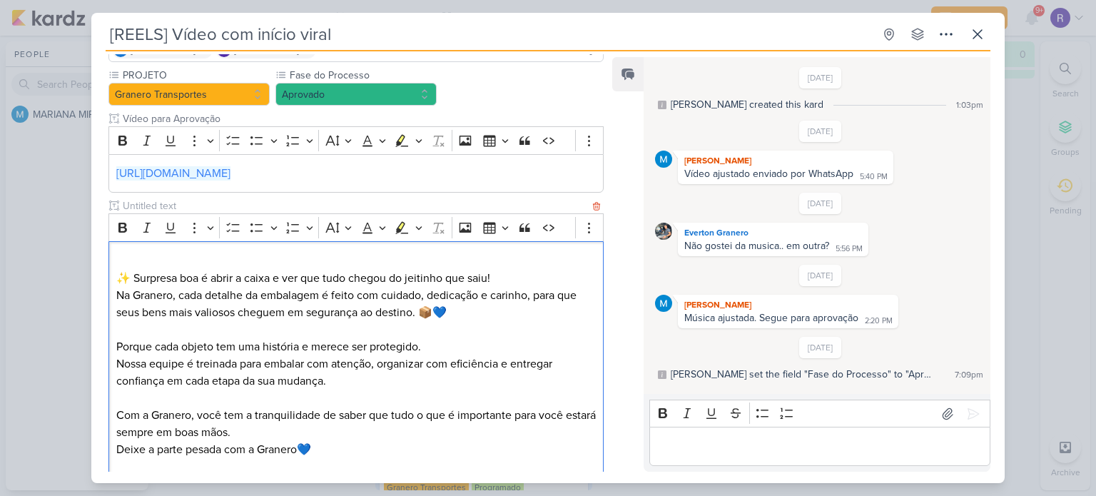
scroll to position [143, 0]
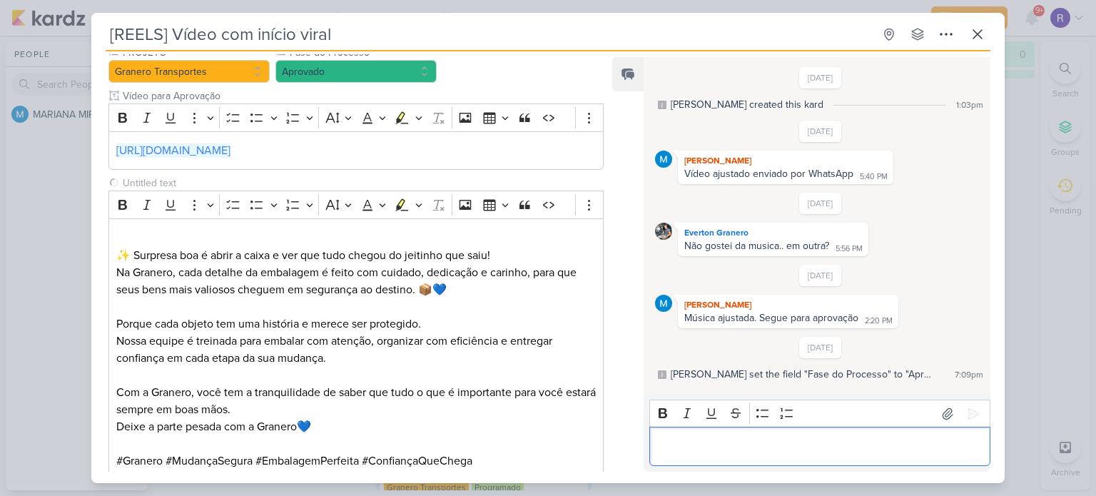
click at [708, 433] on div "Editor editing area: main" at bounding box center [819, 446] width 341 height 39
click at [970, 407] on icon at bounding box center [973, 414] width 14 height 14
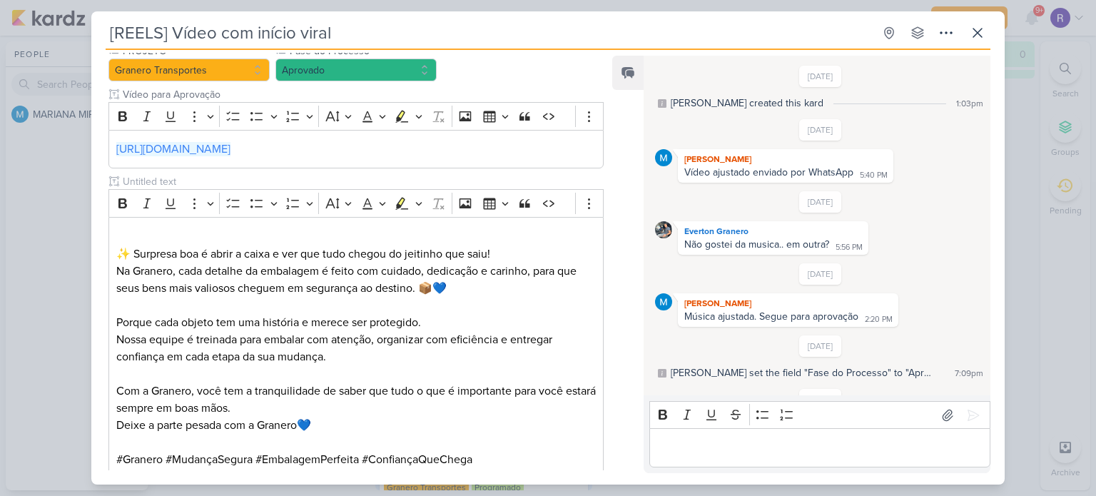
scroll to position [48, 0]
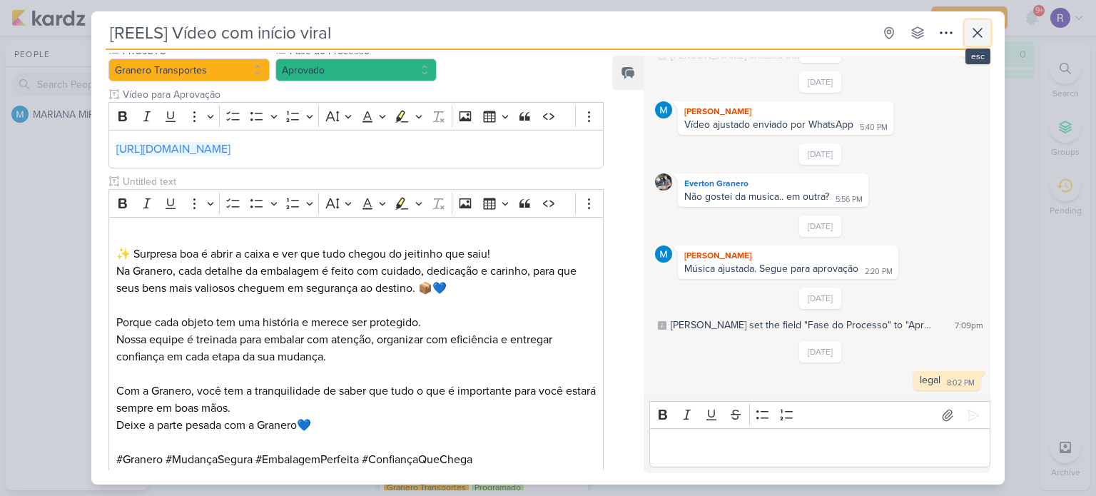
click at [985, 31] on icon at bounding box center [977, 32] width 17 height 17
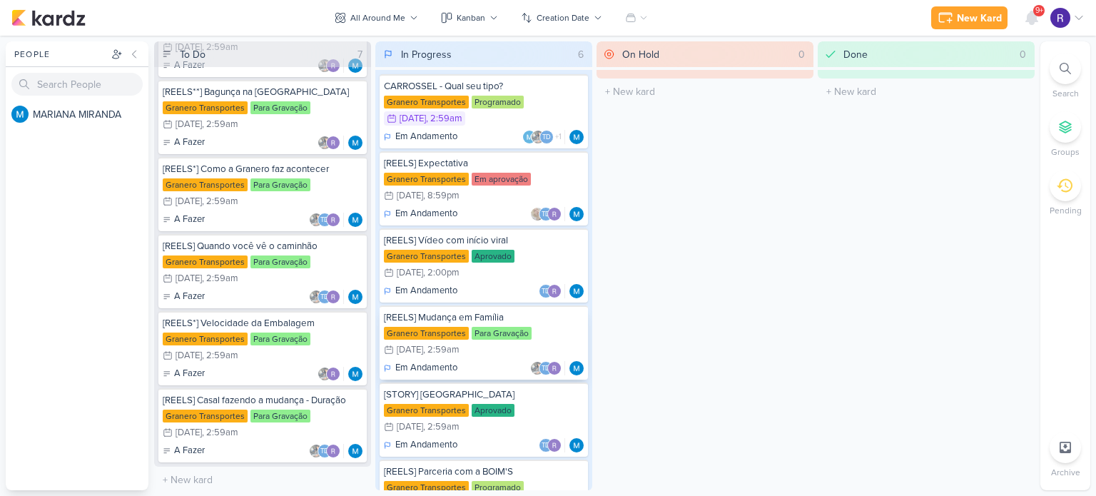
click at [544, 320] on div "[REELS] Mudança em Família" at bounding box center [484, 317] width 200 height 13
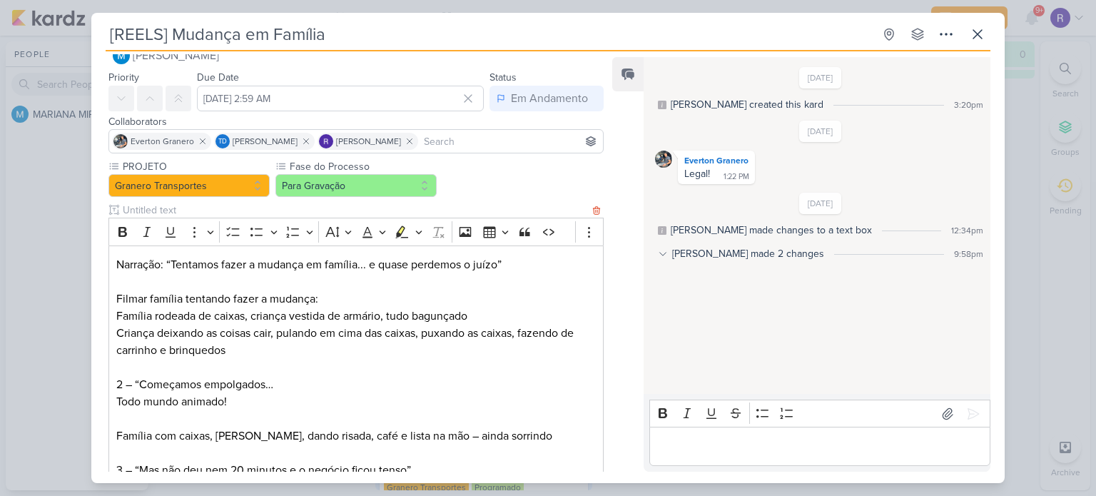
scroll to position [22, 0]
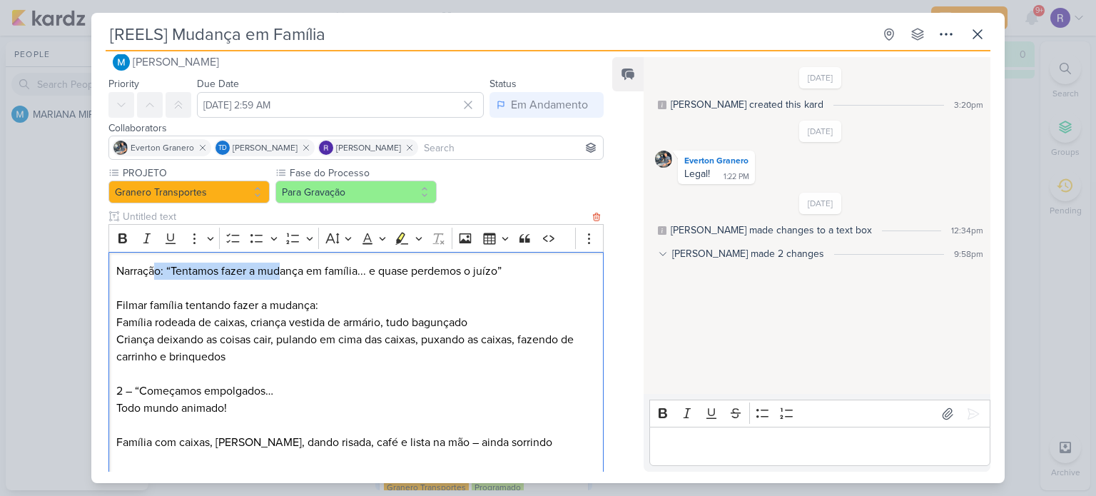
drag, startPoint x: 157, startPoint y: 270, endPoint x: 283, endPoint y: 270, distance: 125.6
click at [282, 270] on p "Narração: “Tentamos fazer a mudança em família... e quase perdemos o juízo”" at bounding box center [355, 271] width 479 height 17
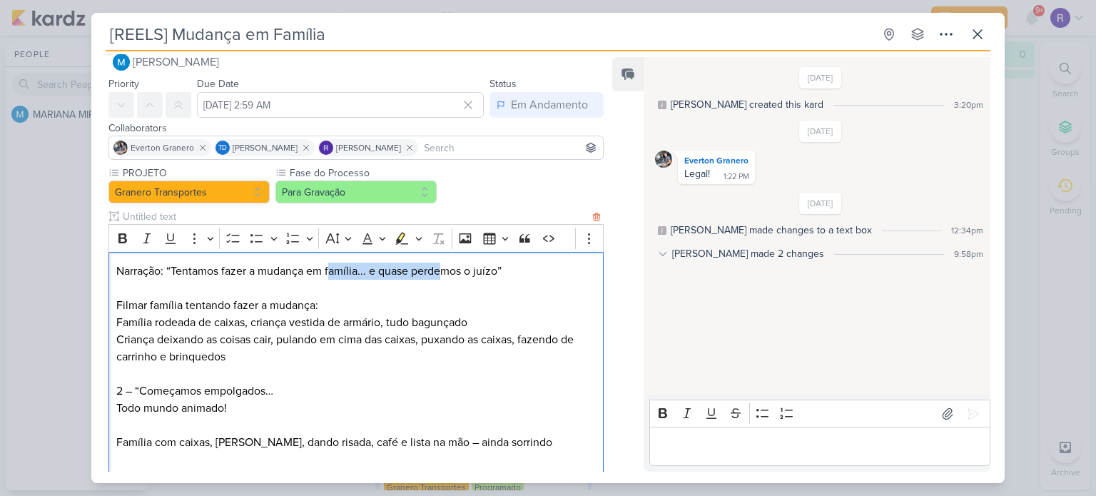
drag, startPoint x: 330, startPoint y: 269, endPoint x: 440, endPoint y: 270, distance: 109.9
click at [440, 270] on p "Narração: “Tentamos fazer a mudança em família... e quase perdemos o juízo”" at bounding box center [355, 271] width 479 height 17
click at [459, 273] on p "Narração: “Tentamos fazer a mudança em família... e quase perdemos o juízo”" at bounding box center [355, 271] width 479 height 17
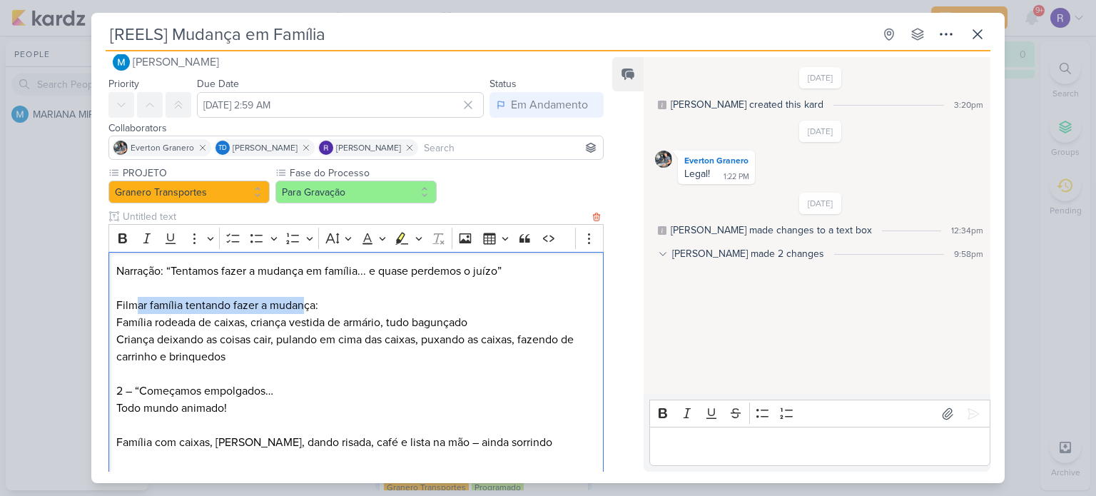
drag, startPoint x: 137, startPoint y: 305, endPoint x: 305, endPoint y: 305, distance: 168.4
click at [305, 305] on p "Filmar família tentando fazer a mudança: Família rodeada de caixas, criança ves…" at bounding box center [355, 331] width 479 height 68
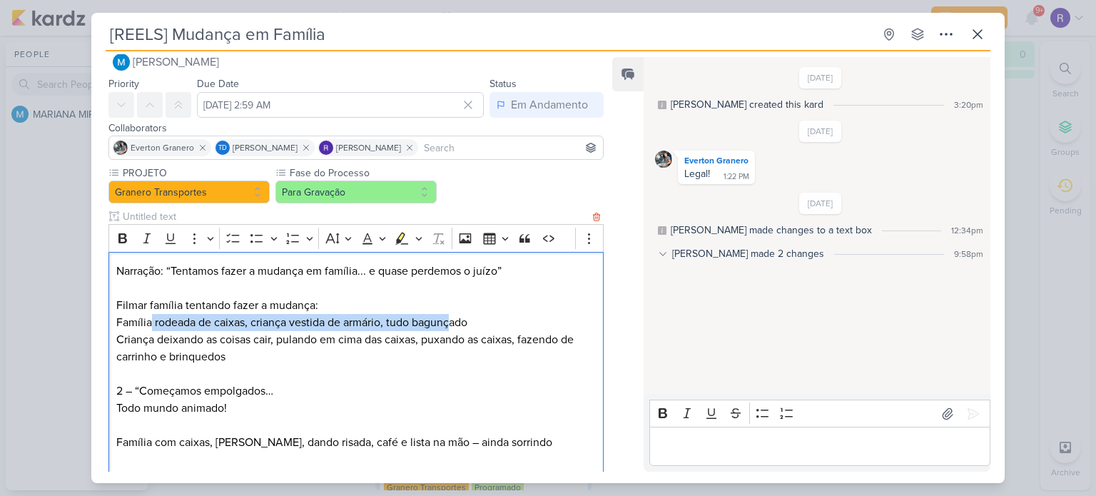
drag, startPoint x: 152, startPoint y: 320, endPoint x: 401, endPoint y: 324, distance: 249.0
click at [451, 322] on p "Filmar família tentando fazer a mudança: Família rodeada de caixas, criança ves…" at bounding box center [355, 331] width 479 height 68
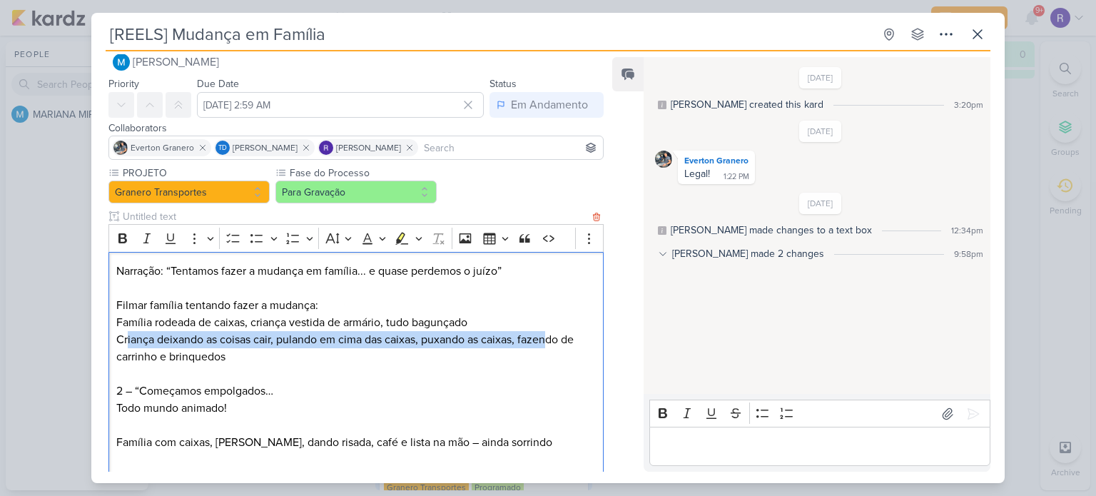
drag, startPoint x: 137, startPoint y: 340, endPoint x: 558, endPoint y: 342, distance: 420.9
click at [558, 342] on p "Filmar família tentando fazer a mudança: Família rodeada de caixas, criança ves…" at bounding box center [355, 331] width 479 height 68
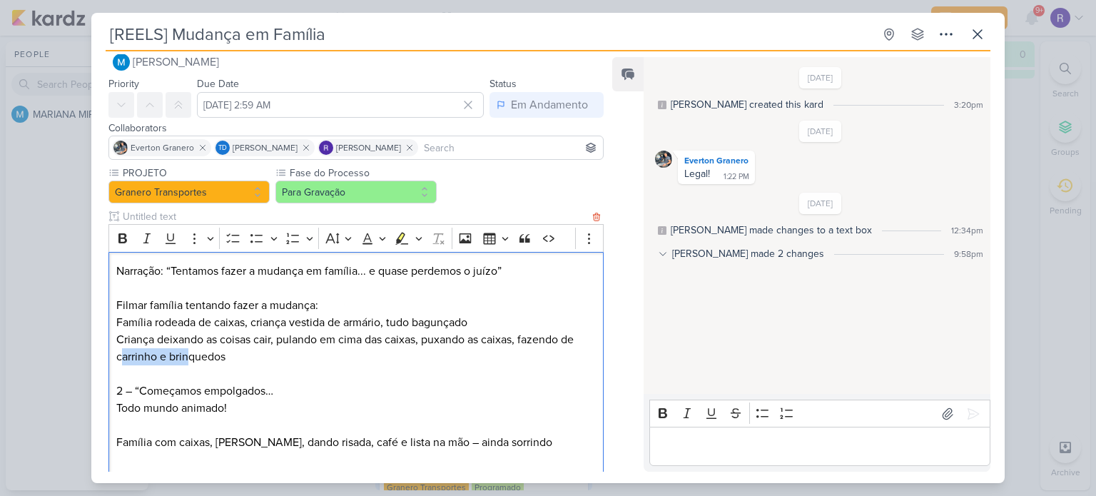
drag, startPoint x: 160, startPoint y: 355, endPoint x: 190, endPoint y: 355, distance: 30.0
click at [190, 355] on p "Filmar família tentando fazer a mudança: Família rodeada de caixas, criança ves…" at bounding box center [355, 331] width 479 height 68
click at [248, 397] on p "2 – “Começamos empolgados…" at bounding box center [355, 390] width 479 height 17
drag, startPoint x: 164, startPoint y: 410, endPoint x: 220, endPoint y: 407, distance: 56.4
click at [214, 410] on p "Todo mundo animado! Família com caixas, [PERSON_NAME], dando risada, café e lis…" at bounding box center [355, 425] width 479 height 51
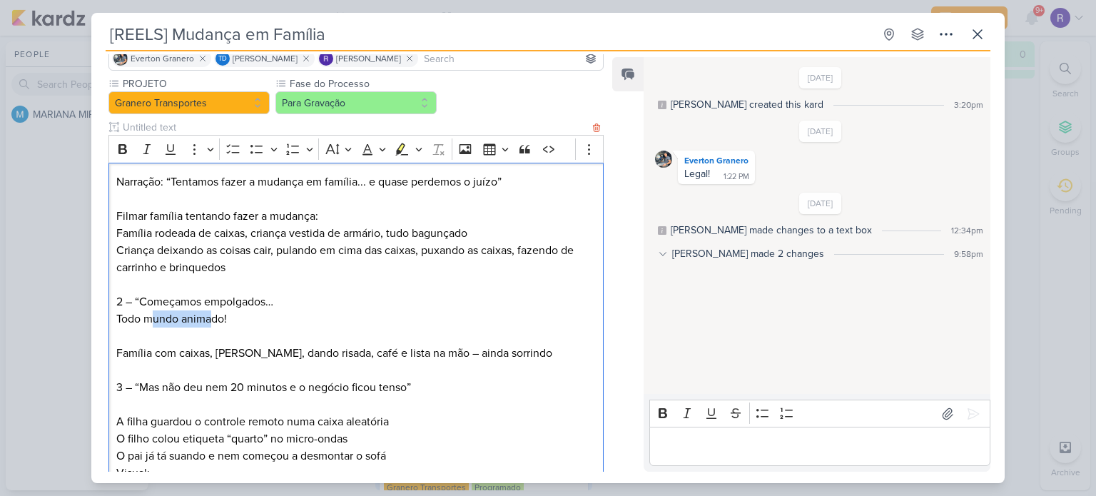
scroll to position [165, 0]
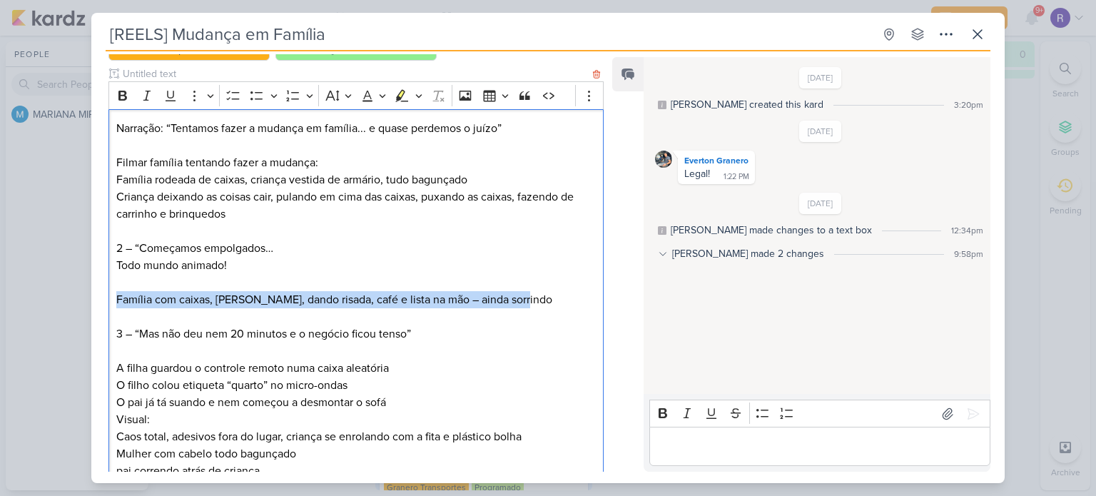
drag, startPoint x: 116, startPoint y: 299, endPoint x: 533, endPoint y: 300, distance: 417.4
click at [533, 300] on p "Todo mundo animado! Família com caixas, [PERSON_NAME], dando risada, café e lis…" at bounding box center [355, 282] width 479 height 51
drag, startPoint x: 138, startPoint y: 335, endPoint x: 416, endPoint y: 337, distance: 277.5
click at [416, 337] on p "3 – “Mas não deu nem 20 minutos e o negócio ficou tenso”" at bounding box center [355, 325] width 479 height 34
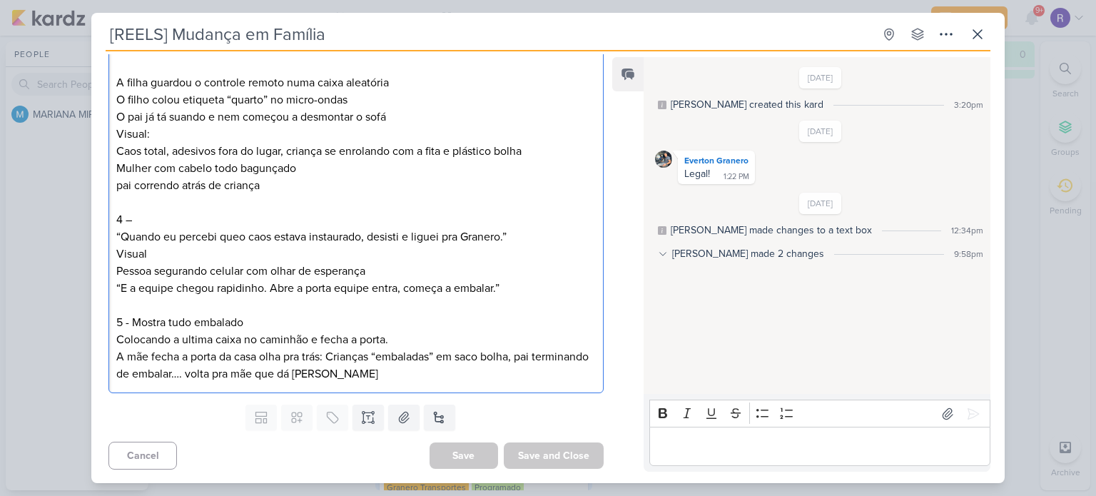
scroll to position [379, 0]
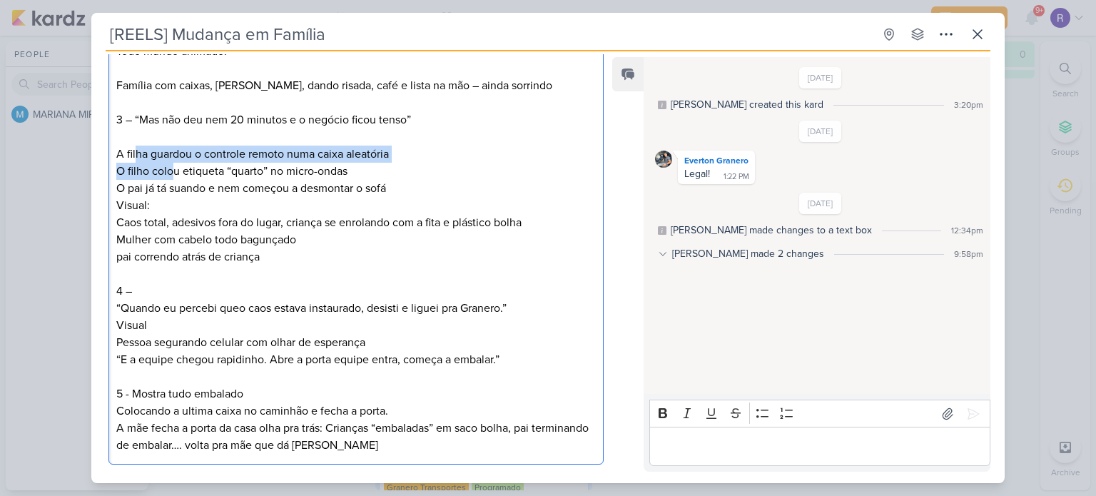
drag, startPoint x: 136, startPoint y: 152, endPoint x: 171, endPoint y: 173, distance: 40.6
click at [171, 173] on p "A filha guardou o controle remoto numa caixa aleatória O filho colou etiqueta “…" at bounding box center [355, 162] width 479 height 68
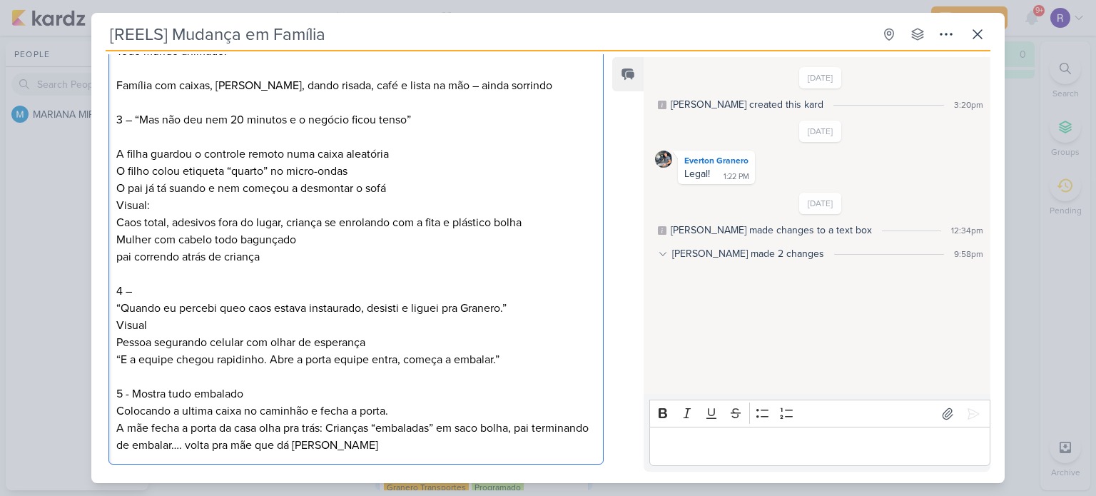
click at [311, 218] on p "Visual: Caos total, adesivos fora do lugar, criança se enrolando com a fita e p…" at bounding box center [355, 214] width 479 height 34
click at [977, 35] on icon at bounding box center [977, 34] width 9 height 9
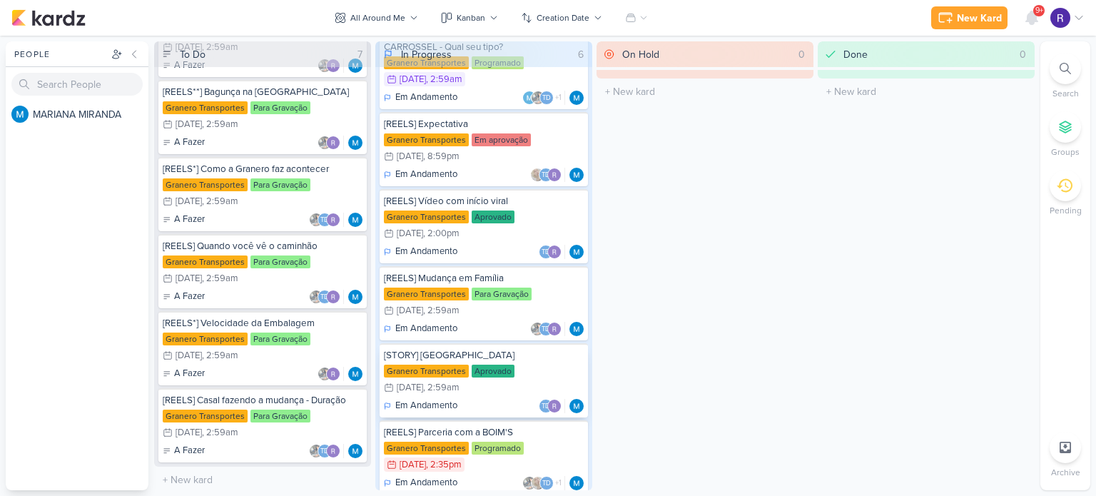
scroll to position [71, 0]
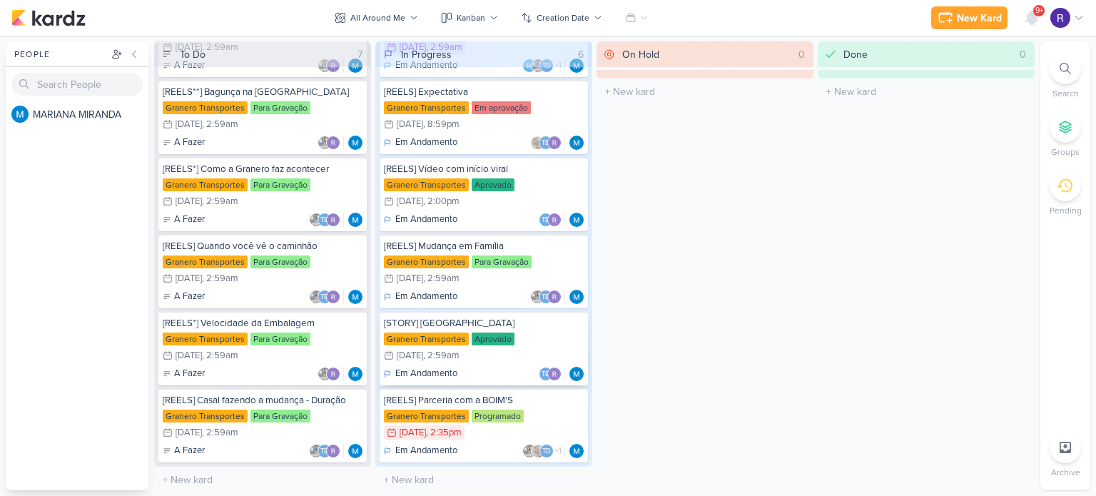
click at [538, 327] on div "[STORY] [GEOGRAPHIC_DATA]" at bounding box center [484, 323] width 200 height 13
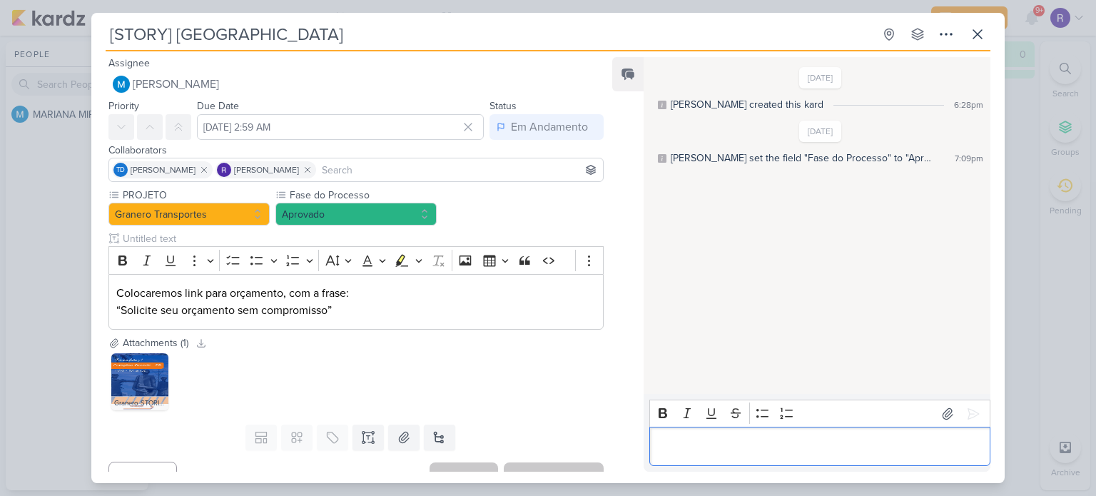
click at [710, 447] on p "Editor editing area: main" at bounding box center [819, 446] width 326 height 17
click at [970, 418] on icon at bounding box center [973, 414] width 14 height 14
click at [977, 33] on icon at bounding box center [977, 34] width 17 height 17
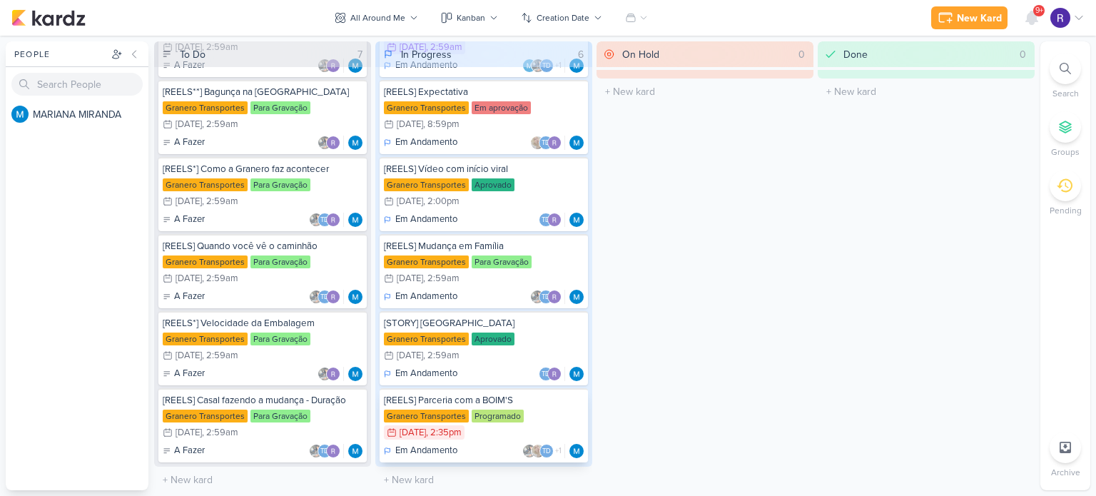
click at [555, 420] on div "Granero Transportes Programado 9/24 [DATE] 2:35pm" at bounding box center [484, 425] width 200 height 31
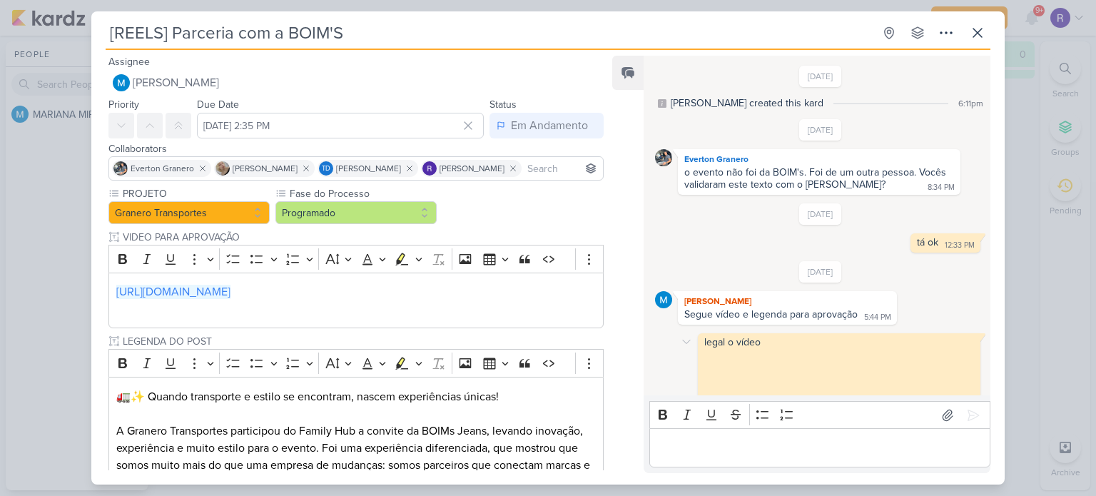
scroll to position [153, 0]
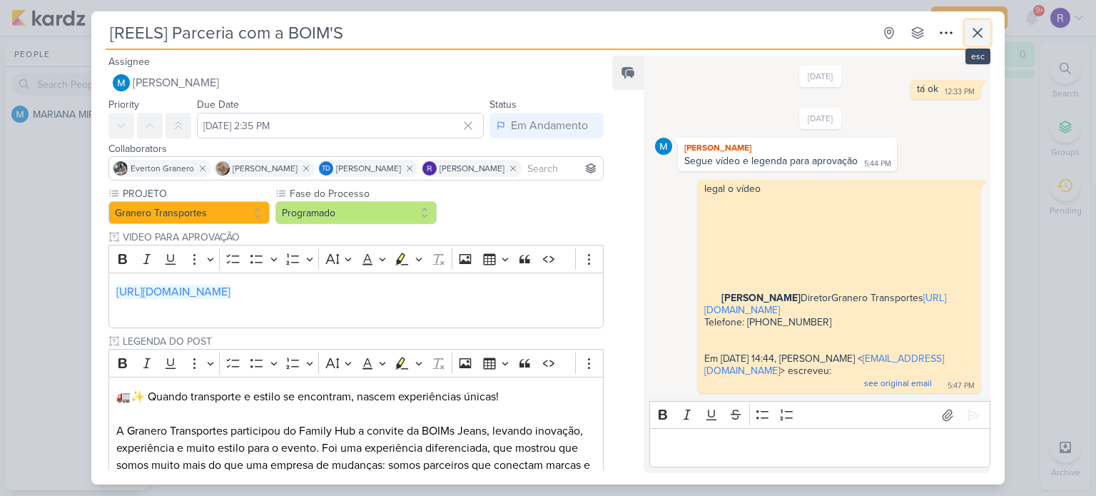
click at [981, 33] on icon at bounding box center [977, 32] width 17 height 17
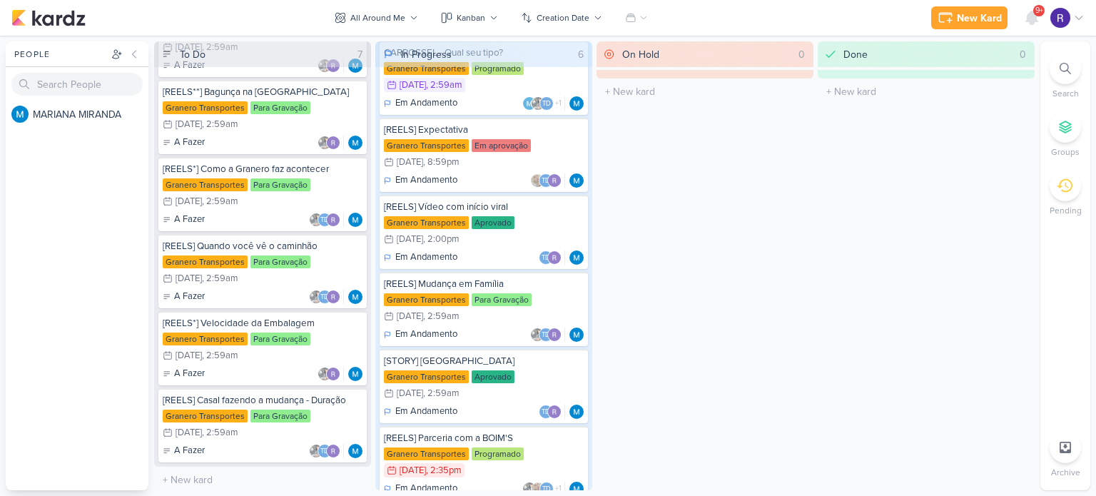
scroll to position [0, 0]
